Goal: Task Accomplishment & Management: Complete application form

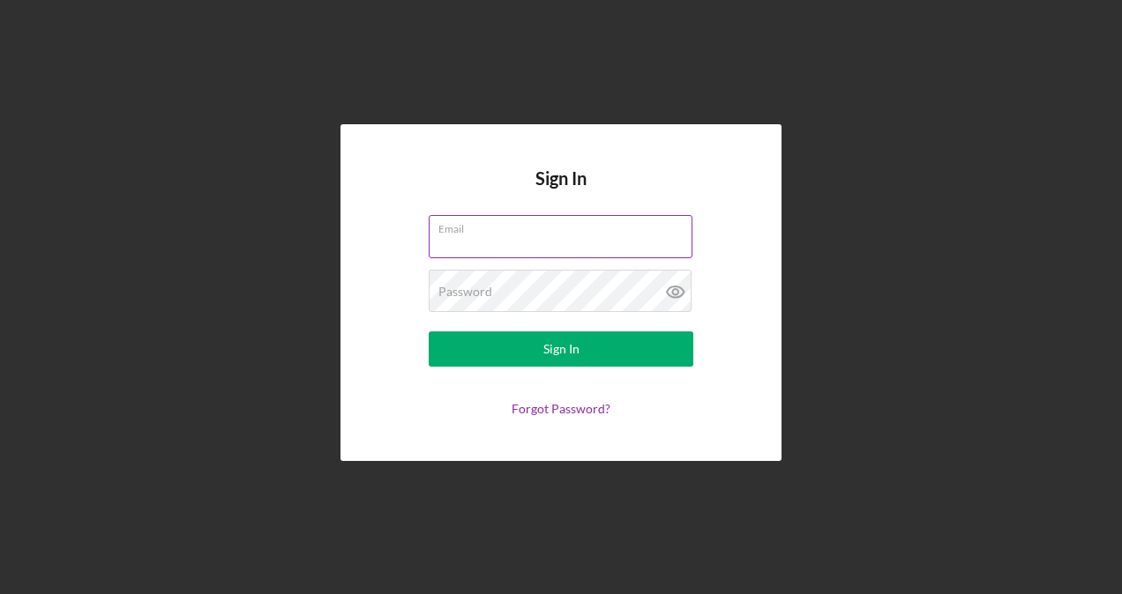
click at [533, 228] on div "Email" at bounding box center [561, 237] width 265 height 44
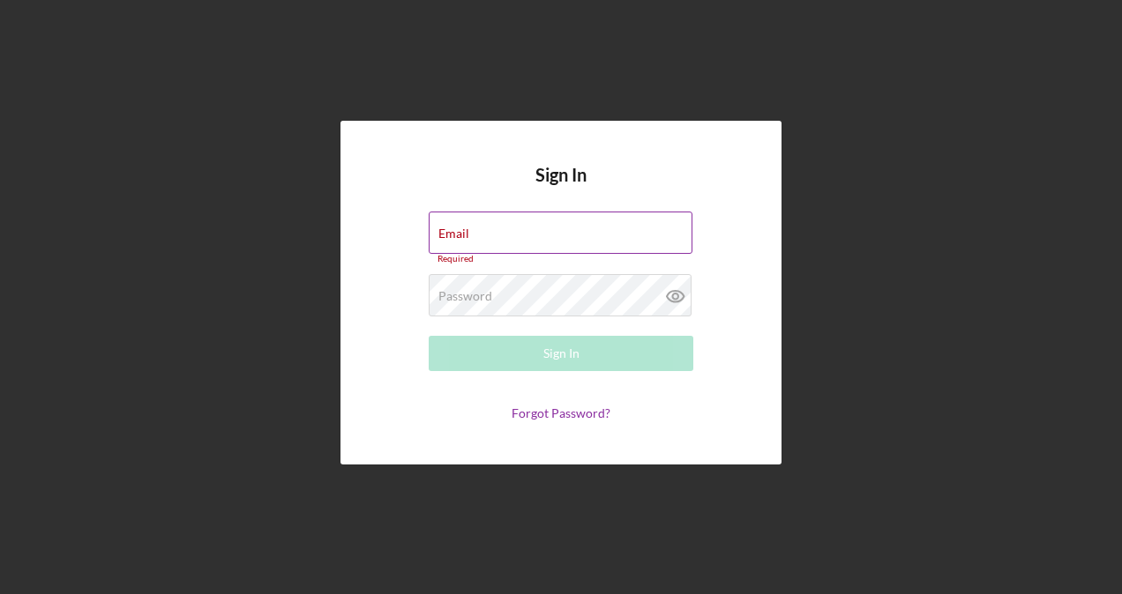
click at [491, 235] on input "Email" at bounding box center [561, 233] width 264 height 42
type input "[DOMAIN_NAME][EMAIL_ADDRESS][DOMAIN_NAME]"
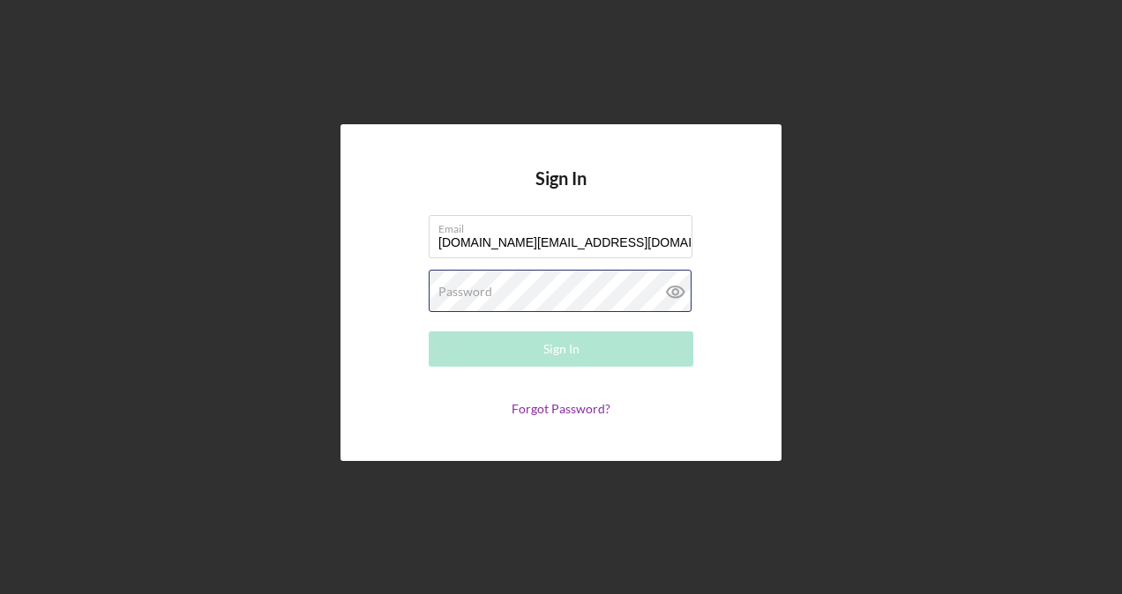
click at [509, 282] on div "Password Required" at bounding box center [561, 292] width 265 height 44
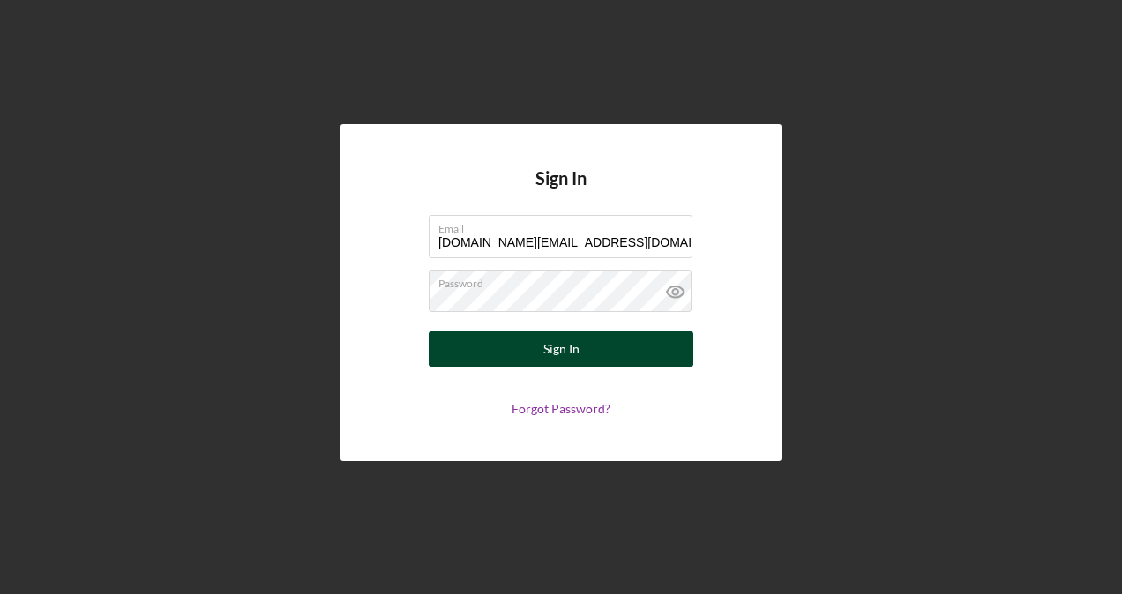
click at [562, 349] on div "Sign In" at bounding box center [561, 349] width 36 height 35
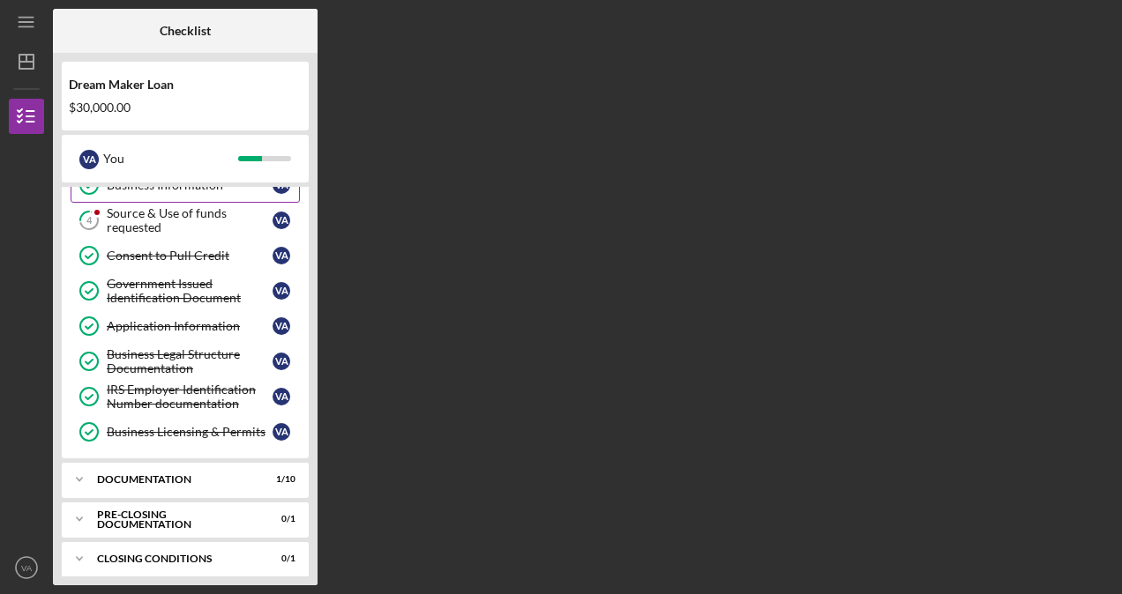
scroll to position [130, 0]
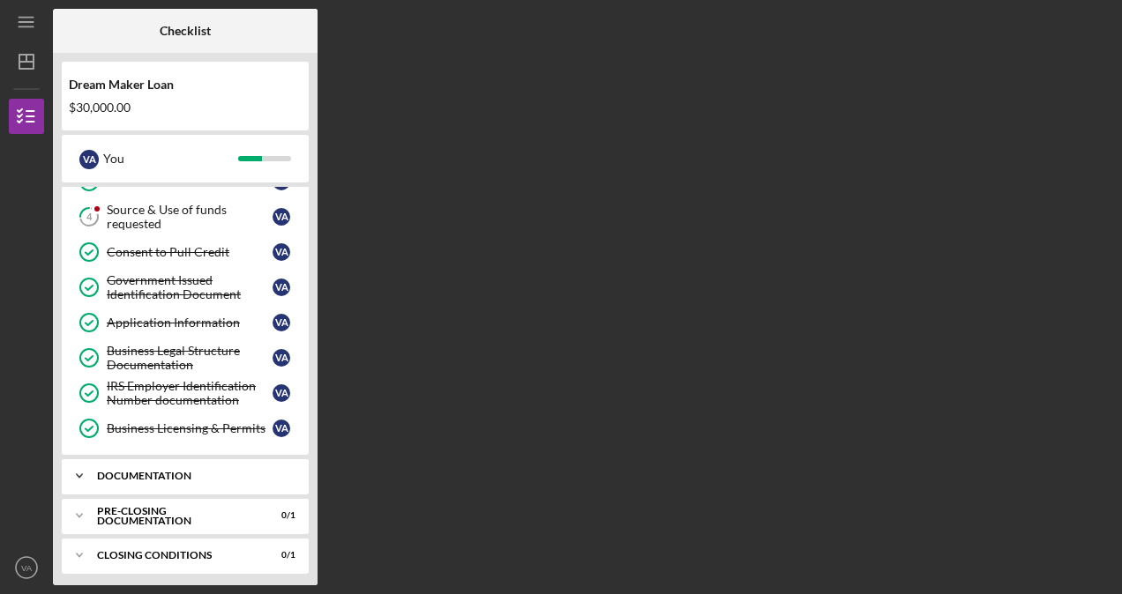
click at [88, 467] on icon "Icon/Expander" at bounding box center [79, 476] width 35 height 35
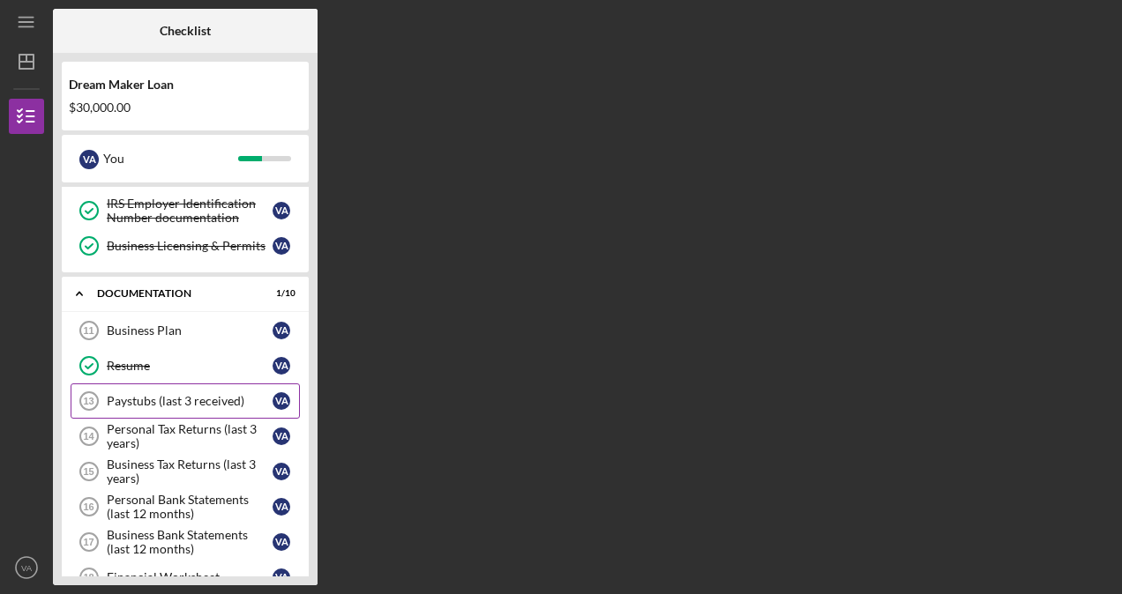
scroll to position [310, 0]
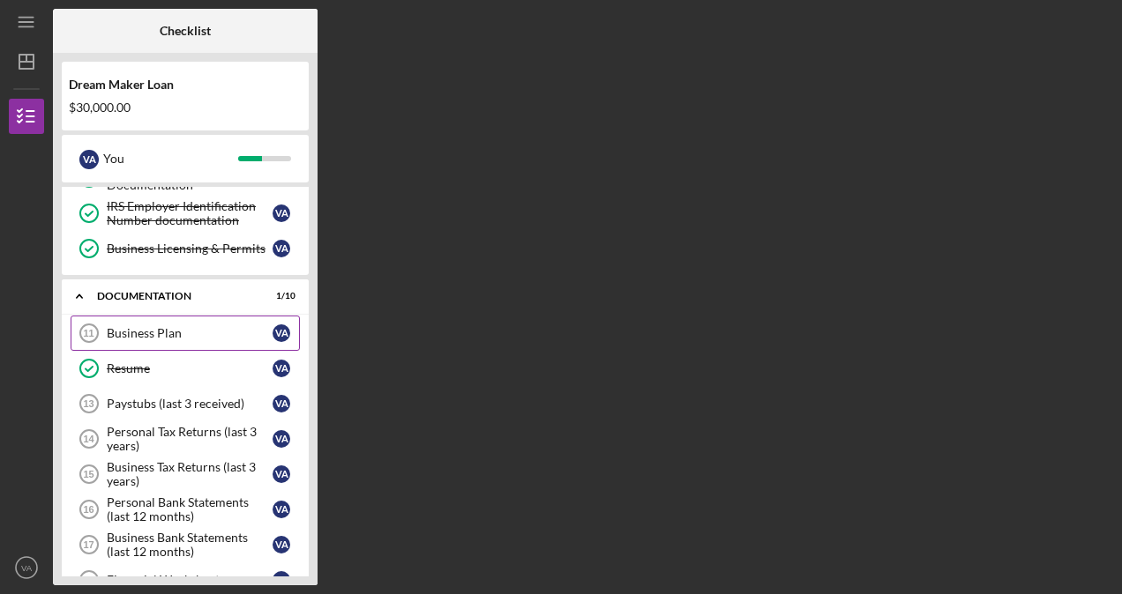
click at [136, 332] on div "Business Plan" at bounding box center [190, 333] width 166 height 14
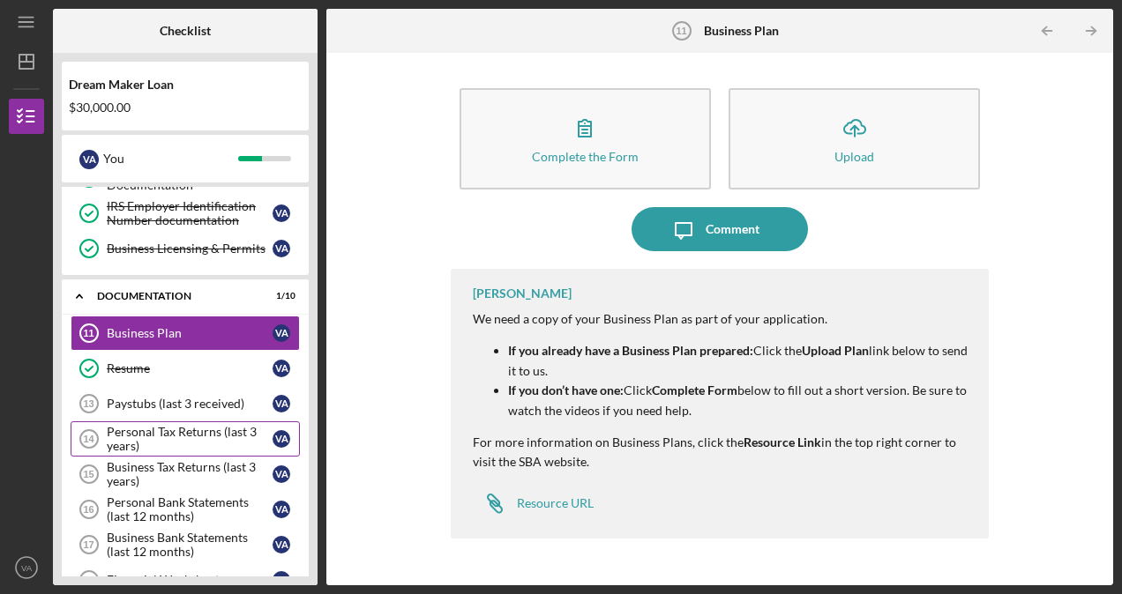
scroll to position [398, 0]
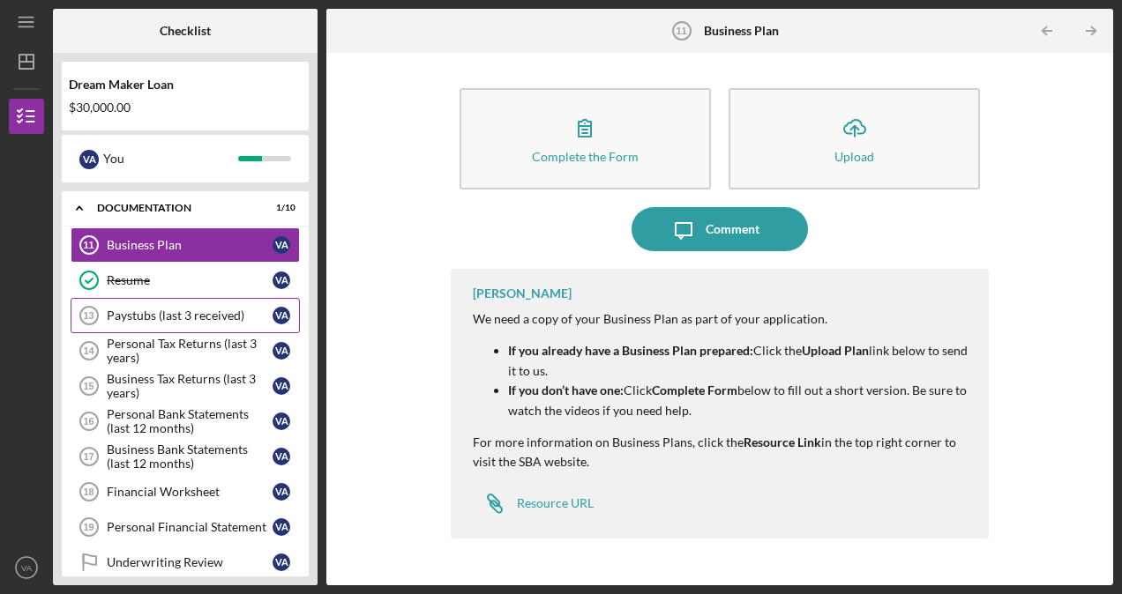
click at [180, 309] on div "Paystubs (last 3 received)" at bounding box center [190, 316] width 166 height 14
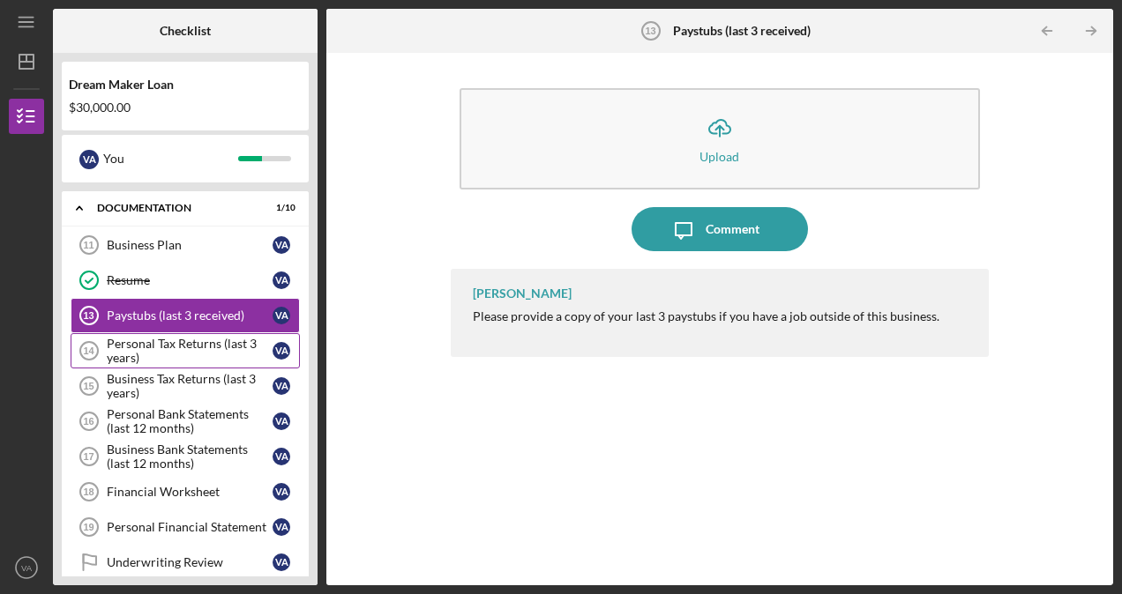
click at [153, 339] on div "Personal Tax Returns (last 3 years)" at bounding box center [190, 351] width 166 height 28
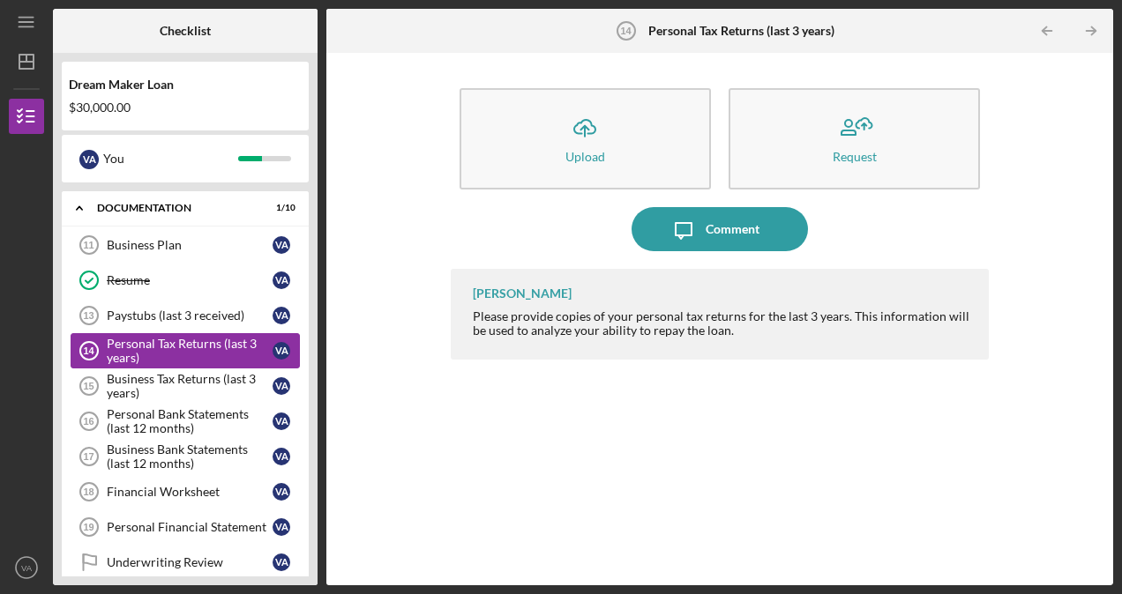
click at [165, 358] on link "Personal Tax Returns (last 3 years) 14 Personal Tax Returns (last 3 years) V A" at bounding box center [185, 350] width 229 height 35
click at [165, 372] on div "Business Tax Returns (last 3 years)" at bounding box center [190, 386] width 166 height 28
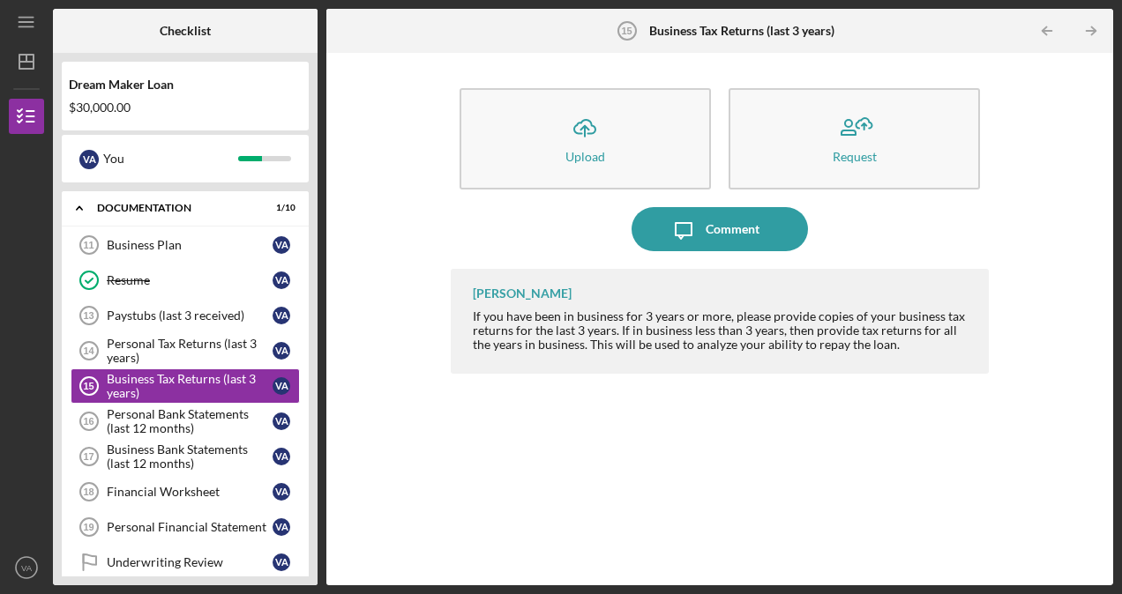
scroll to position [486, 0]
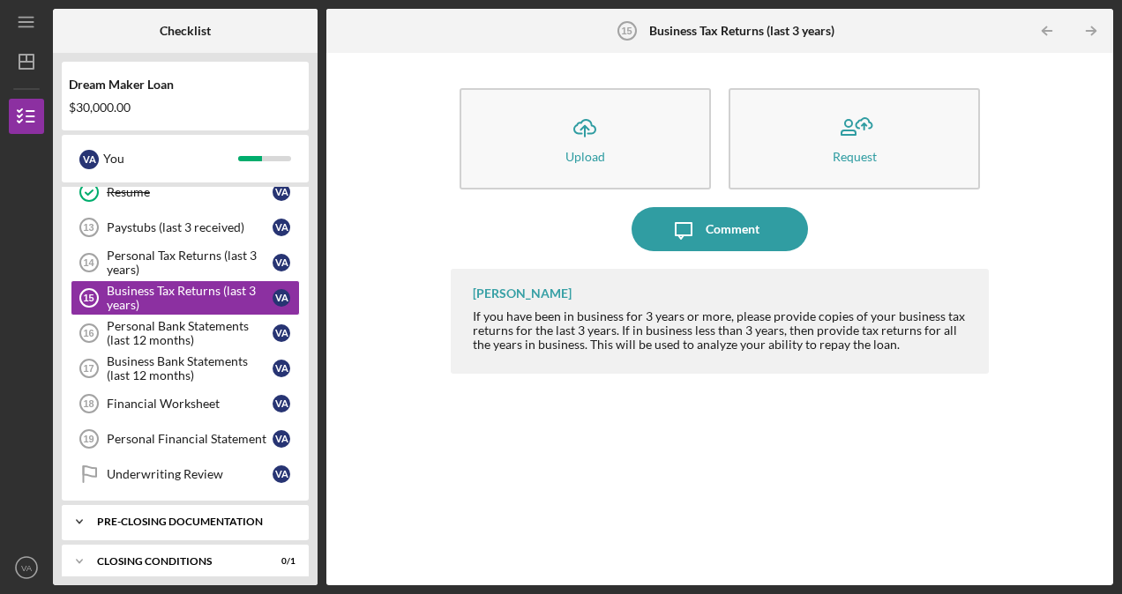
click at [90, 506] on icon "Icon/Expander" at bounding box center [79, 521] width 35 height 35
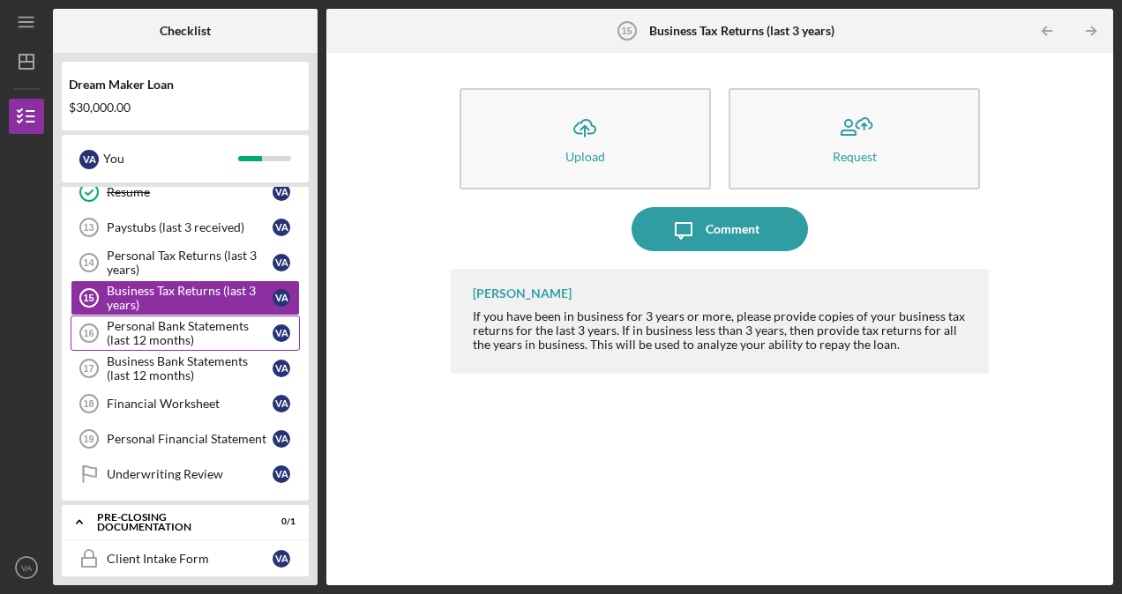
click at [192, 327] on div "Personal Bank Statements (last 12 months)" at bounding box center [190, 333] width 166 height 28
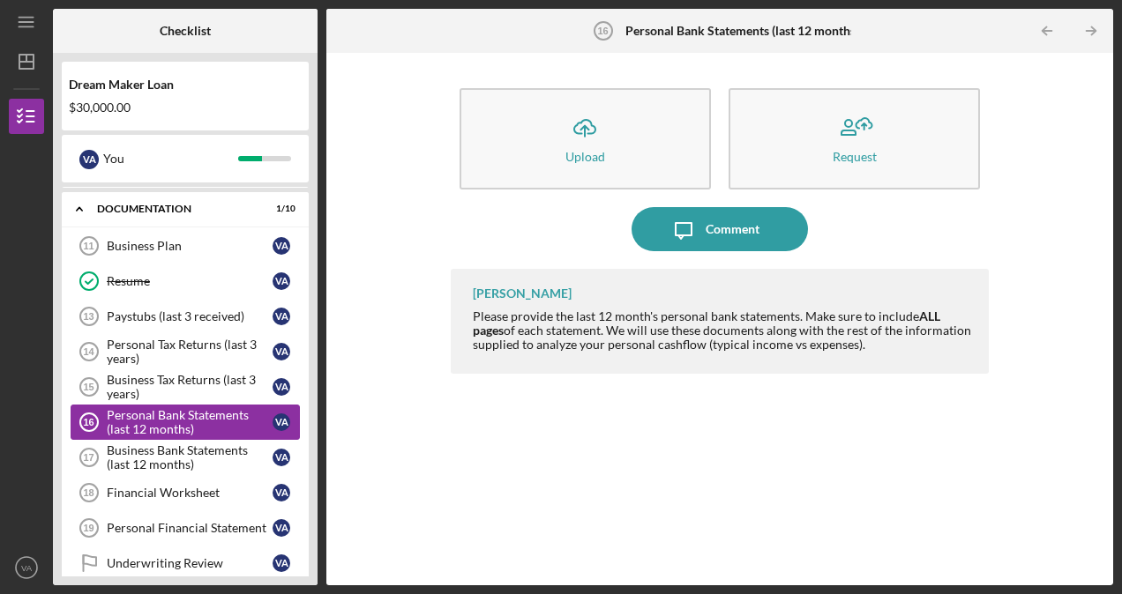
scroll to position [398, 0]
click at [192, 444] on div "Business Bank Statements (last 12 months)" at bounding box center [190, 457] width 166 height 28
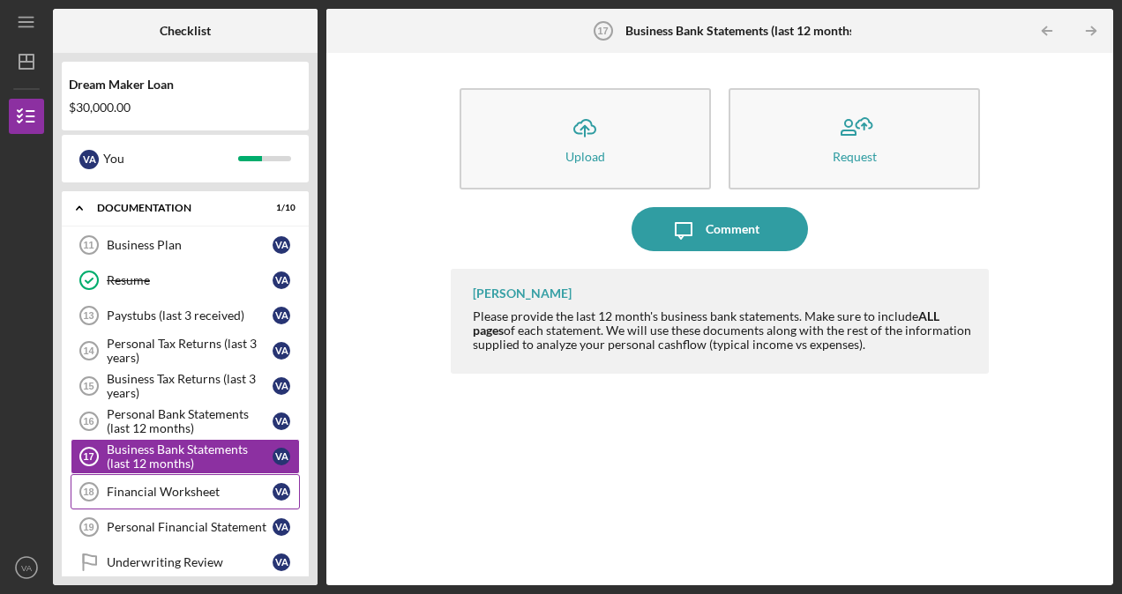
click at [190, 485] on div "Financial Worksheet" at bounding box center [190, 492] width 166 height 14
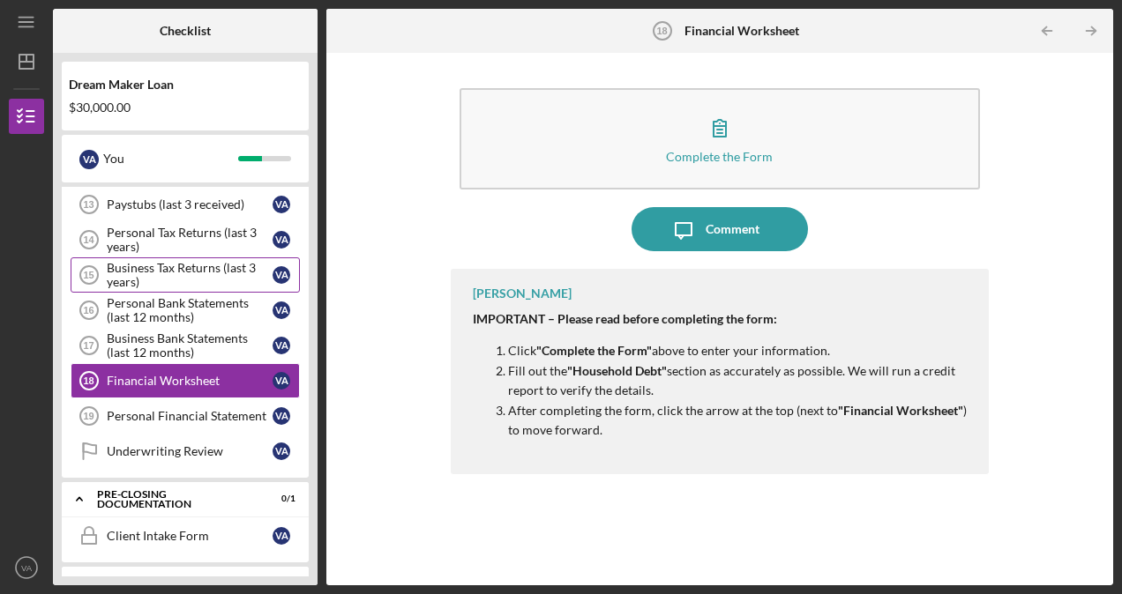
scroll to position [530, 0]
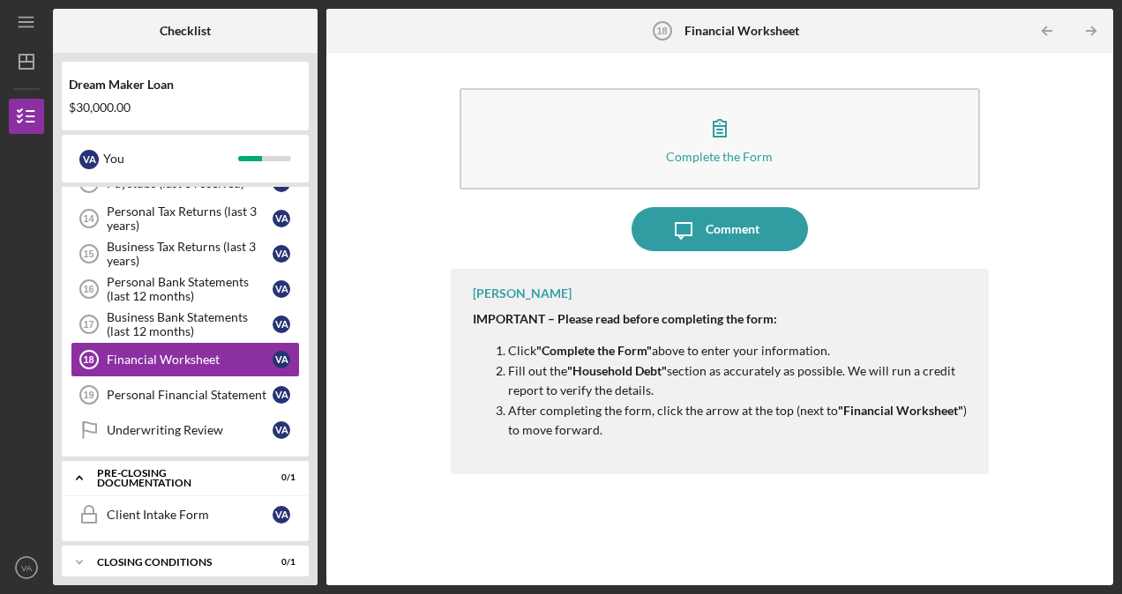
click at [1058, 372] on div "Complete the Form Form Icon/Message Comment Vincent Tanner IMPORTANT – Please r…" at bounding box center [719, 319] width 769 height 515
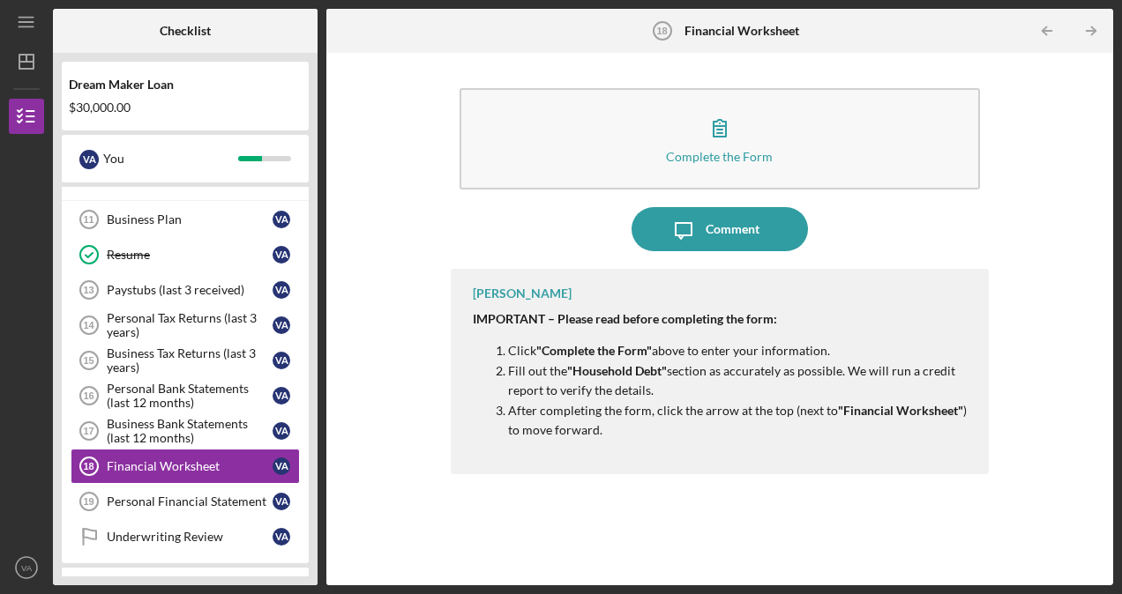
scroll to position [265, 0]
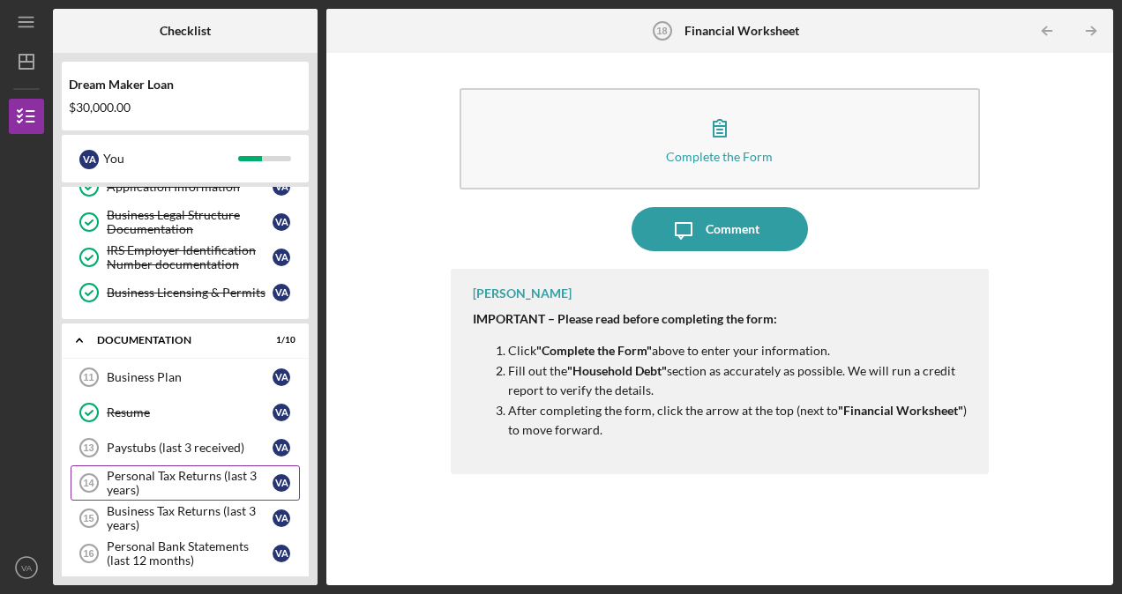
click at [112, 473] on div "Personal Tax Returns (last 3 years)" at bounding box center [190, 483] width 166 height 28
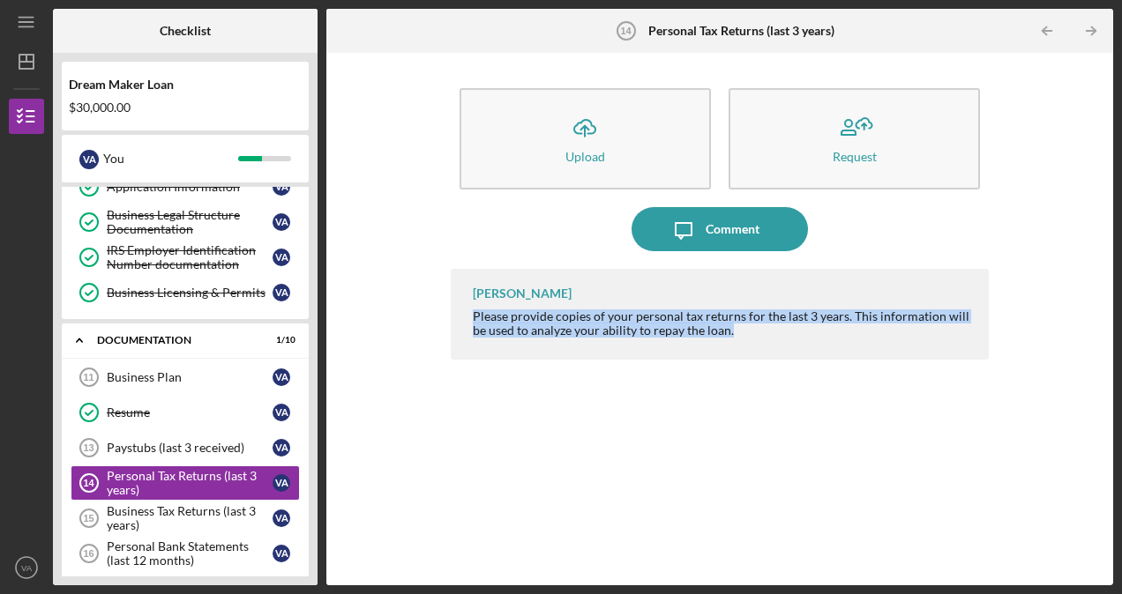
drag, startPoint x: 473, startPoint y: 316, endPoint x: 748, endPoint y: 336, distance: 275.9
click at [748, 336] on div "Please provide copies of your personal tax returns for the last 3 years. This i…" at bounding box center [722, 324] width 498 height 28
drag, startPoint x: 748, startPoint y: 336, endPoint x: 715, endPoint y: 317, distance: 38.0
copy div "Please provide copies of your personal tax returns for the last 3 years. This i…"
click at [136, 441] on div "Paystubs (last 3 received)" at bounding box center [190, 448] width 166 height 14
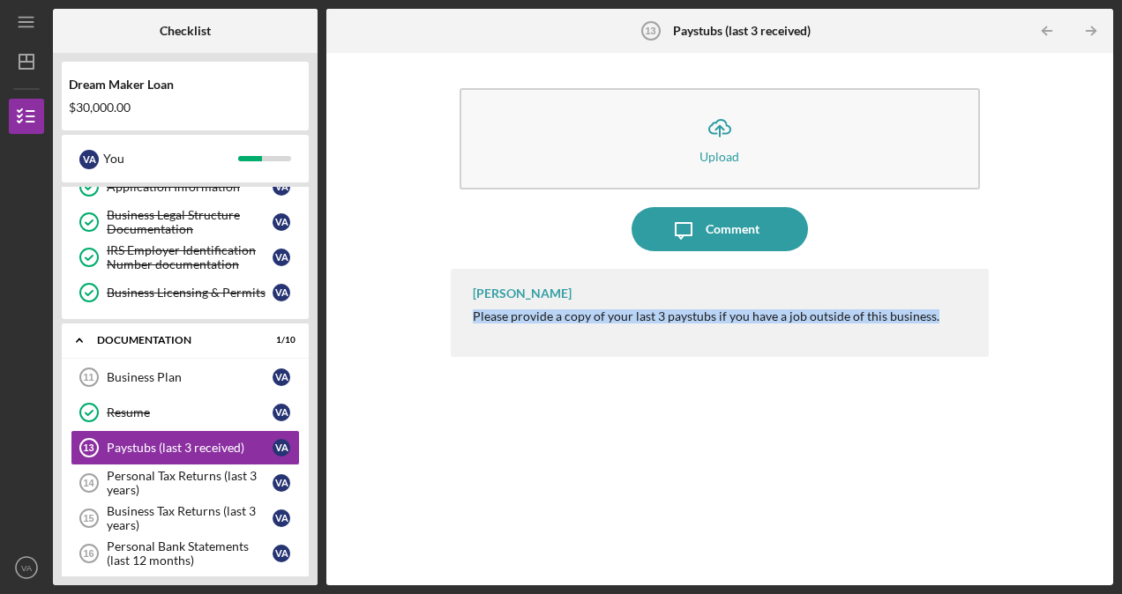
drag, startPoint x: 474, startPoint y: 320, endPoint x: 950, endPoint y: 335, distance: 475.5
click at [950, 335] on div "Vincent Tanner Please provide a copy of your last 3 paystubs if you have a job …" at bounding box center [720, 313] width 538 height 88
drag, startPoint x: 950, startPoint y: 335, endPoint x: 884, endPoint y: 305, distance: 71.8
copy div "Please provide a copy of your last 3 paystubs if you have a job outside of this…"
click at [139, 504] on div "Business Tax Returns (last 3 years)" at bounding box center [190, 518] width 166 height 28
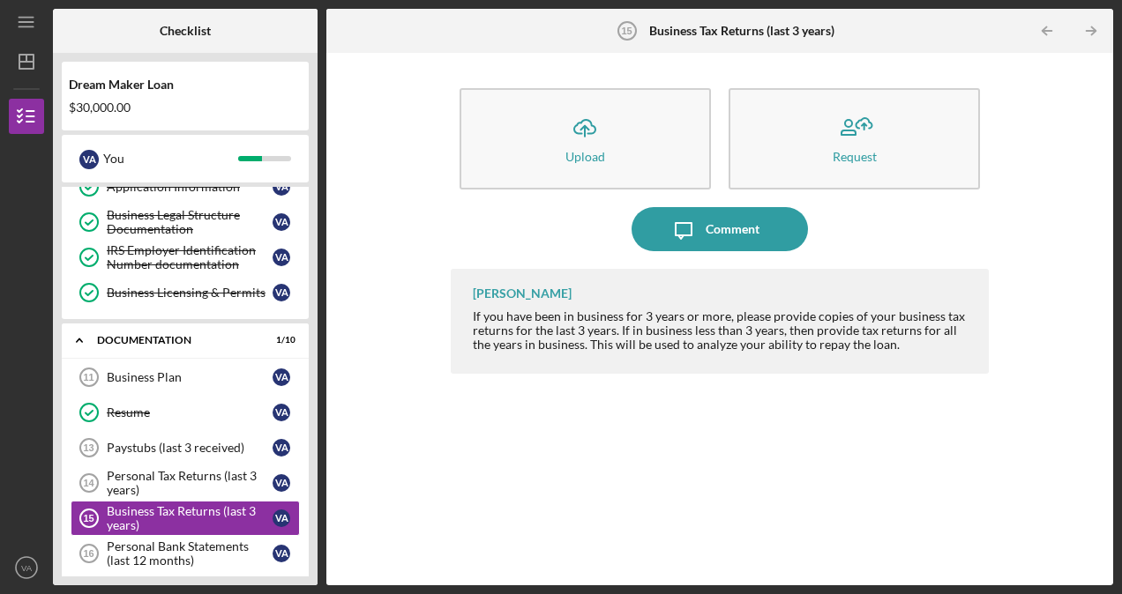
click at [474, 317] on div "If you have been in business for 3 years or more, please provide copies of your…" at bounding box center [722, 331] width 498 height 42
click at [505, 320] on div "If you have been in business for 3 years or more, please provide copies of your…" at bounding box center [722, 331] width 498 height 42
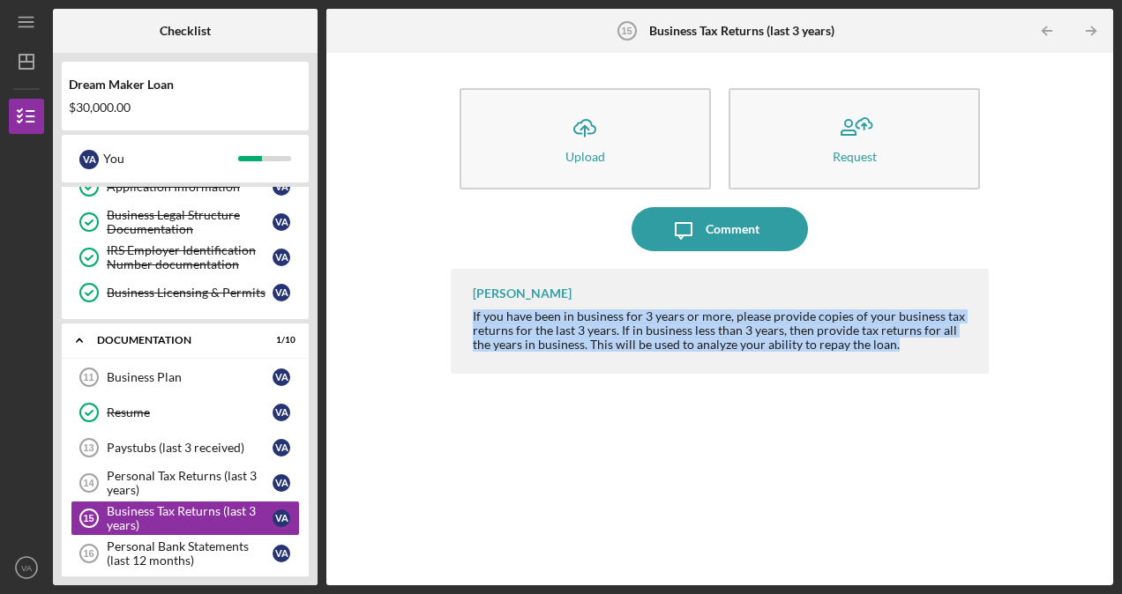
drag, startPoint x: 472, startPoint y: 317, endPoint x: 898, endPoint y: 362, distance: 428.3
click at [898, 362] on div "Vincent Tanner If you have been in business for 3 years or more, please provide…" at bounding box center [720, 321] width 538 height 105
copy div "If you have been in business for 3 years or more, please provide copies of your…"
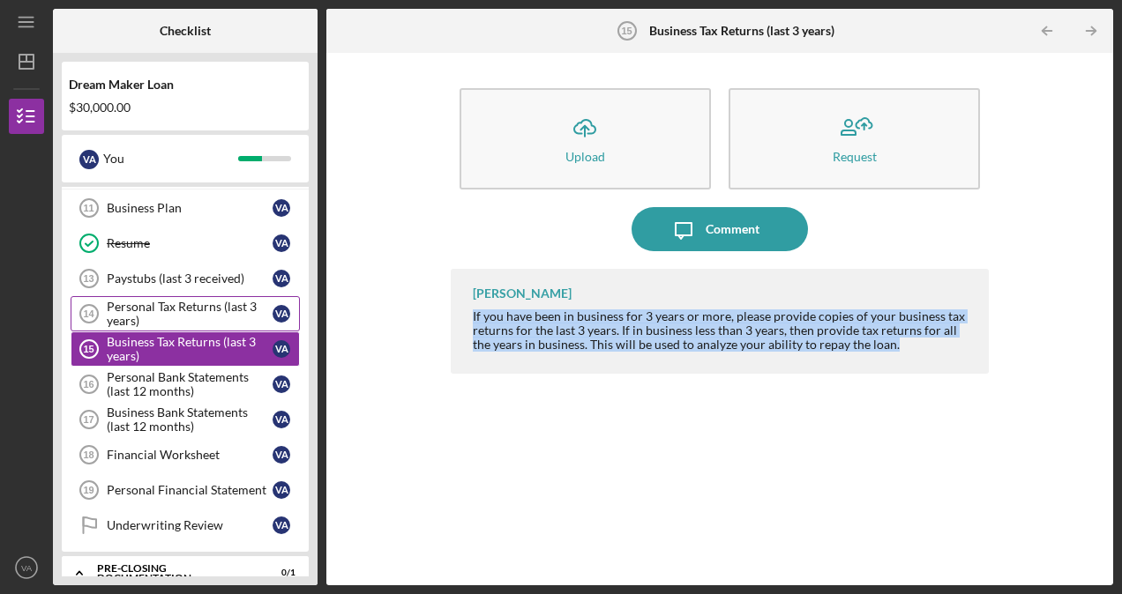
scroll to position [442, 0]
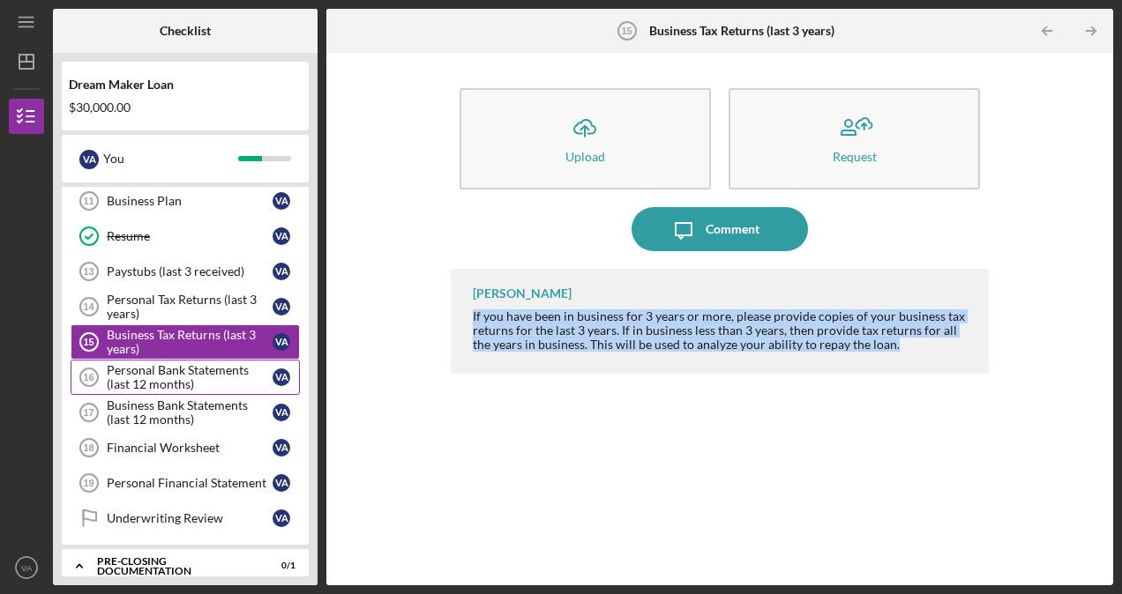
click at [131, 367] on div "Personal Bank Statements (last 12 months)" at bounding box center [190, 377] width 166 height 28
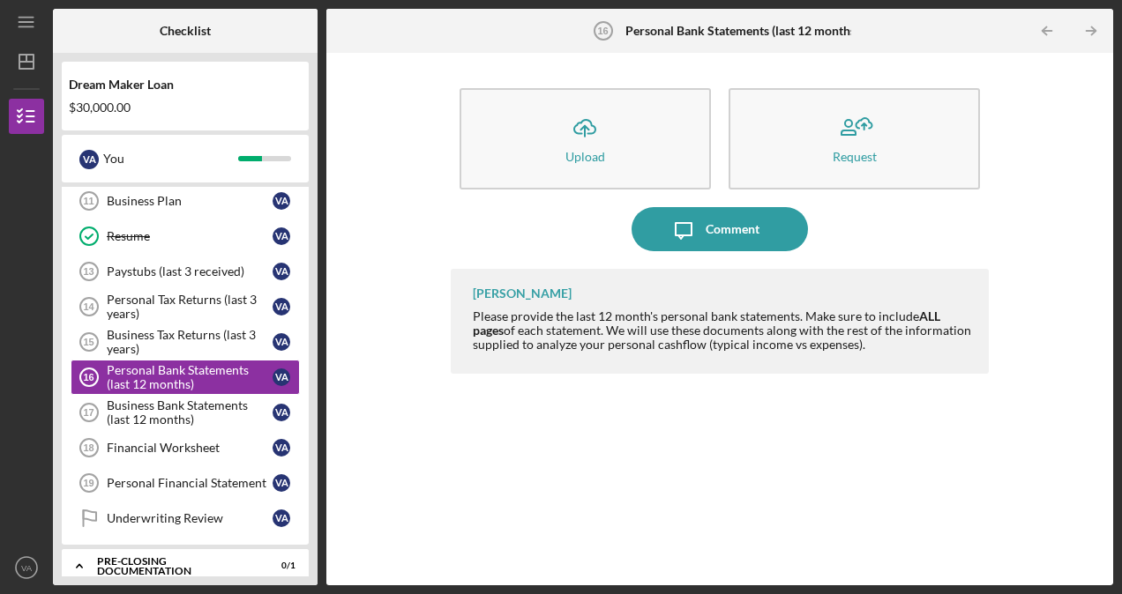
drag, startPoint x: 474, startPoint y: 311, endPoint x: 978, endPoint y: 410, distance: 513.1
click at [978, 410] on div "Vincent Tanner Please provide the last 12 month's personal bank statements. Mak…" at bounding box center [720, 414] width 538 height 290
copy div "Please provide the last 12 month's personal bank statements. Make sure to inclu…"
click at [185, 399] on div "Business Bank Statements (last 12 months)" at bounding box center [190, 413] width 166 height 28
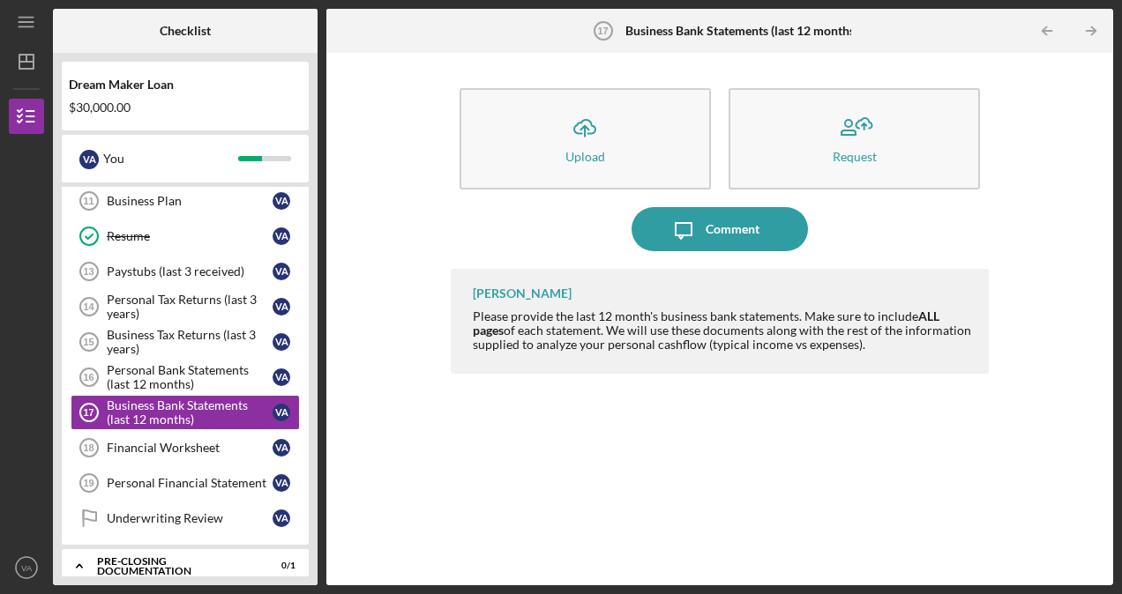
drag, startPoint x: 474, startPoint y: 314, endPoint x: 899, endPoint y: 369, distance: 428.5
click at [899, 369] on div "Vincent Tanner Please provide the last 12 month's business bank statements. Mak…" at bounding box center [720, 321] width 538 height 105
copy div "Please provide the last 12 month's business bank statements. Make sure to inclu…"
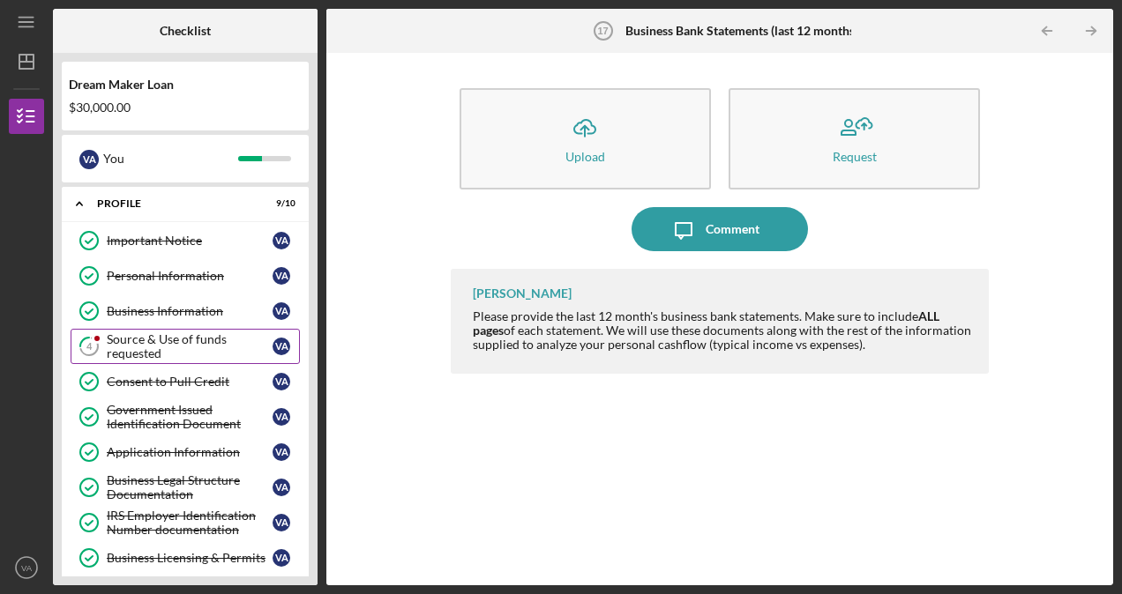
scroll to position [88, 0]
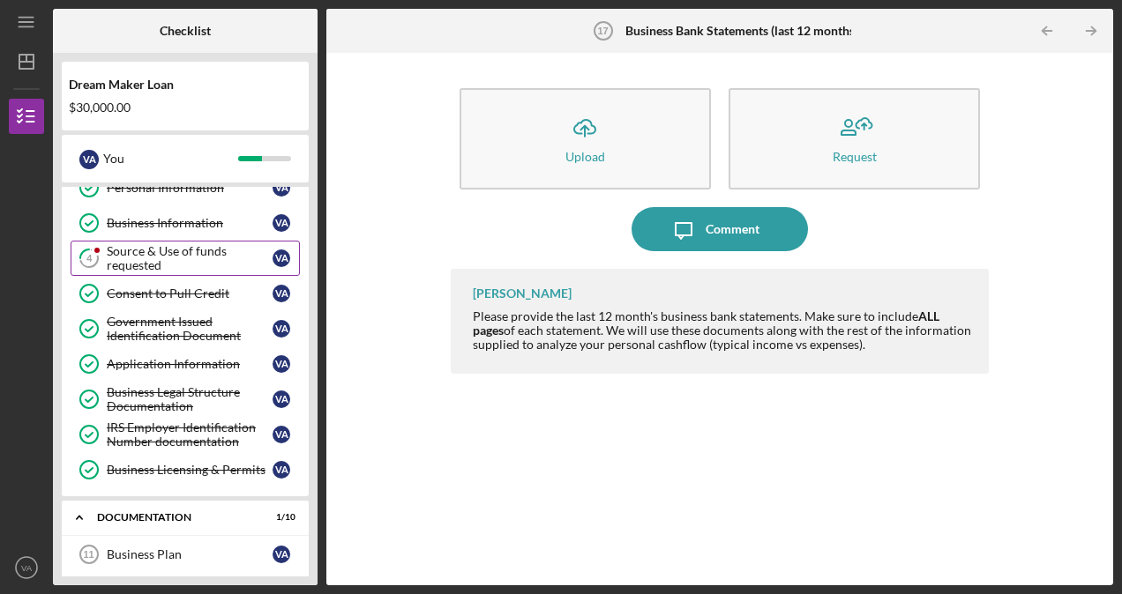
click at [145, 246] on div "Source & Use of funds requested" at bounding box center [190, 258] width 166 height 28
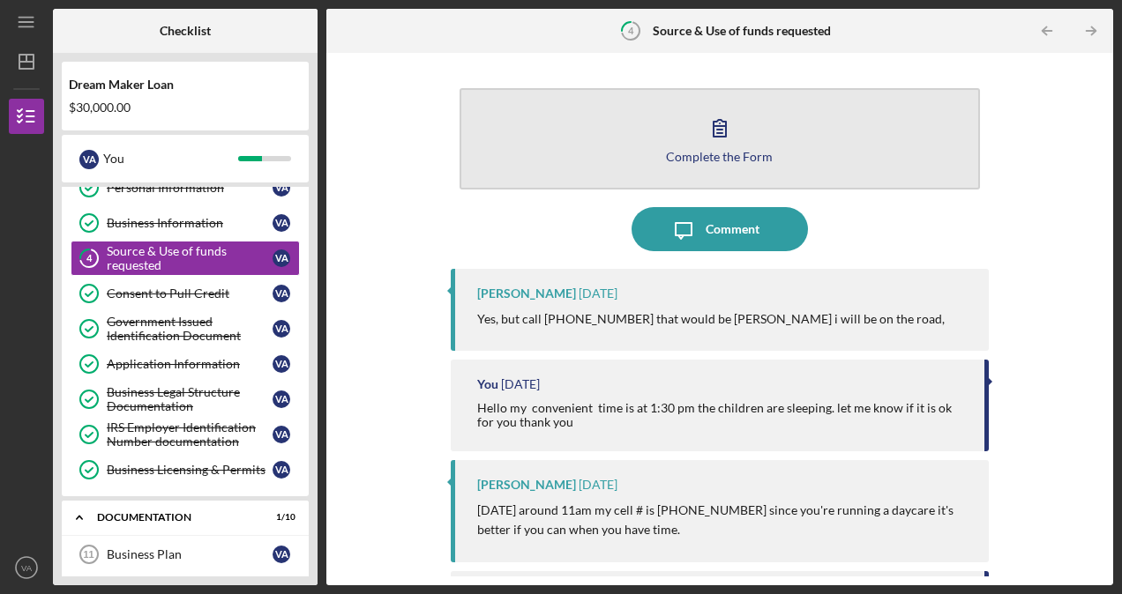
click at [714, 131] on icon "button" at bounding box center [719, 128] width 44 height 44
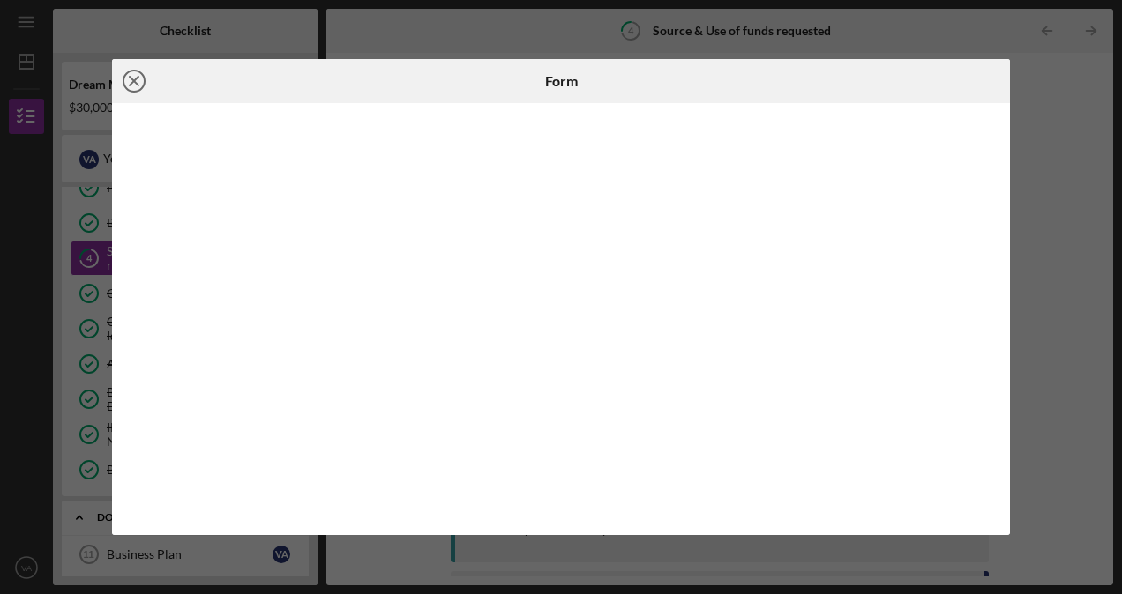
click at [137, 74] on icon "Icon/Close" at bounding box center [134, 81] width 44 height 44
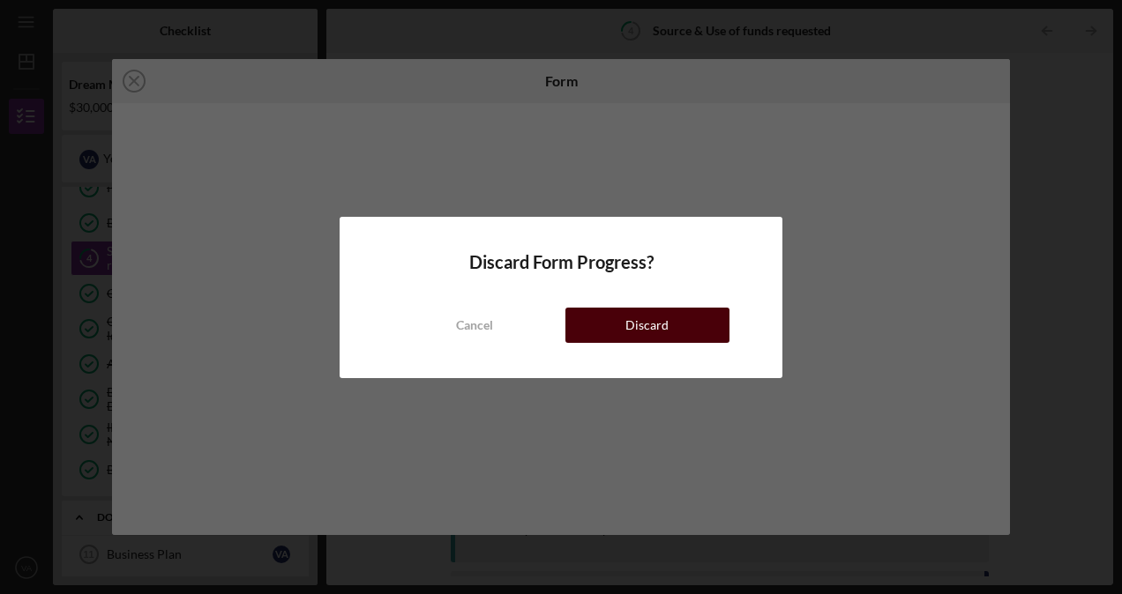
click at [671, 320] on button "Discard" at bounding box center [647, 325] width 164 height 35
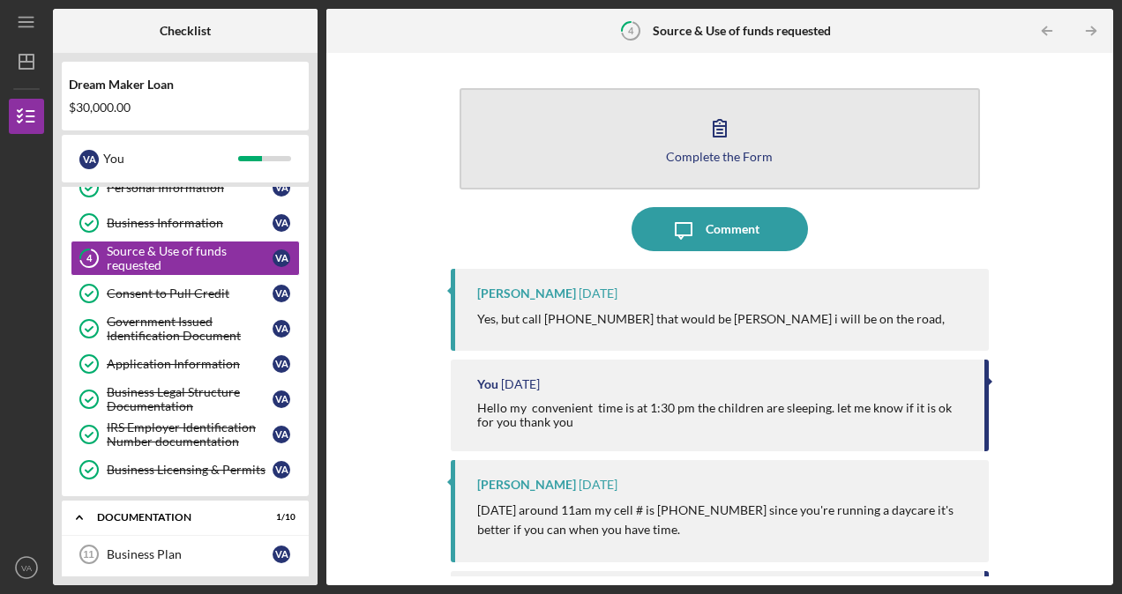
click at [714, 131] on icon "button" at bounding box center [719, 128] width 12 height 17
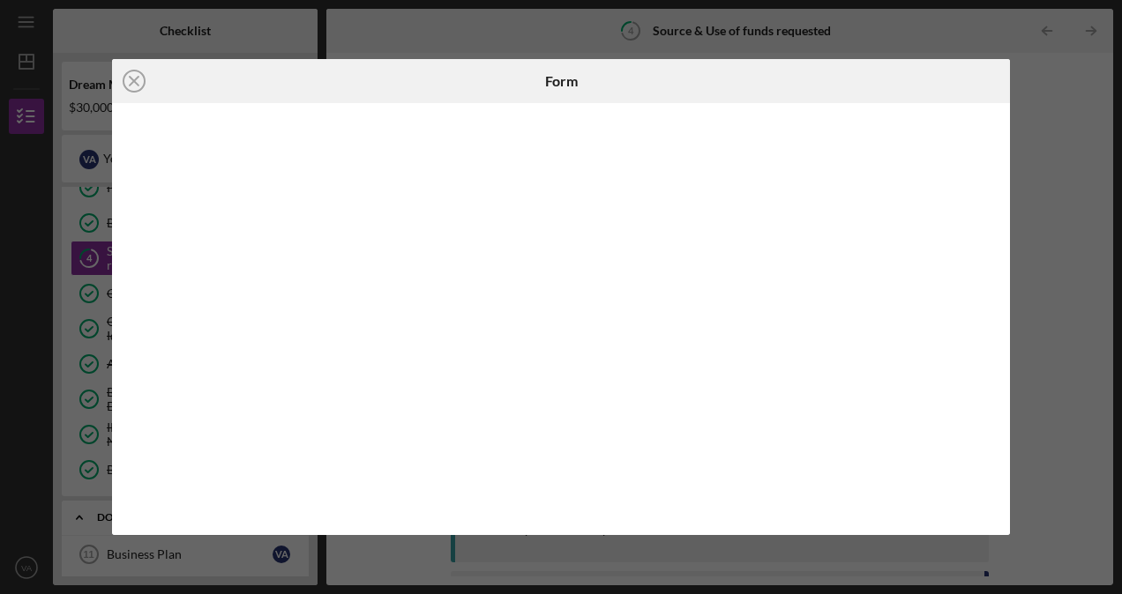
click at [979, 69] on div at bounding box center [860, 81] width 299 height 44
click at [1046, 132] on div "Icon/Close Form" at bounding box center [561, 297] width 1122 height 594
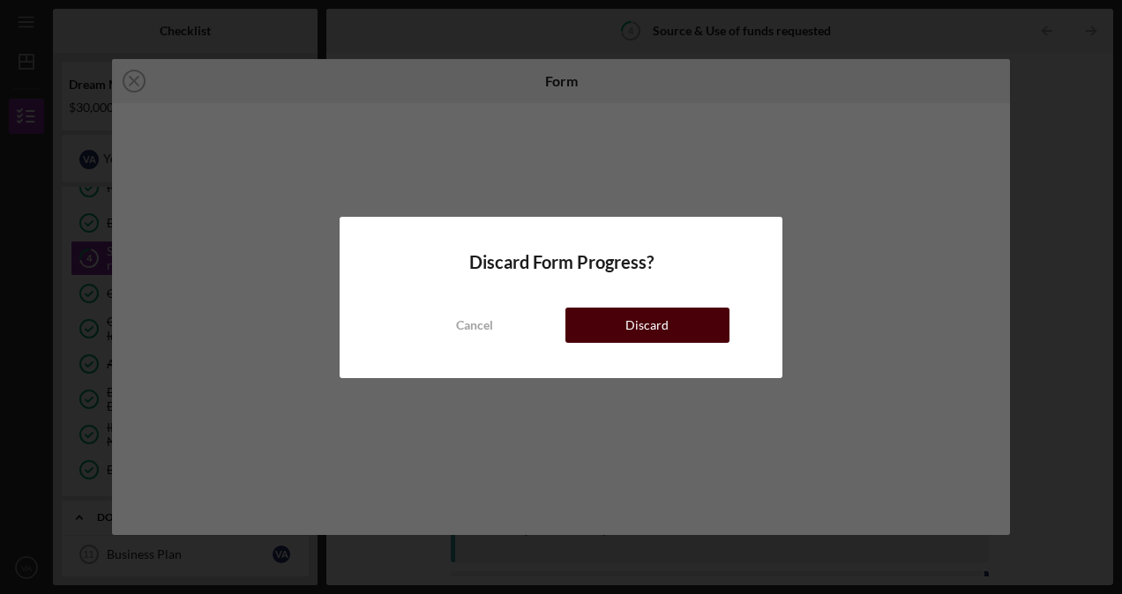
click at [630, 330] on div "Discard" at bounding box center [646, 325] width 43 height 35
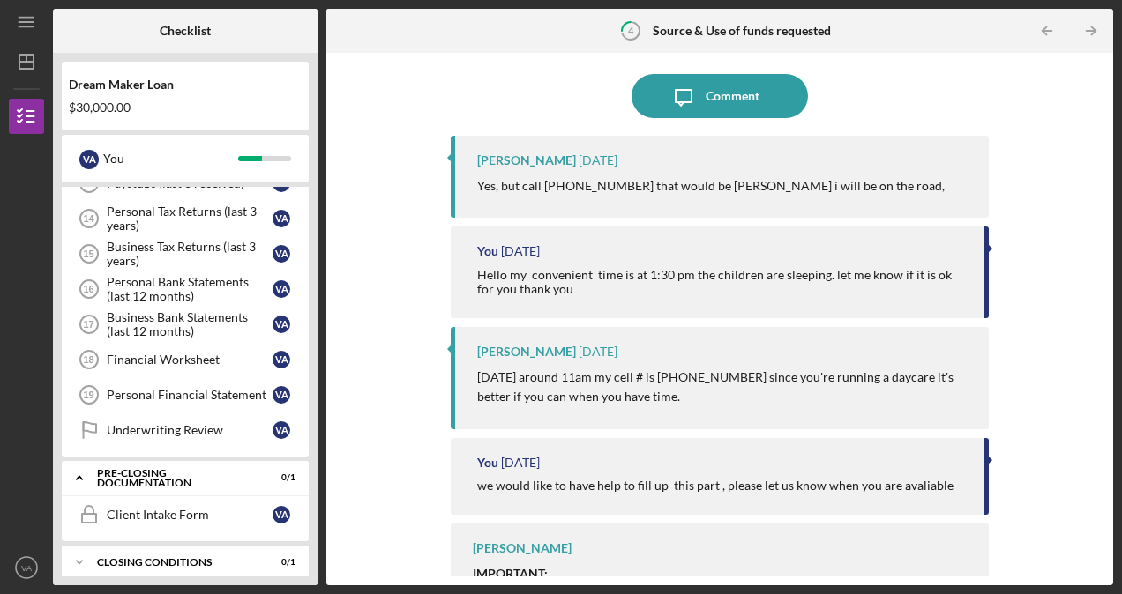
scroll to position [168, 0]
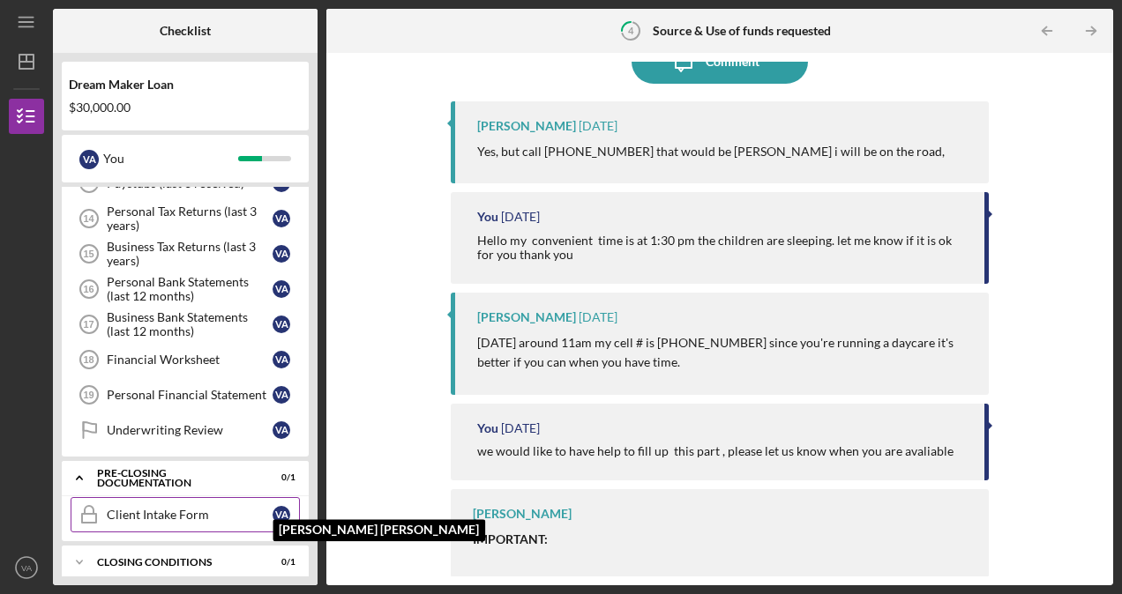
click at [282, 506] on div "V A" at bounding box center [281, 515] width 18 height 18
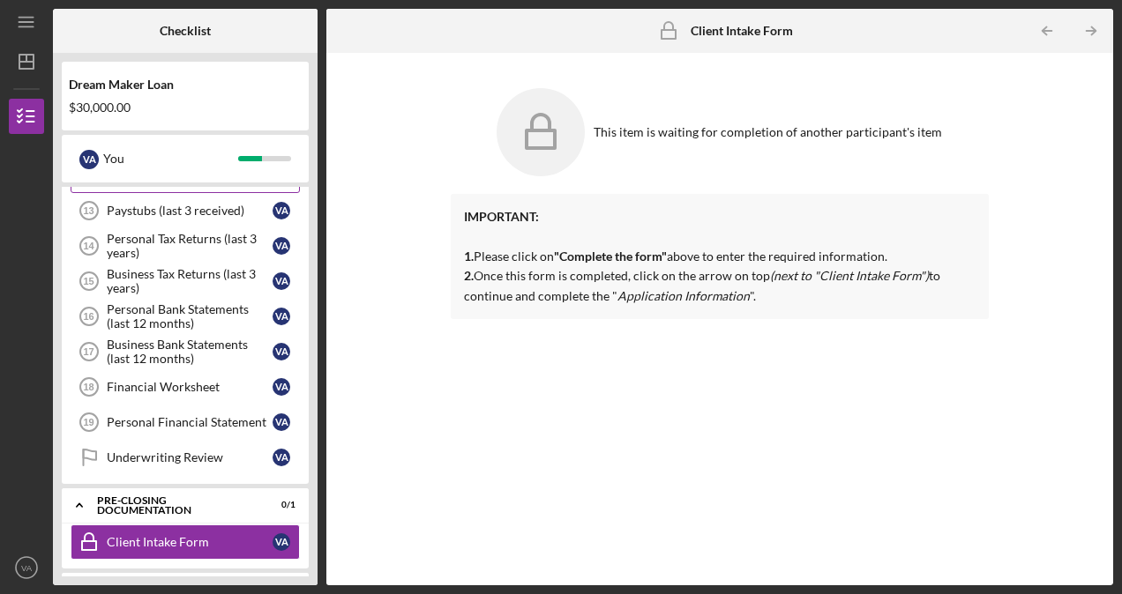
scroll to position [530, 0]
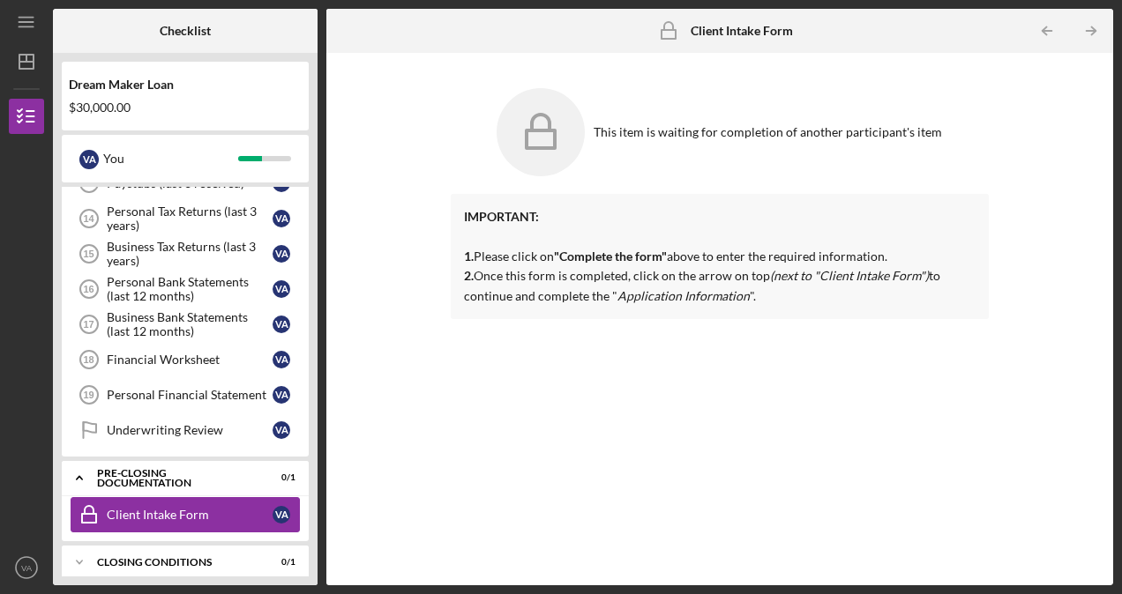
click at [180, 508] on div "Client Intake Form" at bounding box center [190, 515] width 166 height 14
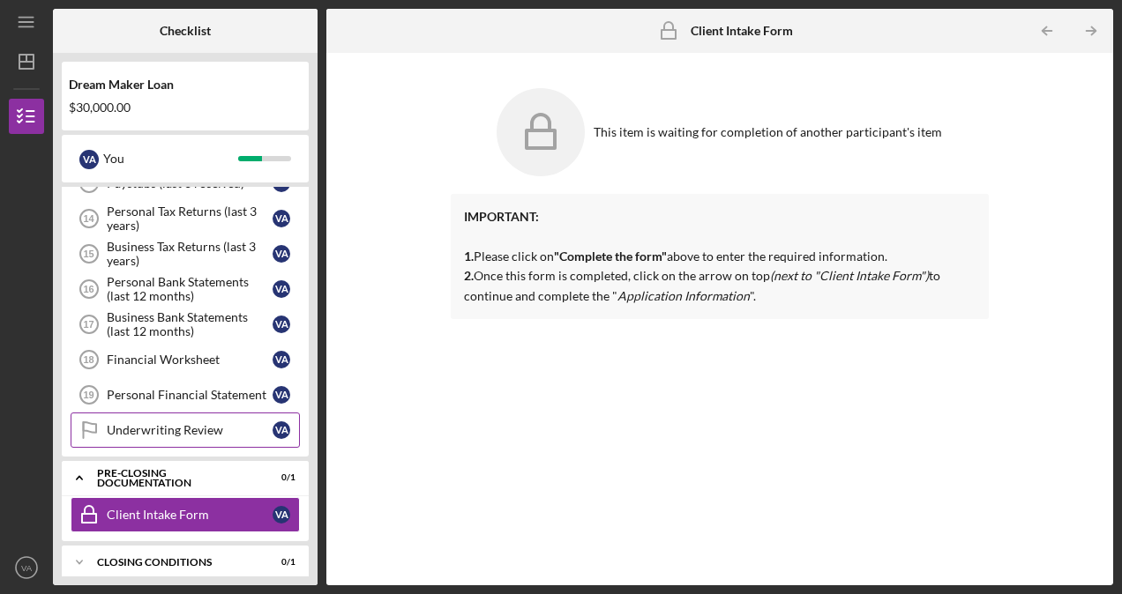
click at [180, 423] on div "Underwriting Review" at bounding box center [190, 430] width 166 height 14
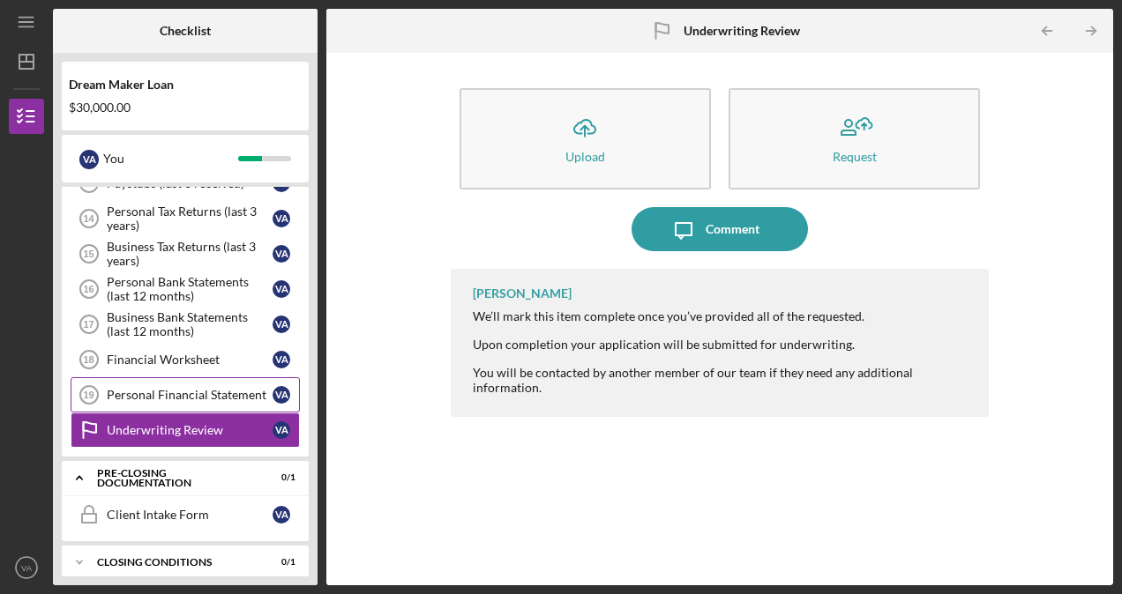
click at [198, 388] on div "Personal Financial Statement" at bounding box center [190, 395] width 166 height 14
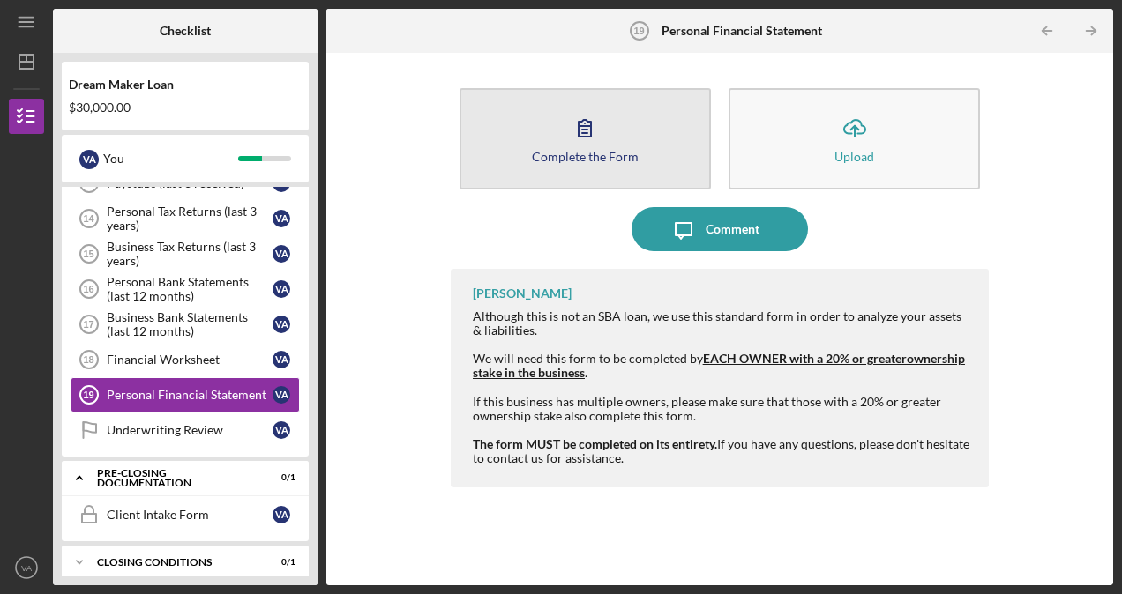
click at [589, 135] on icon "button" at bounding box center [585, 128] width 44 height 44
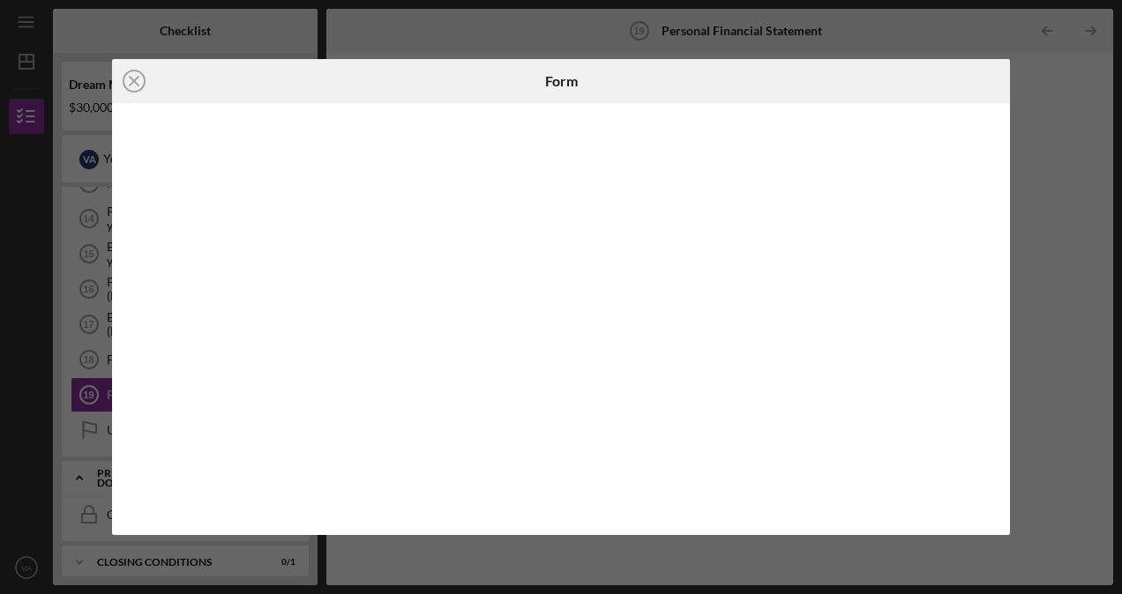
click at [1072, 384] on div "Icon/Close Form" at bounding box center [561, 297] width 1122 height 594
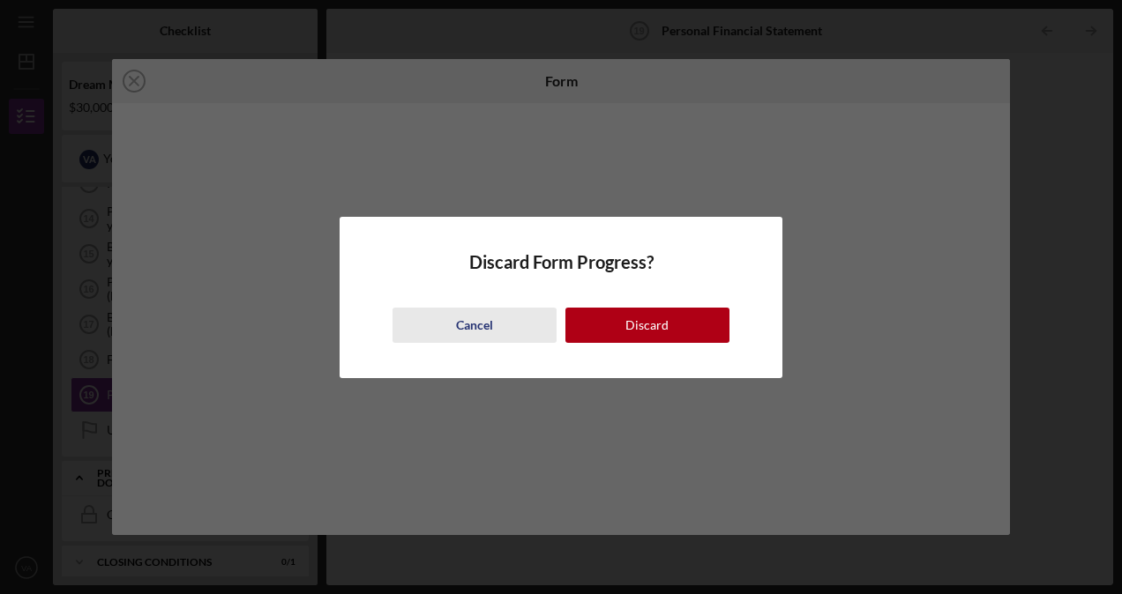
click at [487, 324] on div "Cancel" at bounding box center [474, 325] width 37 height 35
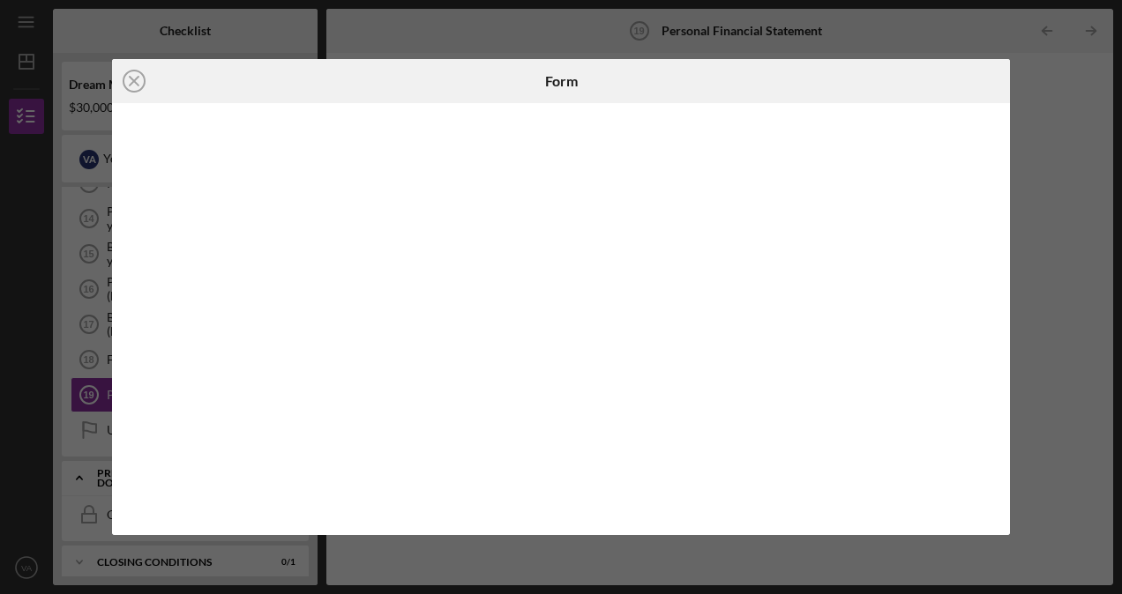
click at [935, 49] on div "Icon/Close Form" at bounding box center [561, 297] width 1122 height 594
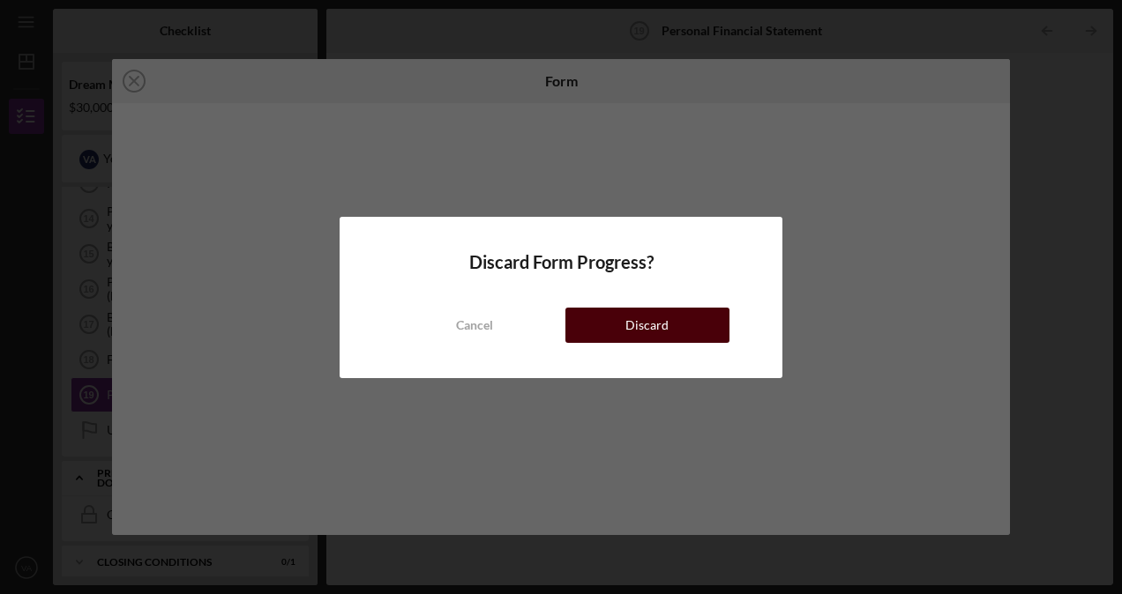
click at [638, 316] on div "Discard" at bounding box center [646, 325] width 43 height 35
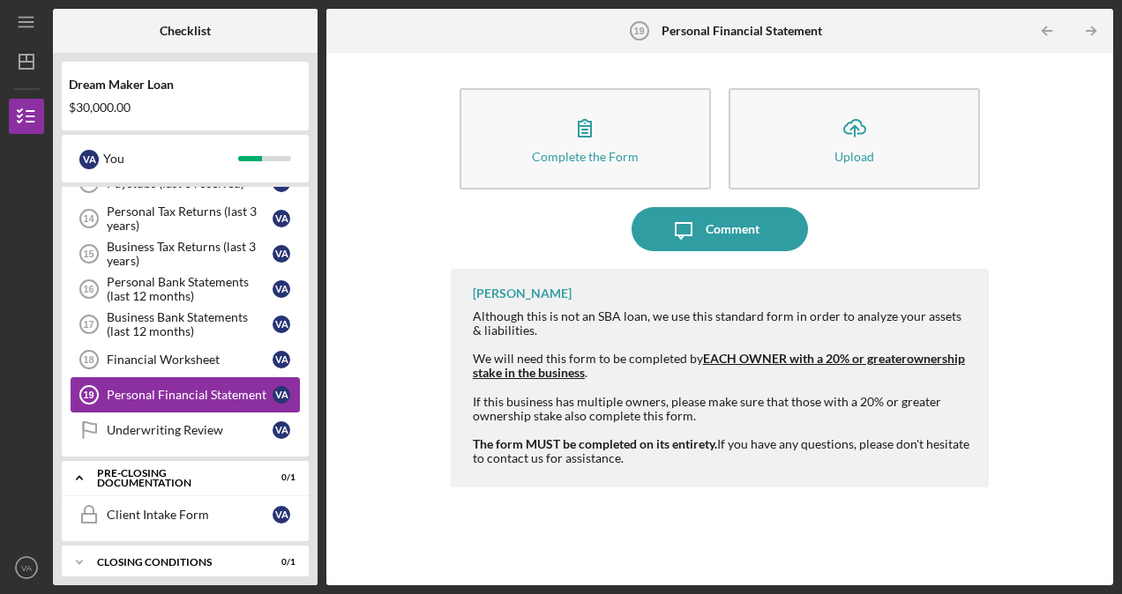
click at [158, 388] on div "Personal Financial Statement" at bounding box center [190, 395] width 166 height 14
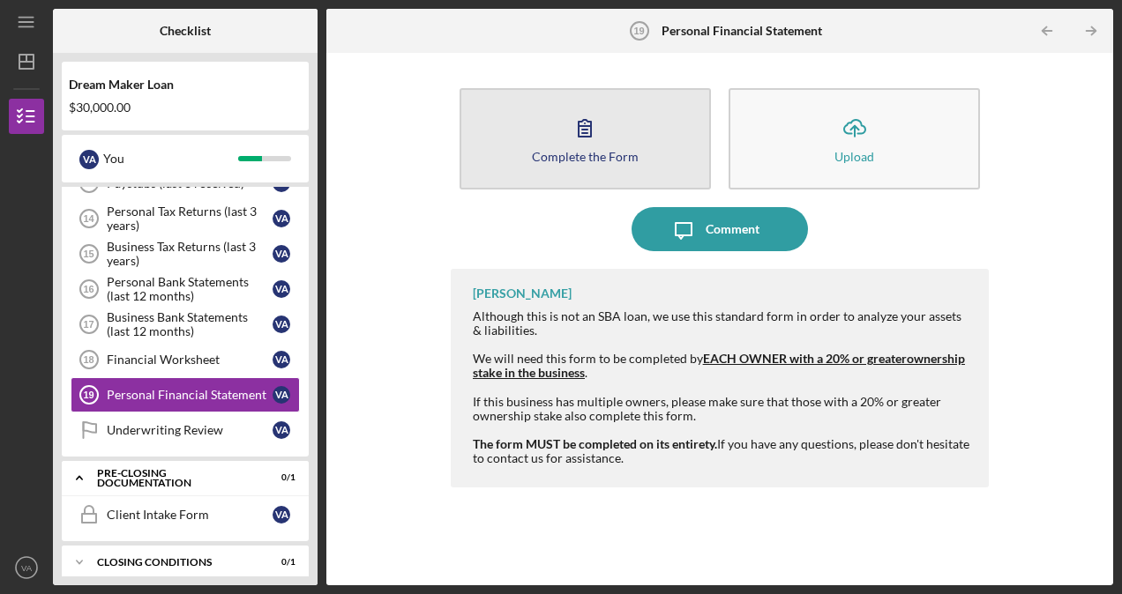
click at [590, 126] on icon "button" at bounding box center [584, 128] width 12 height 17
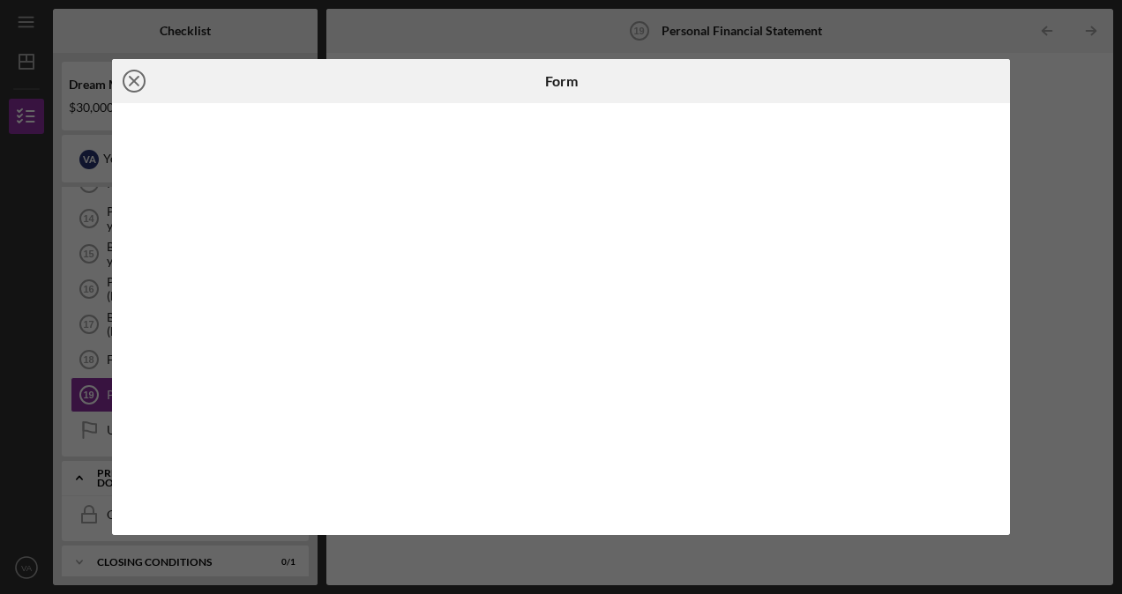
click at [139, 79] on icon "Icon/Close" at bounding box center [134, 81] width 44 height 44
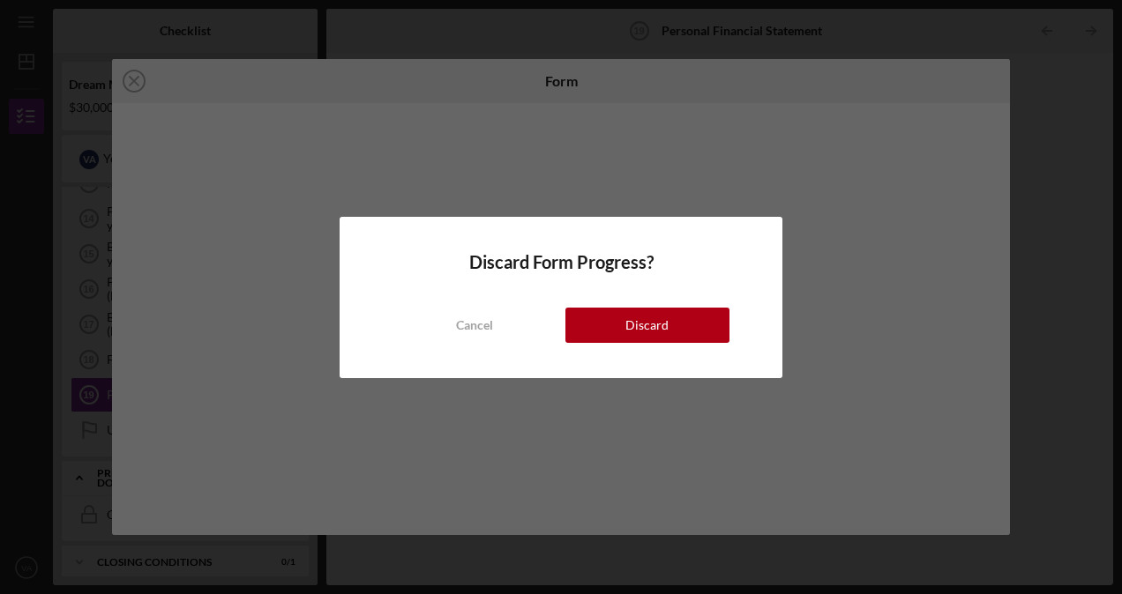
click at [665, 328] on div "Discard" at bounding box center [646, 325] width 43 height 35
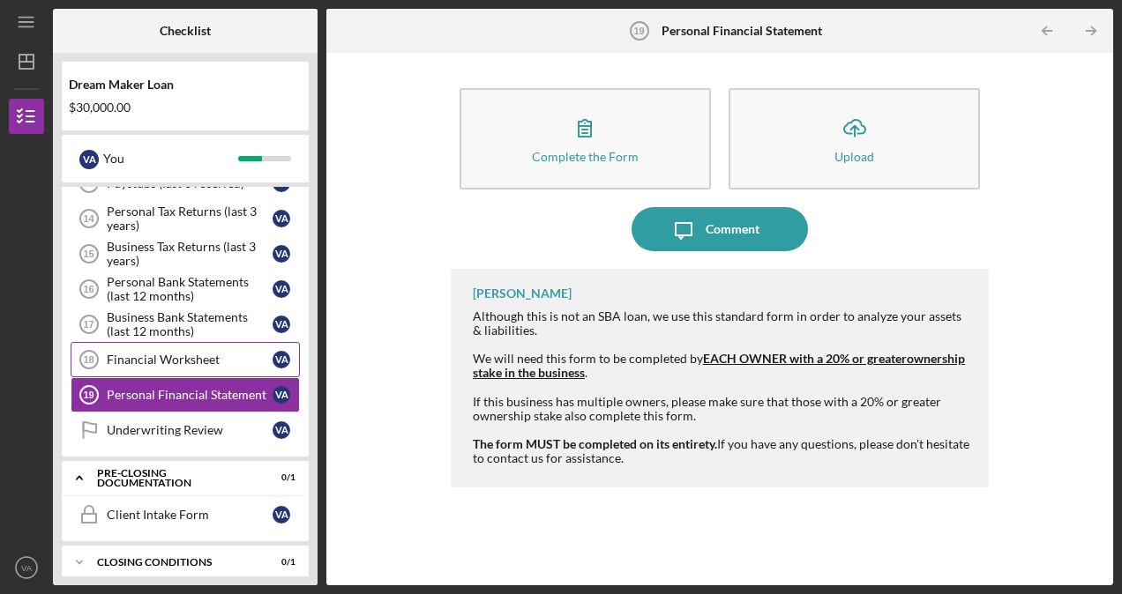
click at [155, 353] on div "Financial Worksheet" at bounding box center [190, 360] width 166 height 14
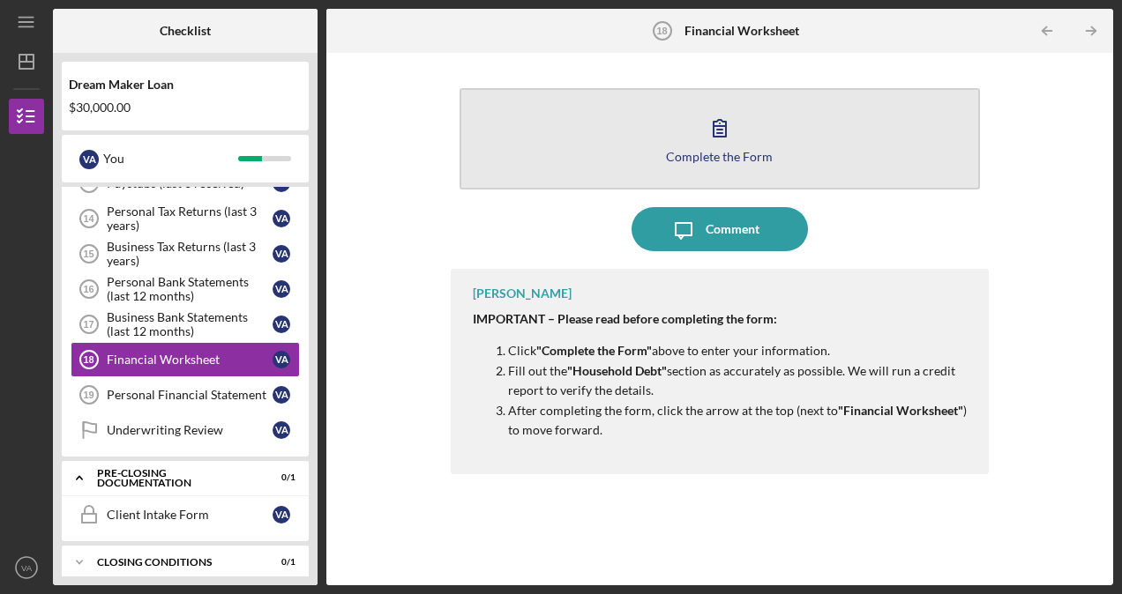
click at [722, 118] on icon "button" at bounding box center [719, 128] width 44 height 44
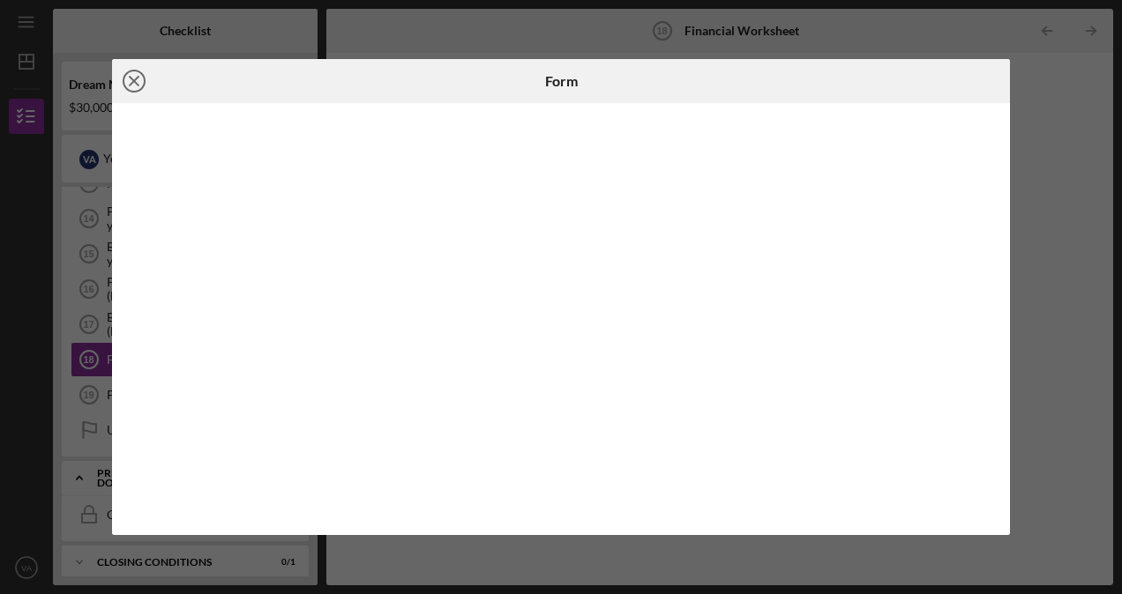
click at [139, 89] on circle at bounding box center [133, 81] width 21 height 21
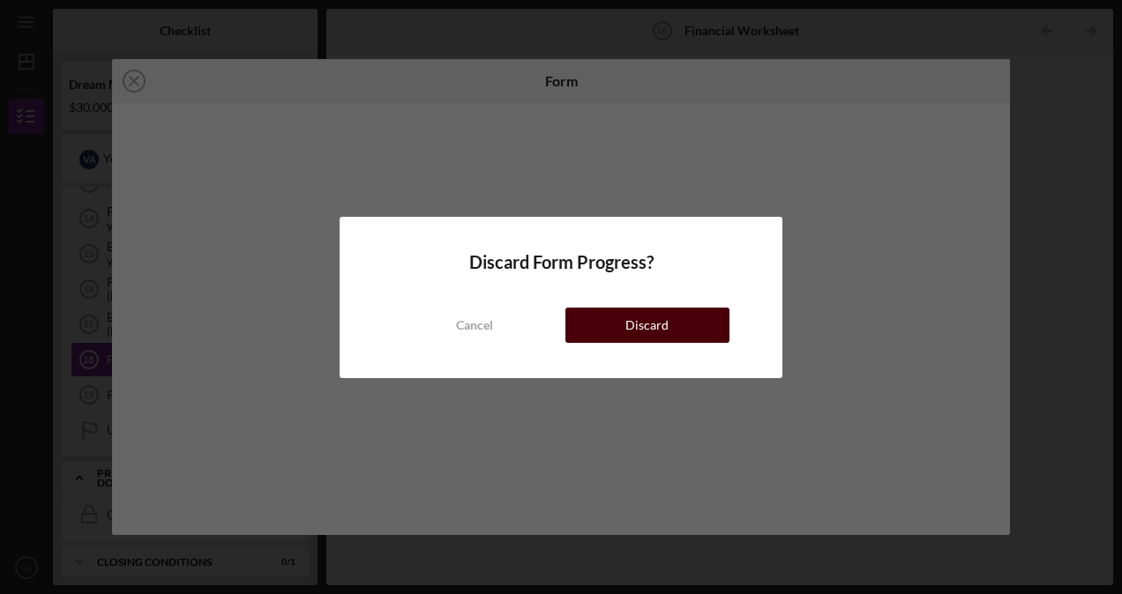
click at [642, 328] on div "Discard" at bounding box center [646, 325] width 43 height 35
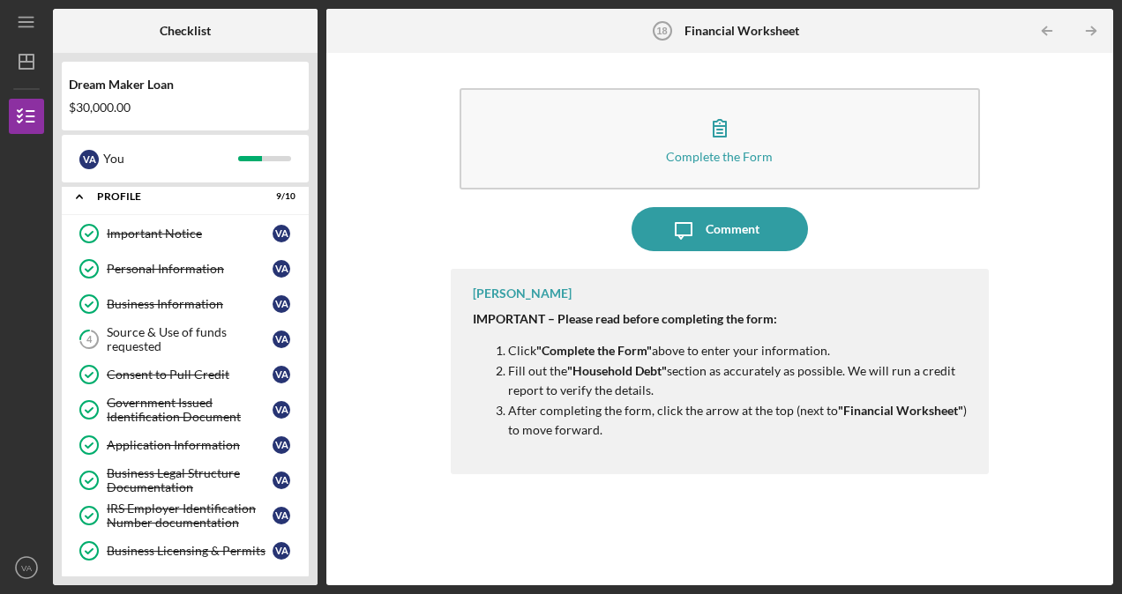
scroll to position [1, 0]
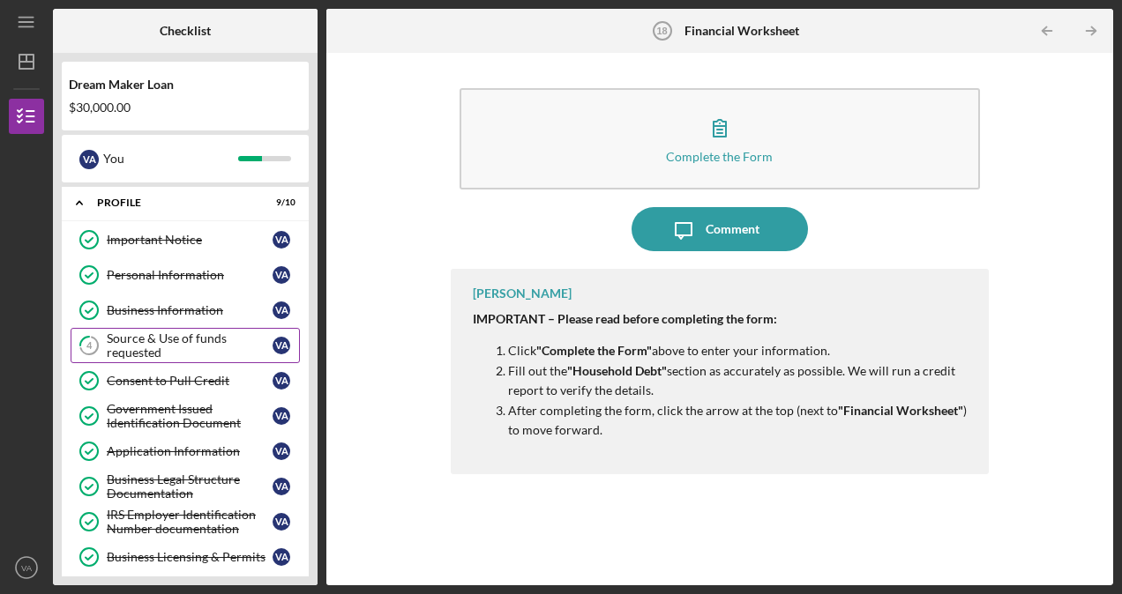
click at [177, 348] on div "Source & Use of funds requested" at bounding box center [190, 346] width 166 height 28
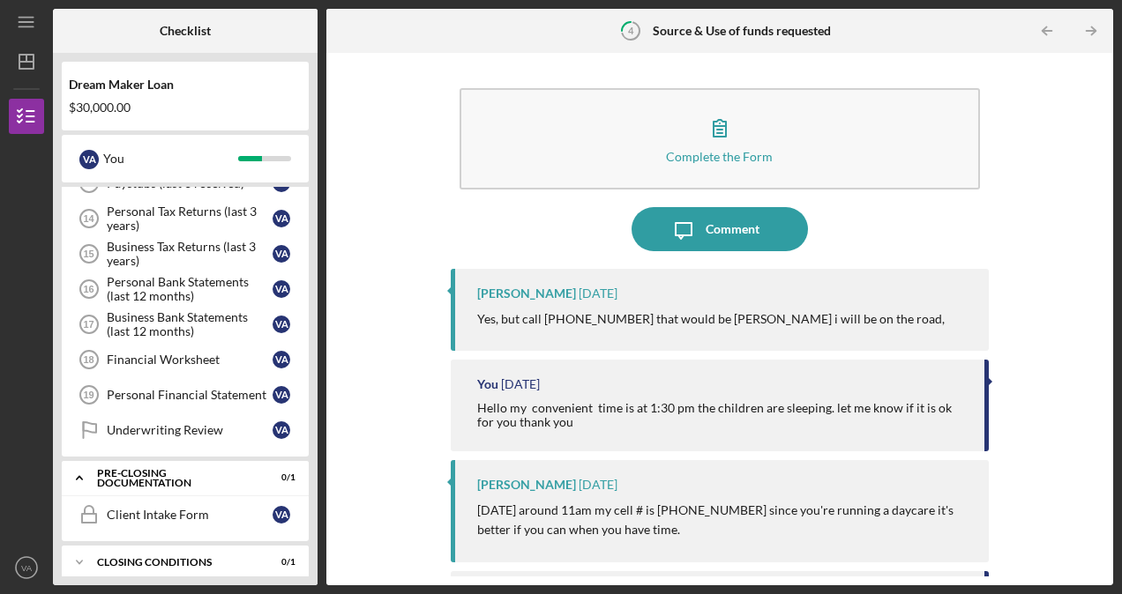
scroll to position [168, 0]
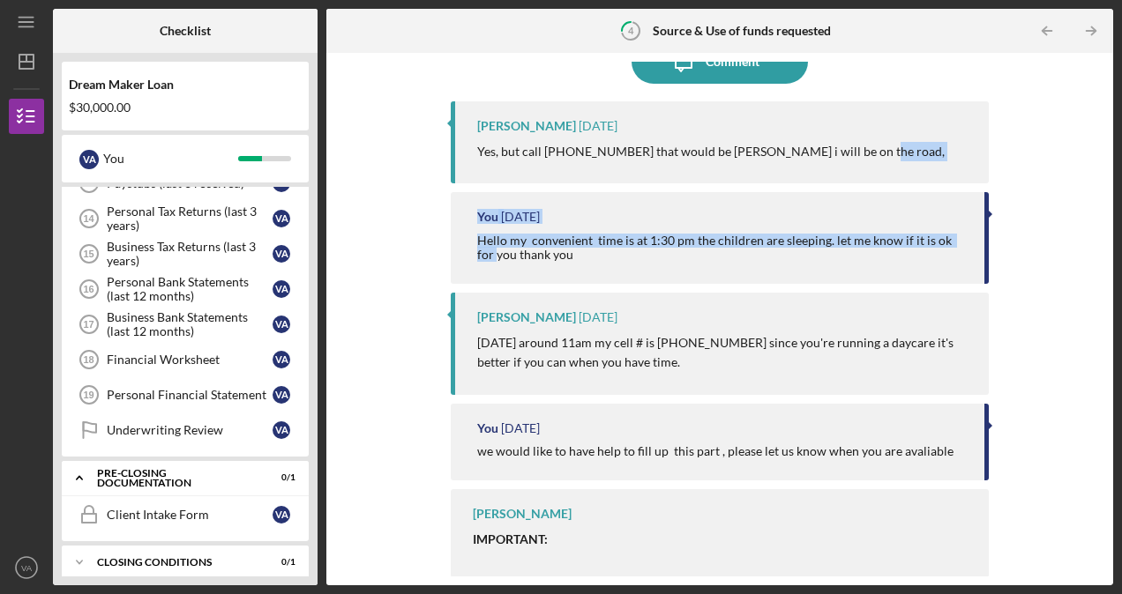
drag, startPoint x: 1105, startPoint y: 235, endPoint x: 1105, endPoint y: 167, distance: 67.9
click at [1105, 167] on div "Complete the Form Form Icon/Message Comment Vincent Tanner 5 days ago Yes, but …" at bounding box center [719, 319] width 787 height 533
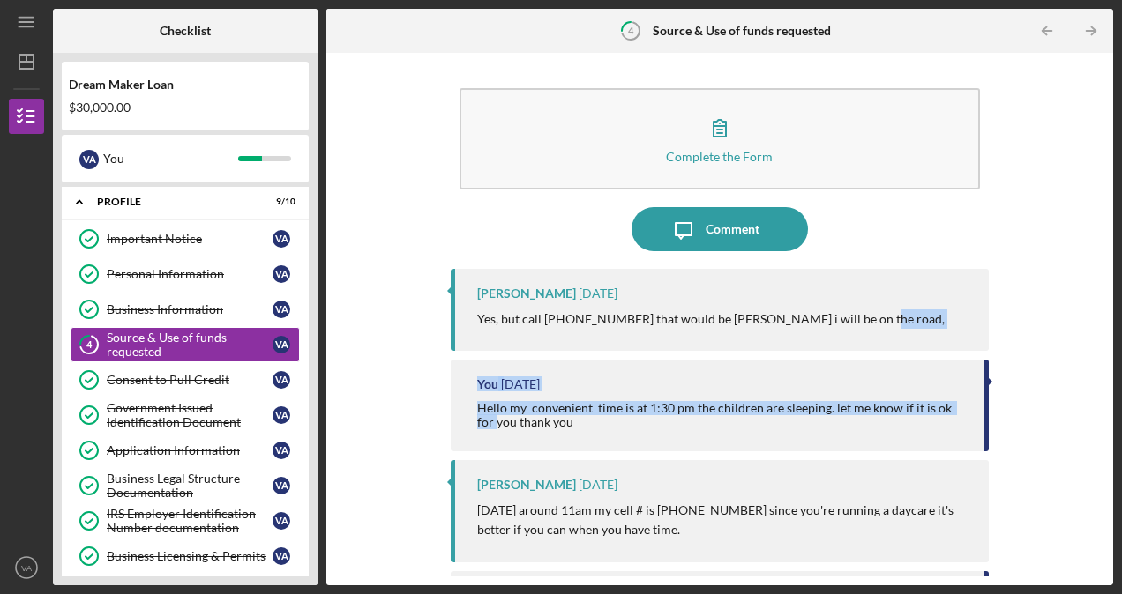
scroll to position [0, 0]
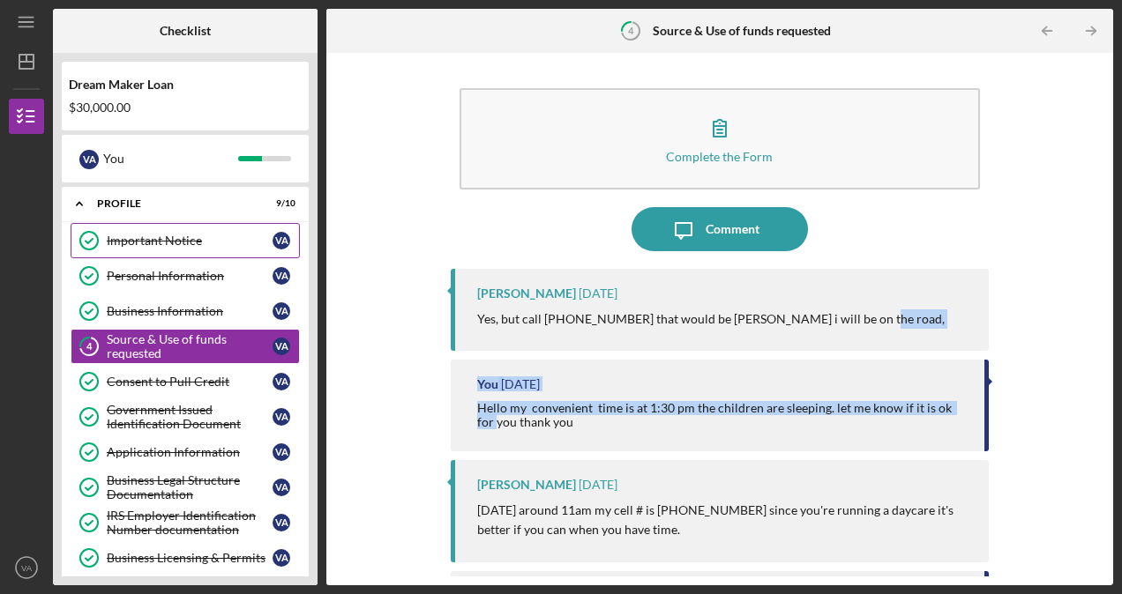
click at [138, 241] on div "Important Notice" at bounding box center [190, 241] width 166 height 14
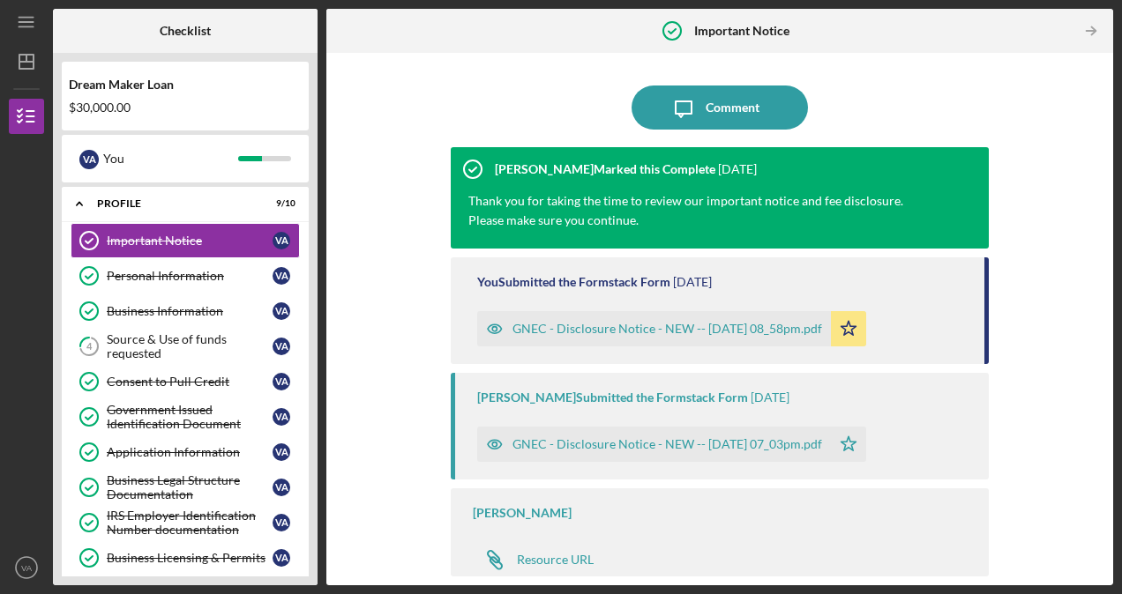
scroll to position [4, 0]
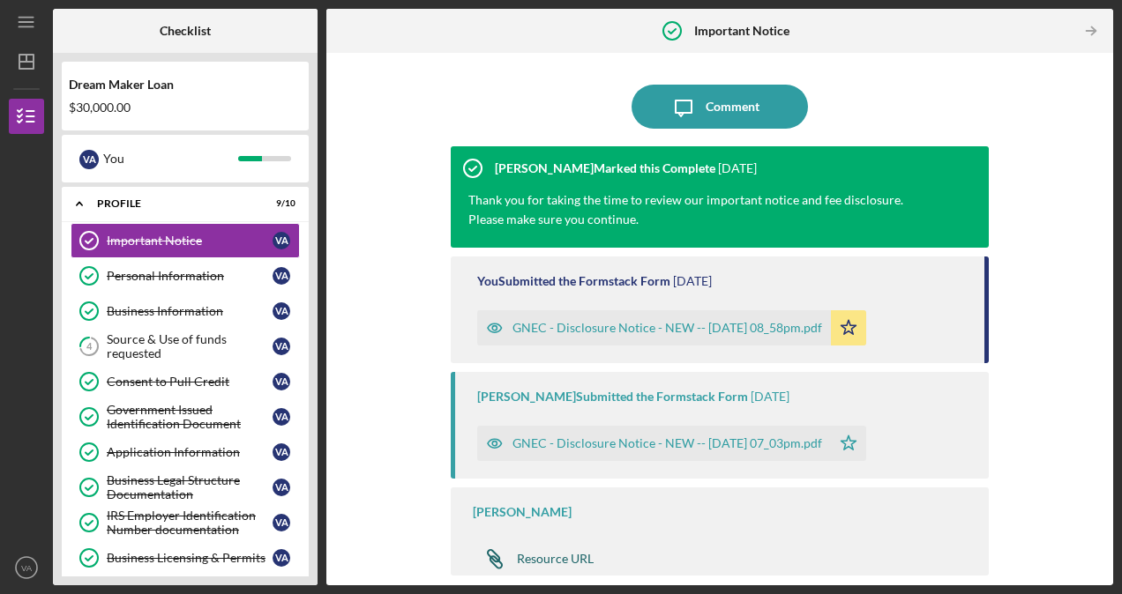
click at [570, 553] on div "Resource URL" at bounding box center [555, 559] width 77 height 14
click at [174, 416] on div "Government Issued Identification Document" at bounding box center [190, 417] width 166 height 28
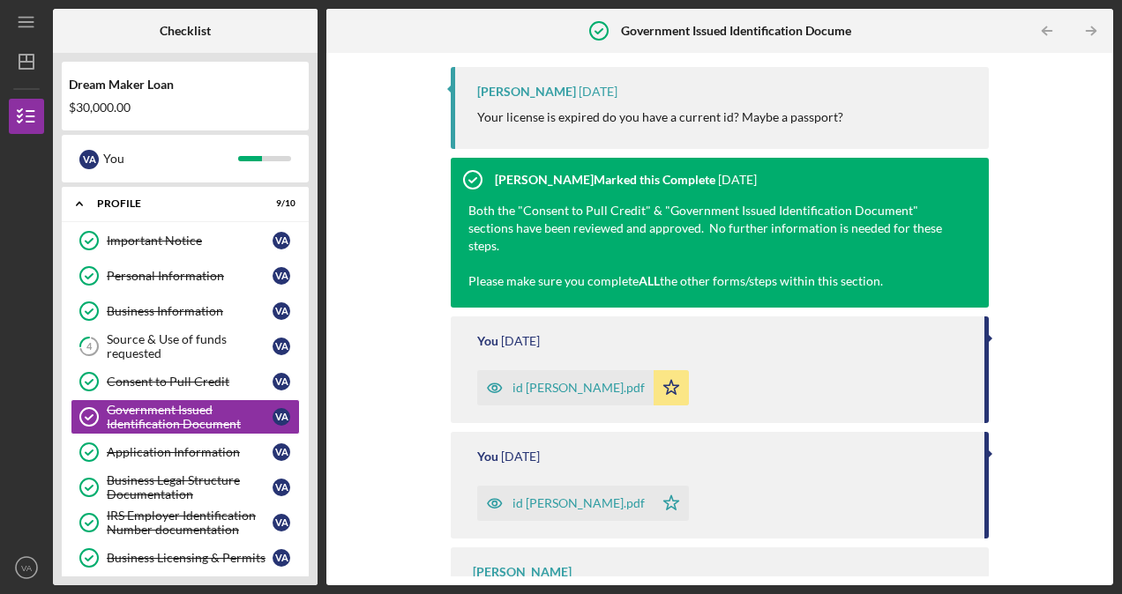
scroll to position [783, 0]
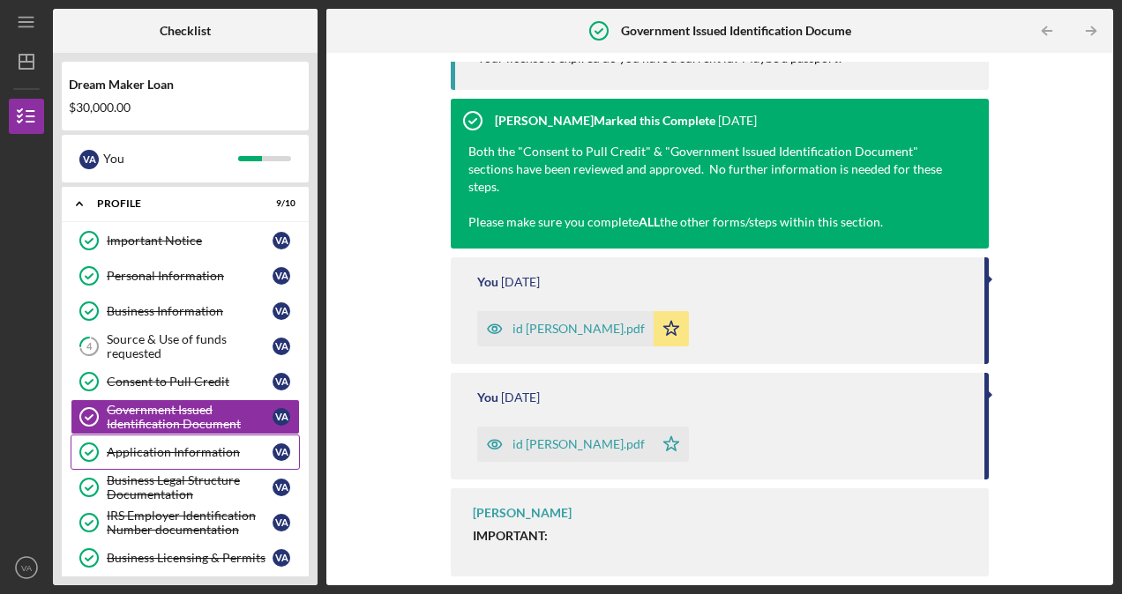
click at [153, 449] on div "Application Information" at bounding box center [190, 452] width 166 height 14
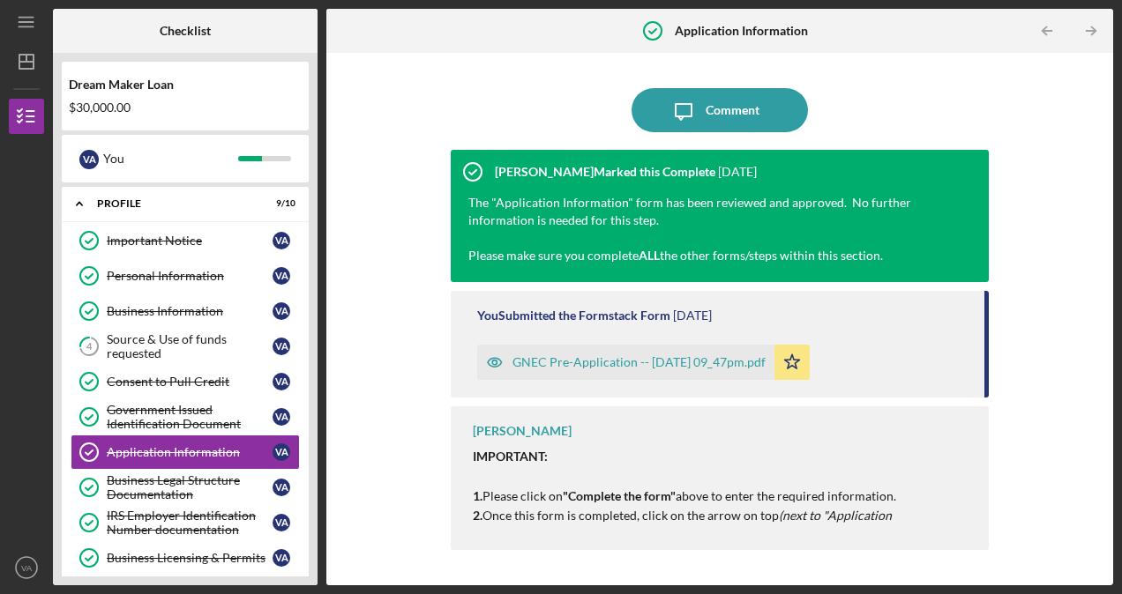
click at [602, 367] on div "GNEC Pre-Application -- 2025-09-30 09_47pm.pdf" at bounding box center [638, 362] width 253 height 14
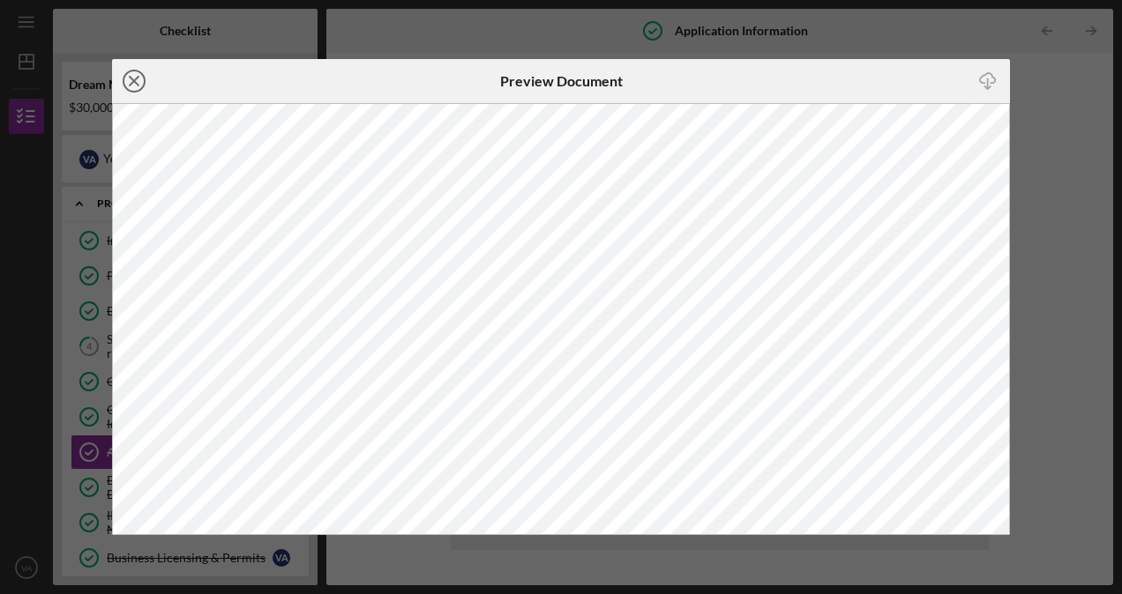
click at [132, 74] on icon "Icon/Close" at bounding box center [134, 81] width 44 height 44
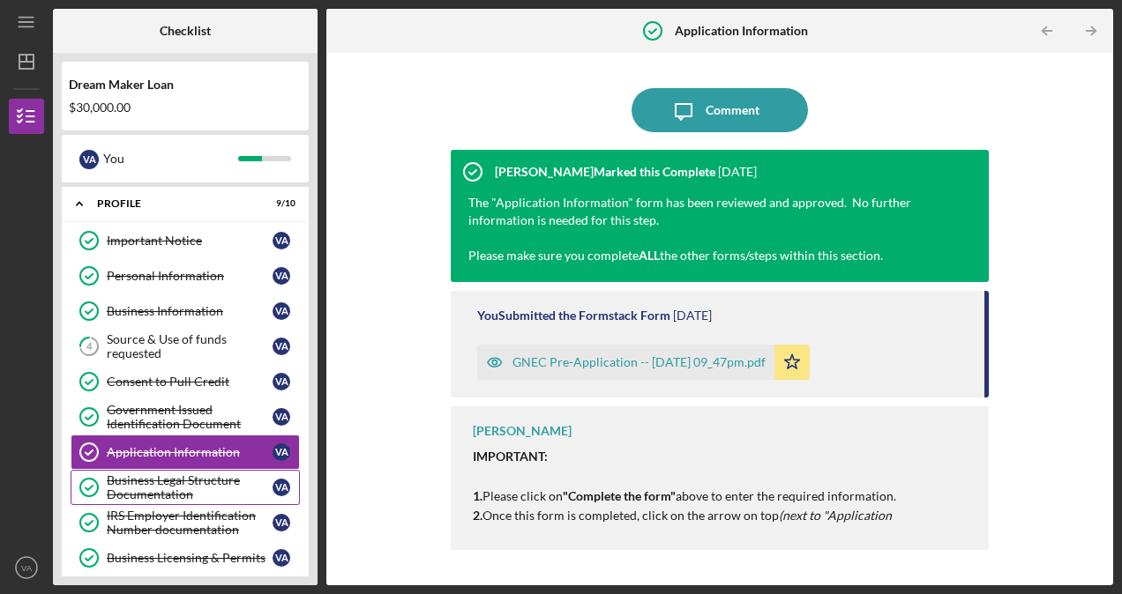
click at [154, 489] on div "Business Legal Structure Documentation" at bounding box center [190, 488] width 166 height 28
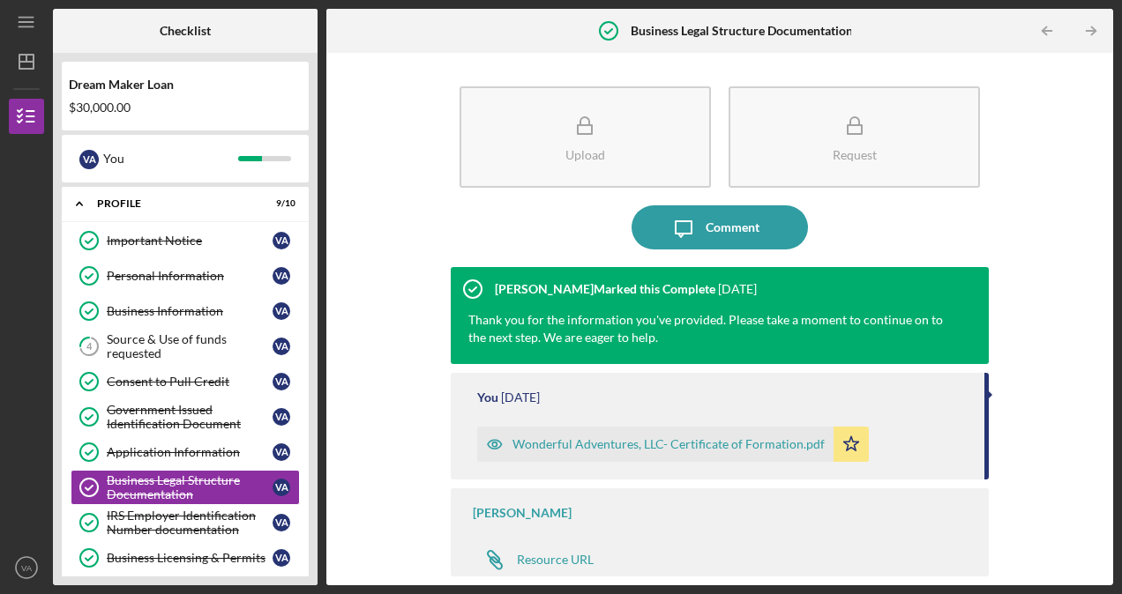
scroll to position [3, 0]
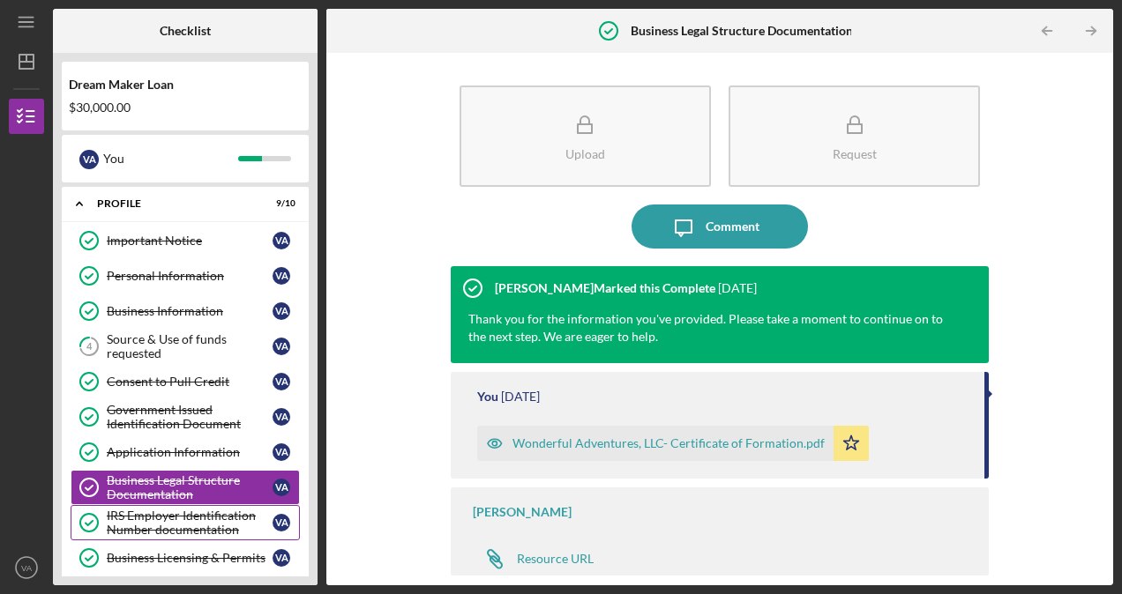
click at [159, 516] on div "IRS Employer Identification Number documentation" at bounding box center [190, 523] width 166 height 28
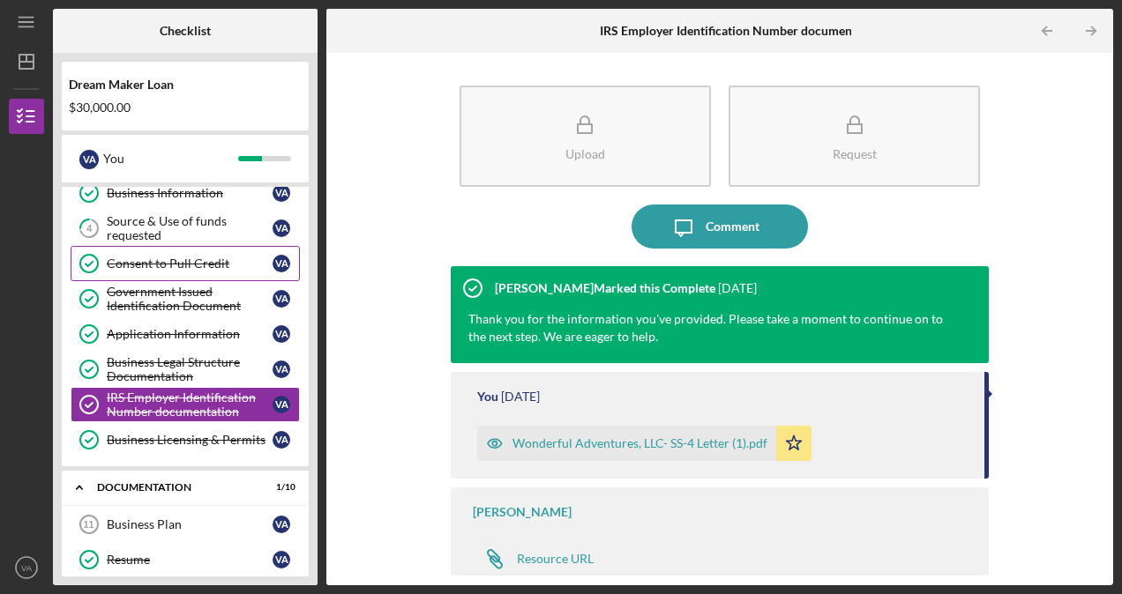
scroll to position [176, 0]
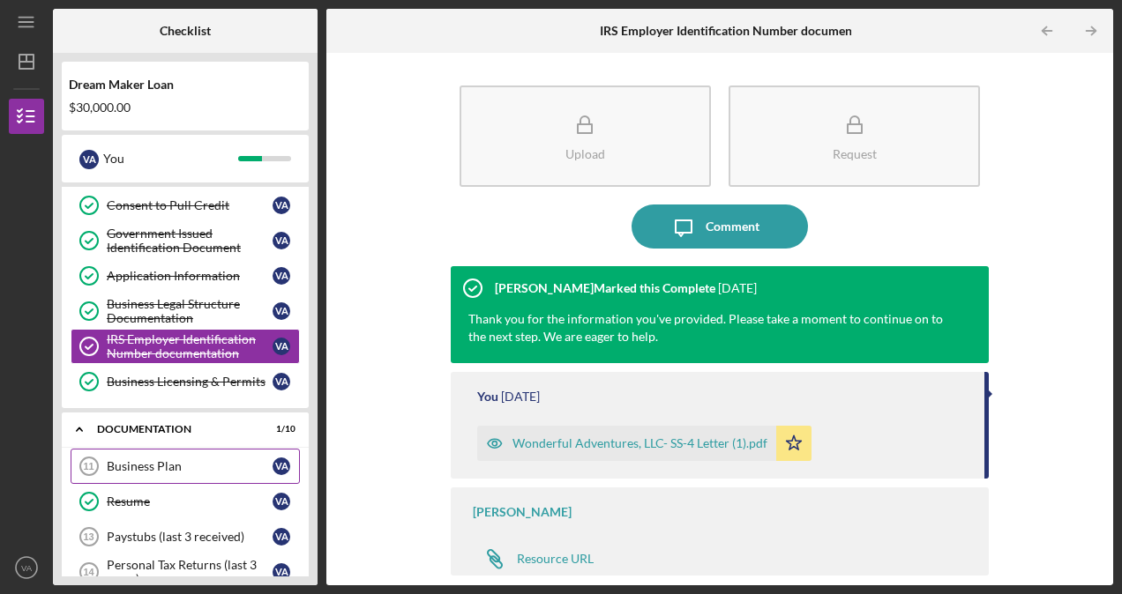
click at [136, 459] on div "Business Plan" at bounding box center [190, 466] width 166 height 14
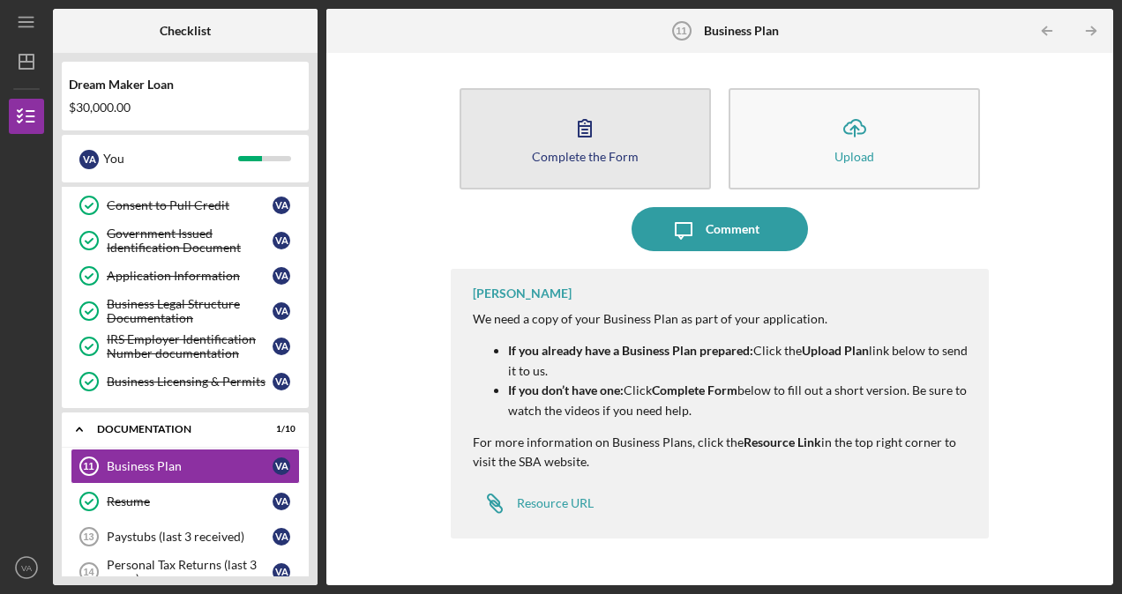
click at [583, 127] on icon "button" at bounding box center [585, 128] width 44 height 44
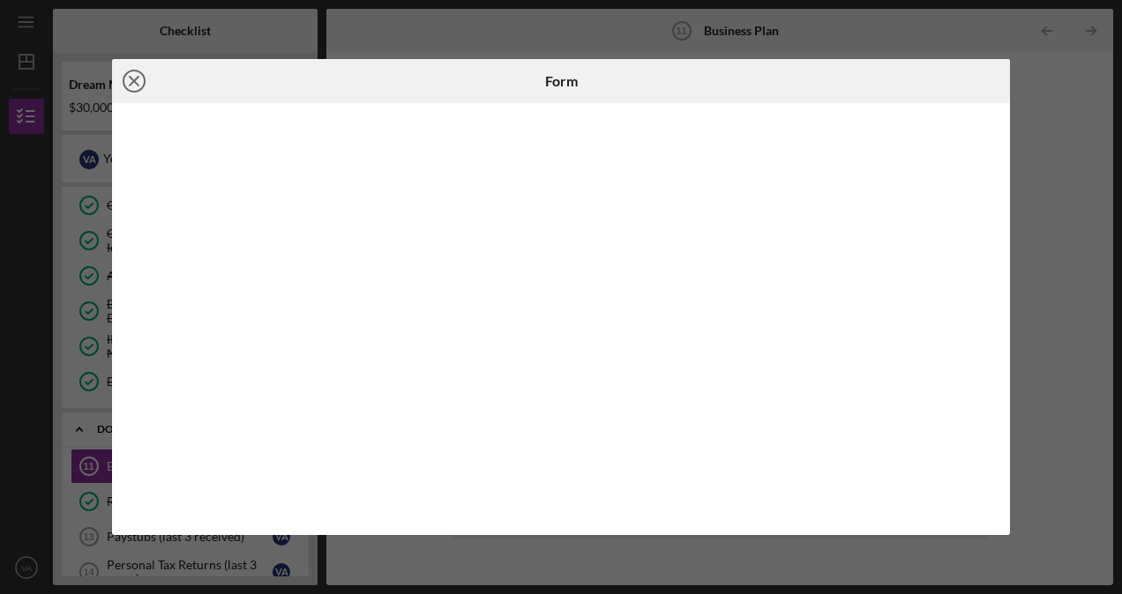
click at [145, 78] on icon "Icon/Close" at bounding box center [134, 81] width 44 height 44
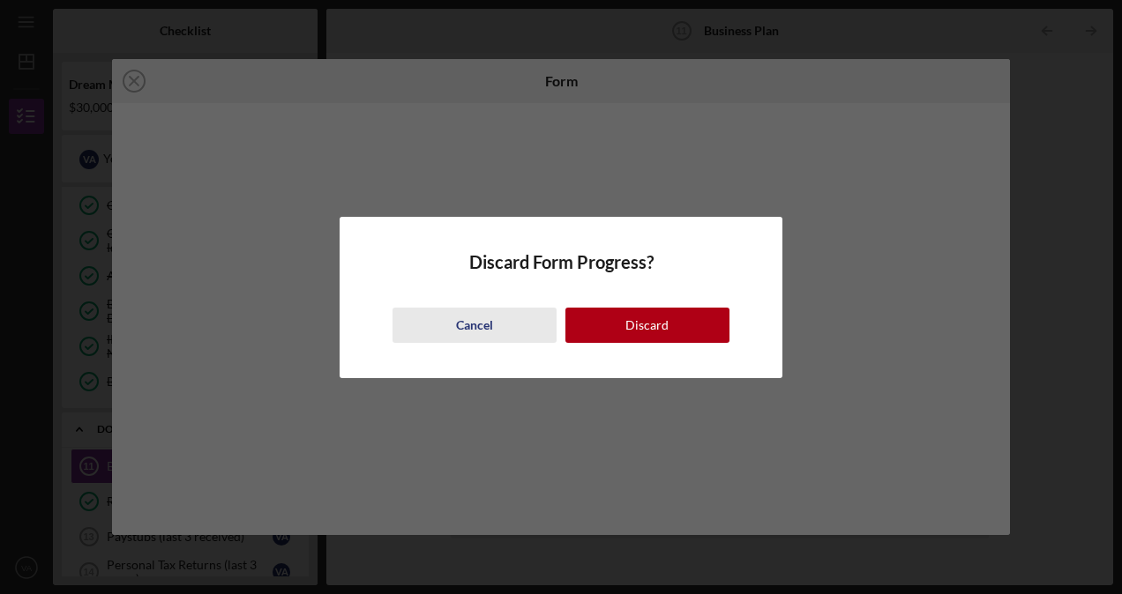
click at [475, 322] on div "Cancel" at bounding box center [474, 325] width 37 height 35
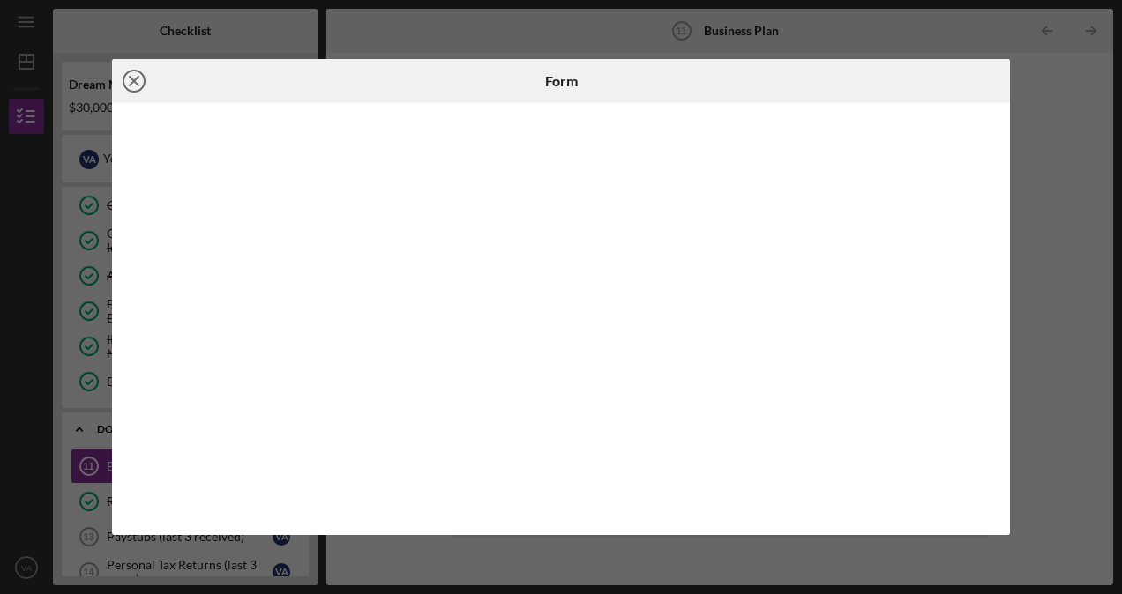
click at [133, 73] on icon "Icon/Close" at bounding box center [134, 81] width 44 height 44
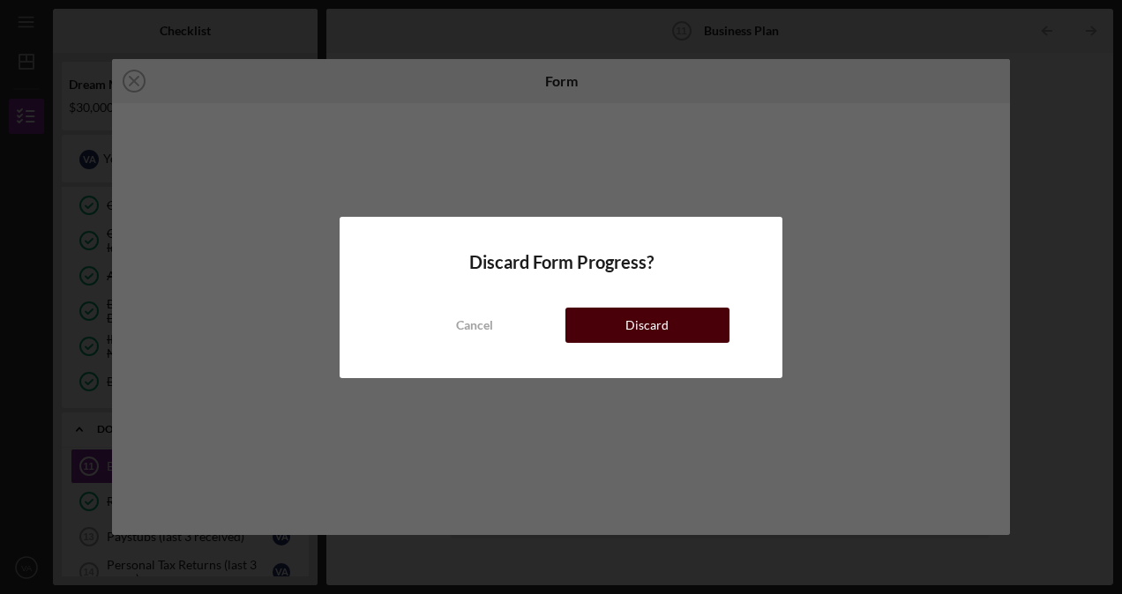
click at [638, 320] on div "Discard" at bounding box center [646, 325] width 43 height 35
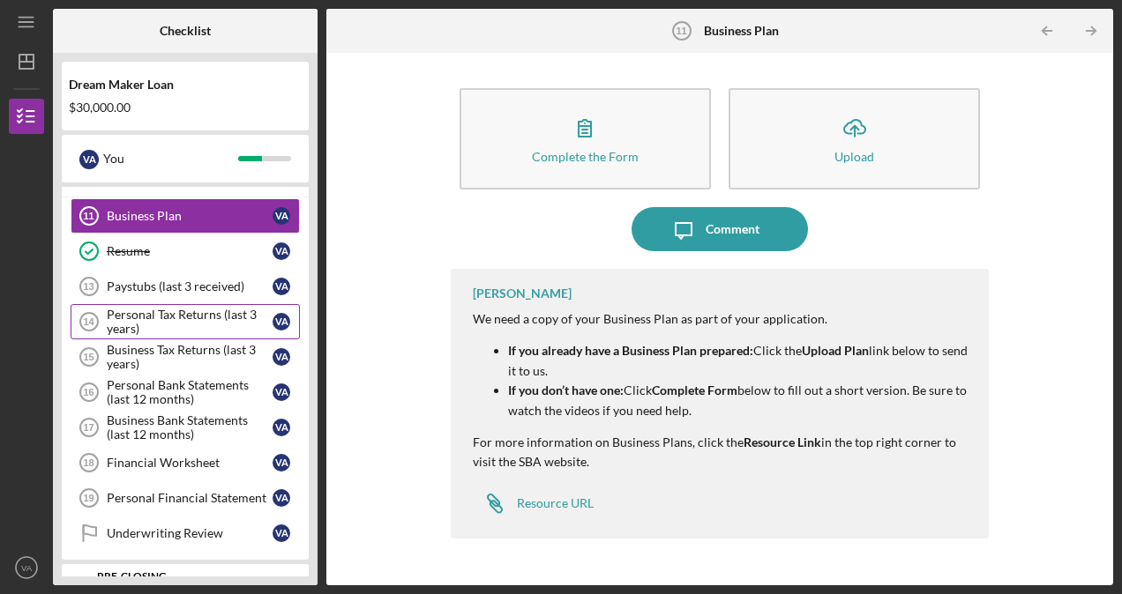
scroll to position [441, 0]
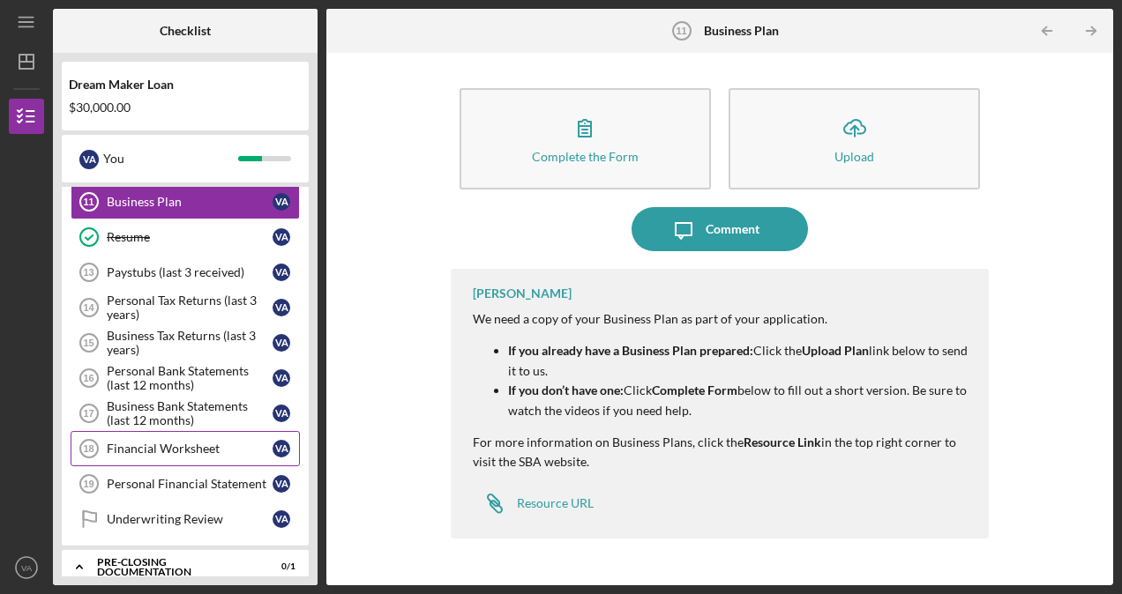
click at [173, 442] on div "Financial Worksheet" at bounding box center [190, 449] width 166 height 14
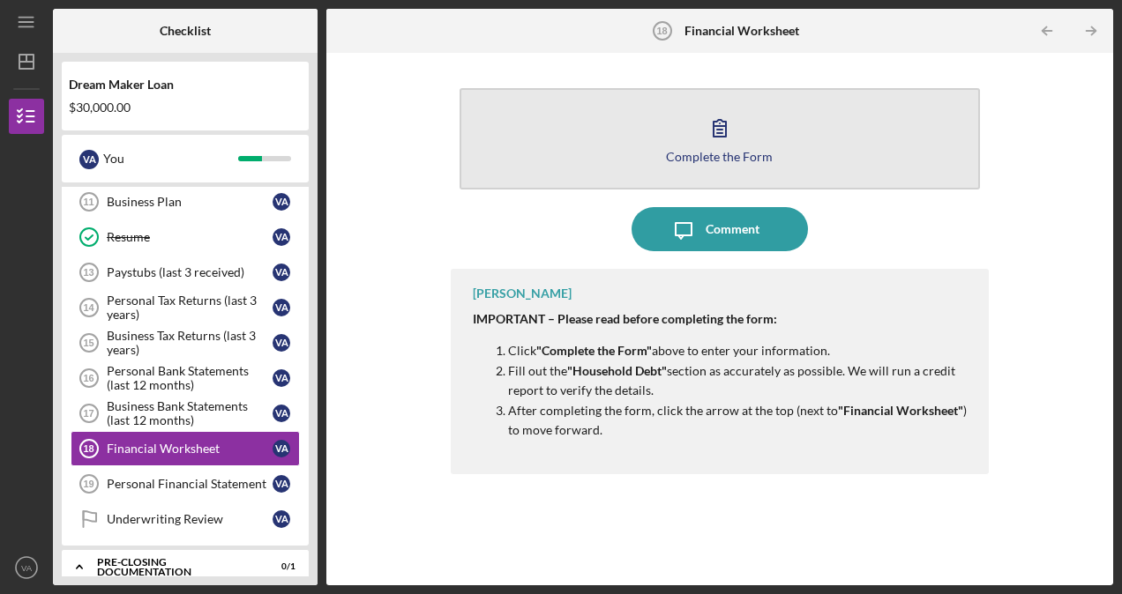
click at [724, 129] on icon "button" at bounding box center [719, 128] width 44 height 44
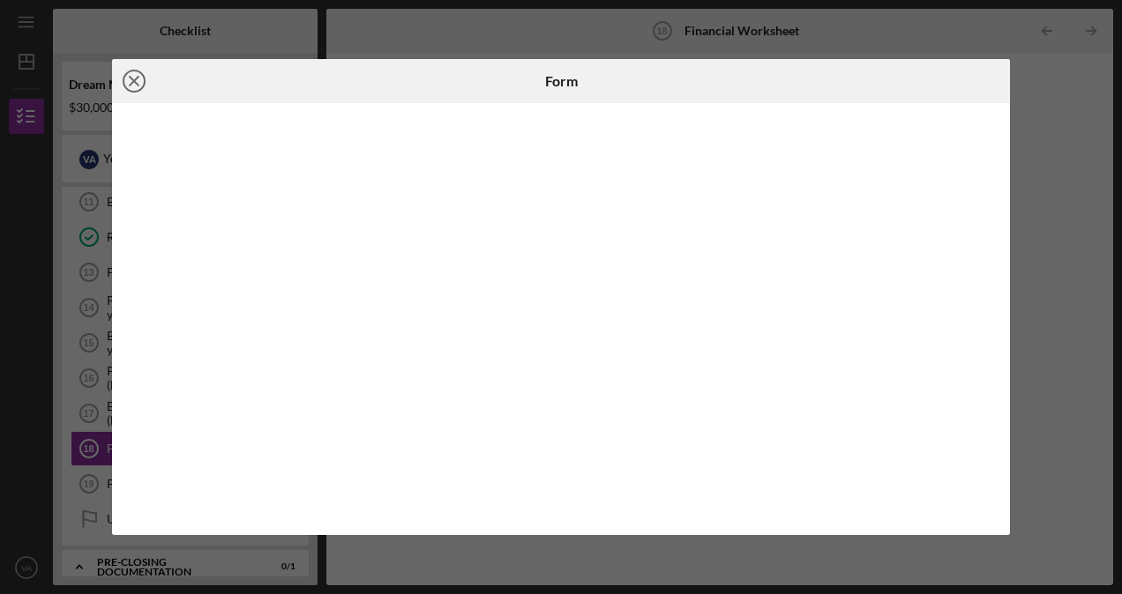
click at [138, 83] on icon "Icon/Close" at bounding box center [134, 81] width 44 height 44
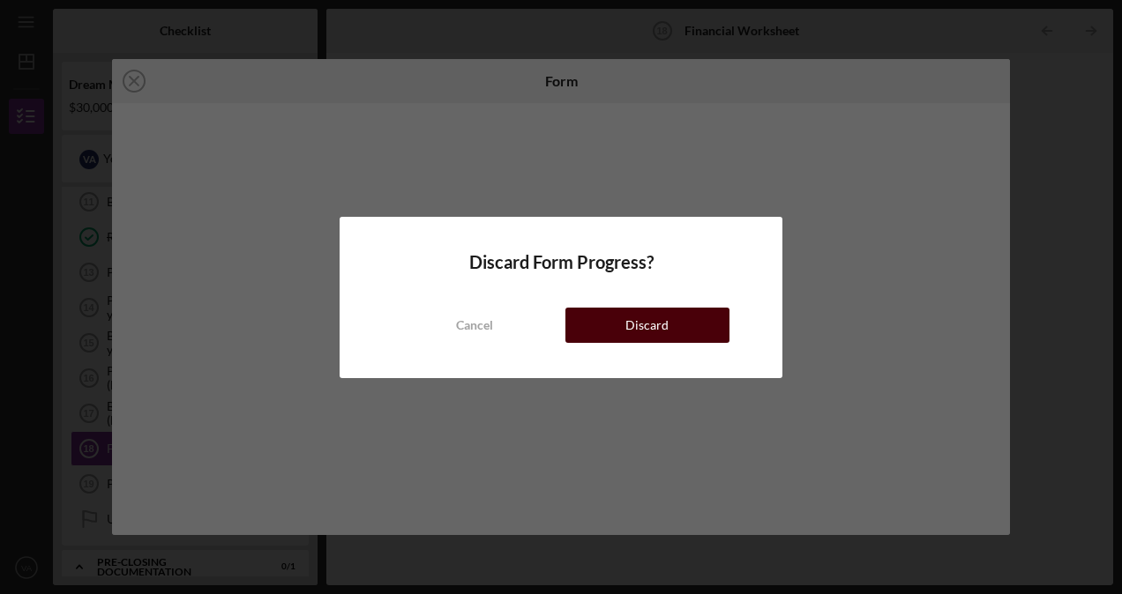
click at [644, 326] on div "Discard" at bounding box center [646, 325] width 43 height 35
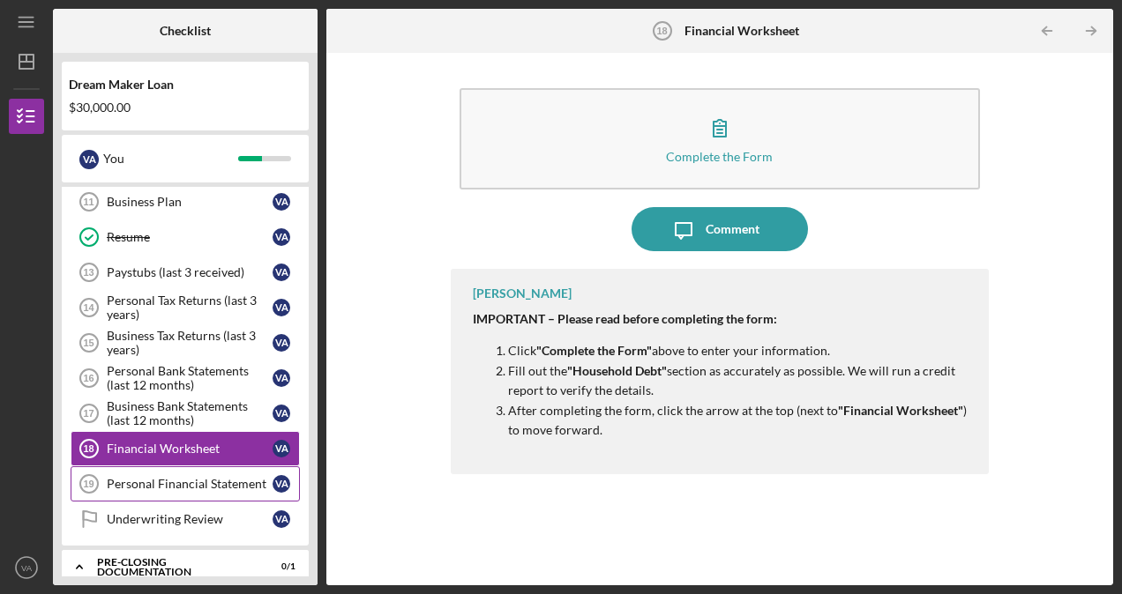
click at [173, 477] on div "Personal Financial Statement" at bounding box center [190, 484] width 166 height 14
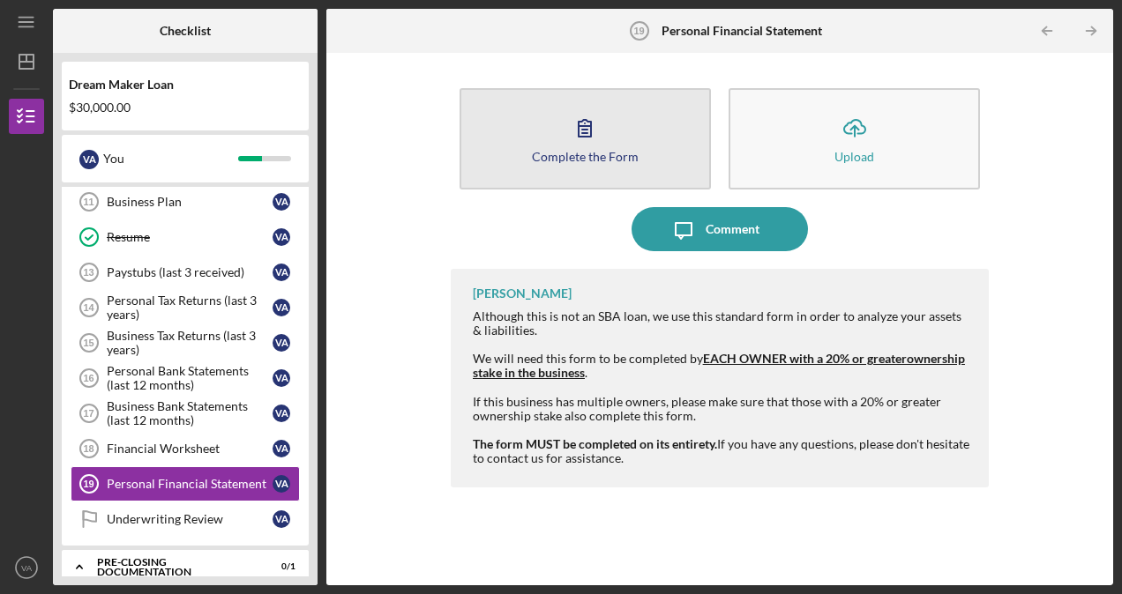
click at [592, 127] on icon "button" at bounding box center [585, 128] width 44 height 44
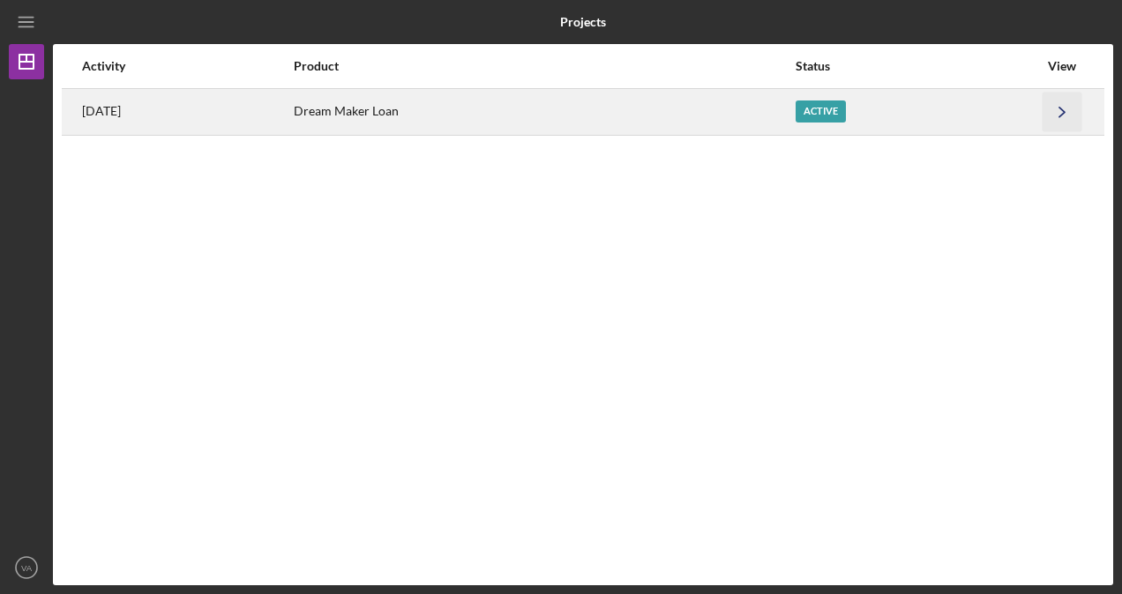
click at [1066, 111] on icon "Icon/Navigate" at bounding box center [1062, 112] width 40 height 40
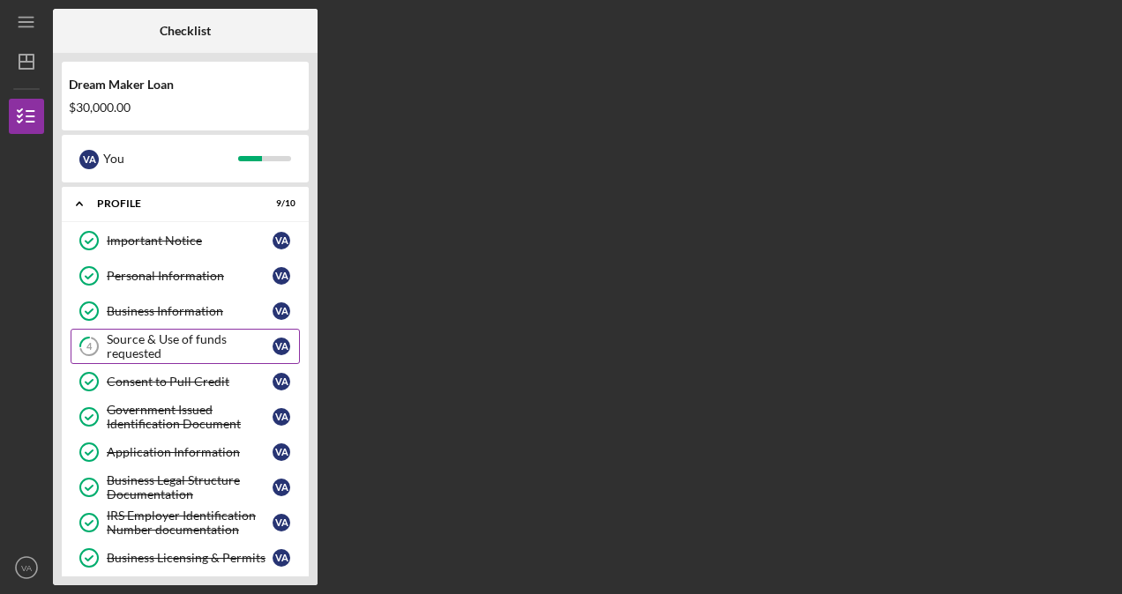
scroll to position [130, 0]
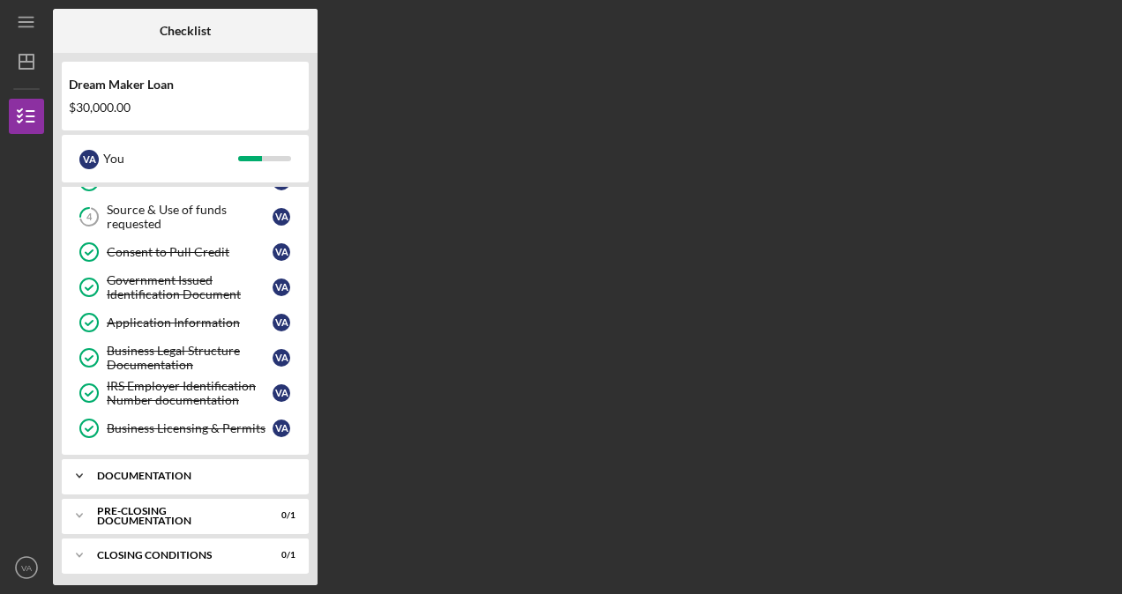
click at [85, 464] on icon "Icon/Expander" at bounding box center [79, 476] width 35 height 35
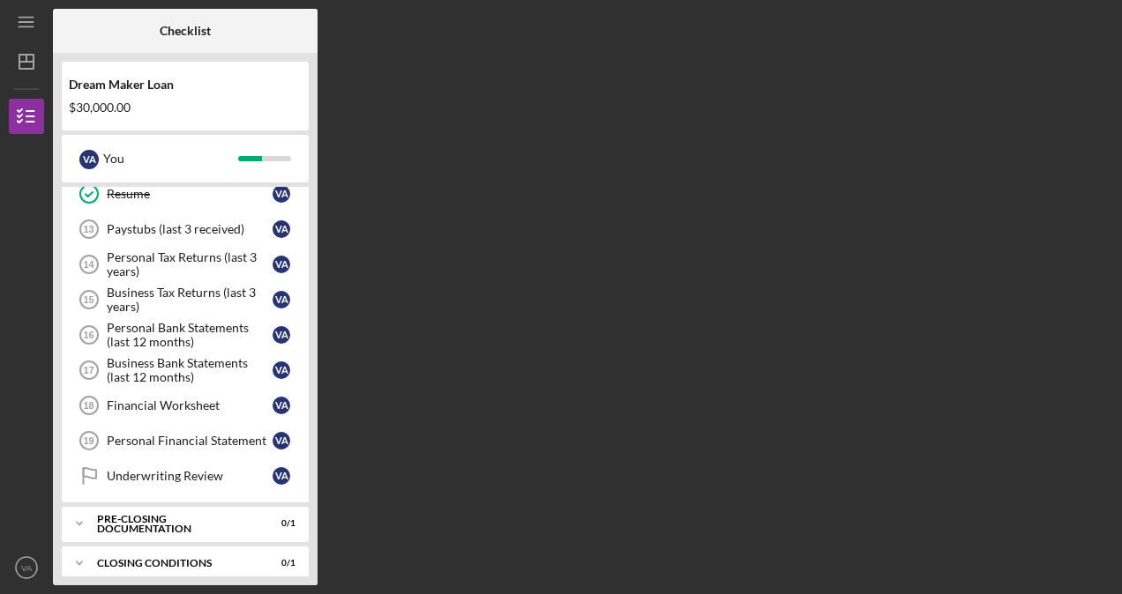
scroll to position [486, 0]
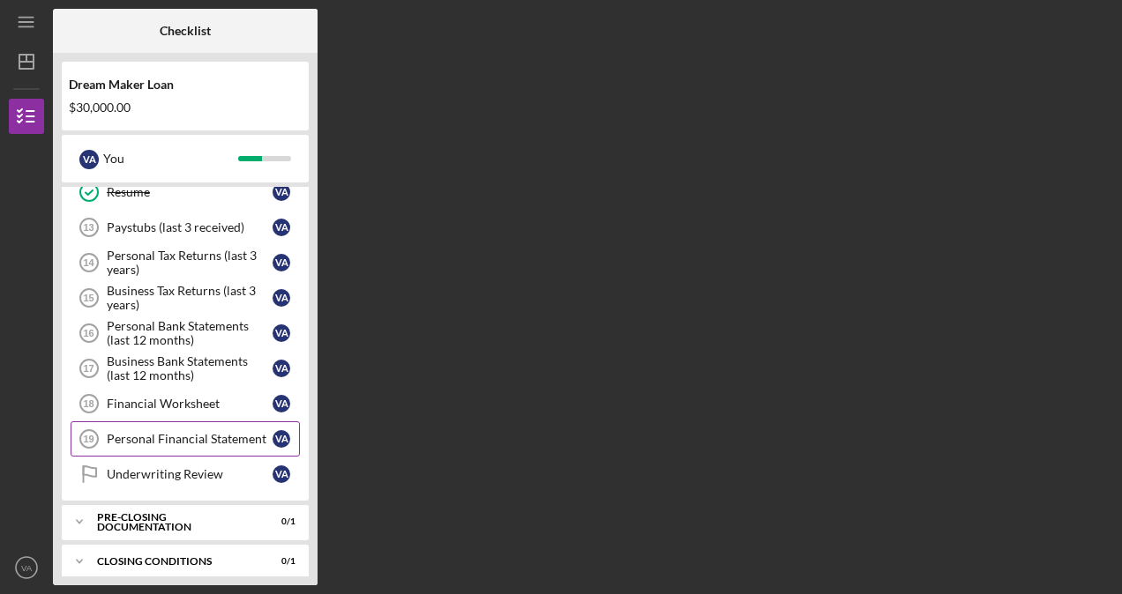
click at [181, 432] on div "Personal Financial Statement" at bounding box center [190, 439] width 166 height 14
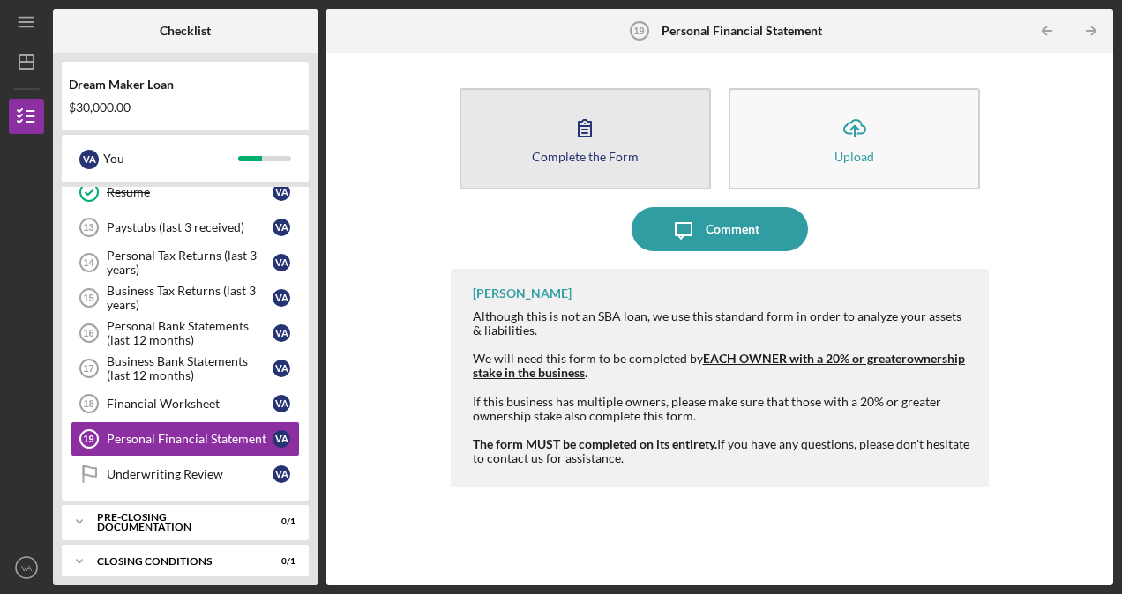
click at [594, 133] on icon "button" at bounding box center [585, 128] width 44 height 44
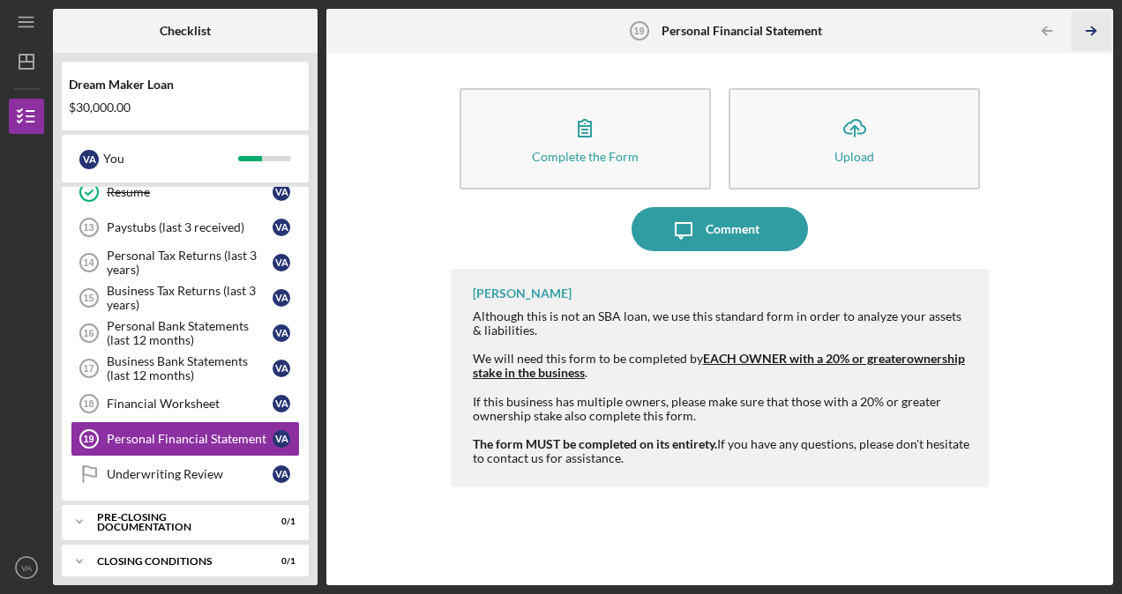
click at [1090, 19] on icon "Icon/Table Pagination Arrow" at bounding box center [1090, 31] width 40 height 40
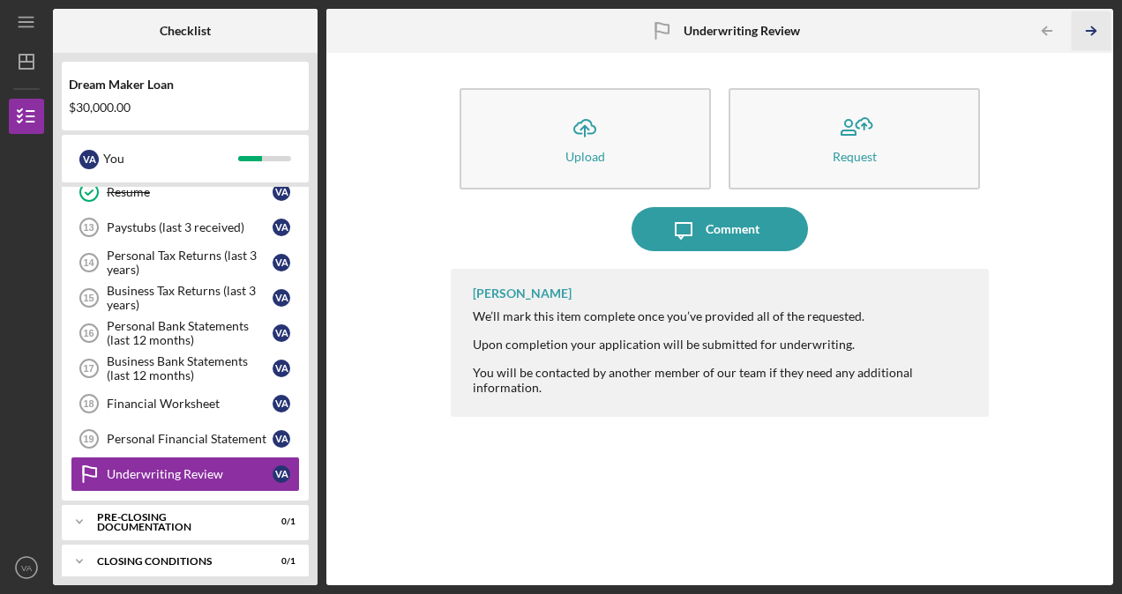
click at [1086, 28] on icon "Icon/Table Pagination Arrow" at bounding box center [1090, 31] width 40 height 40
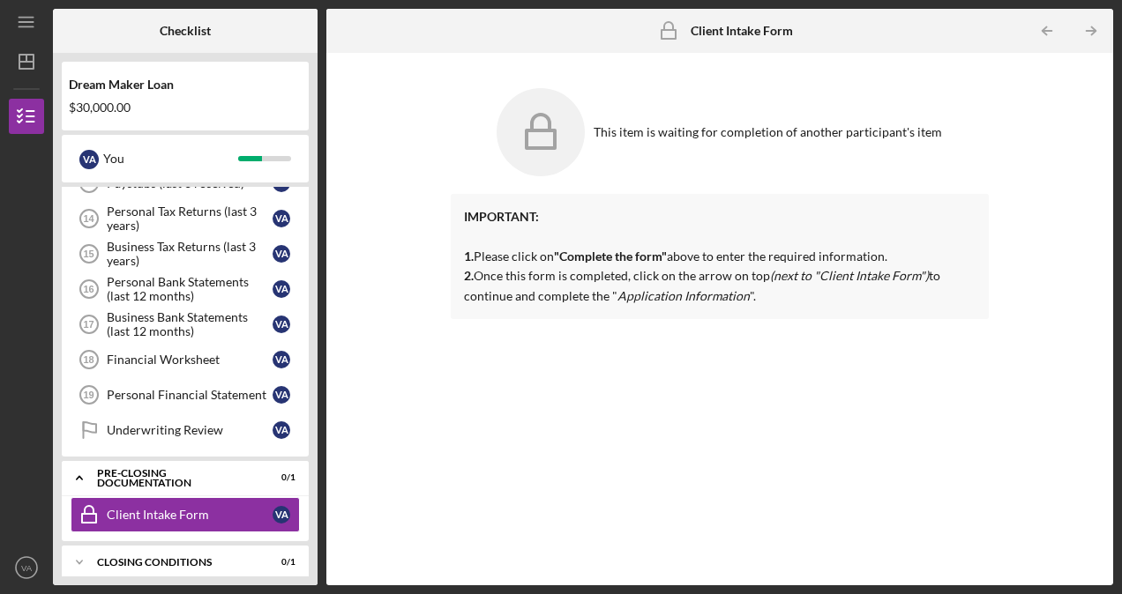
click at [1086, 28] on icon "Icon/Table Pagination Arrow" at bounding box center [1090, 31] width 40 height 40
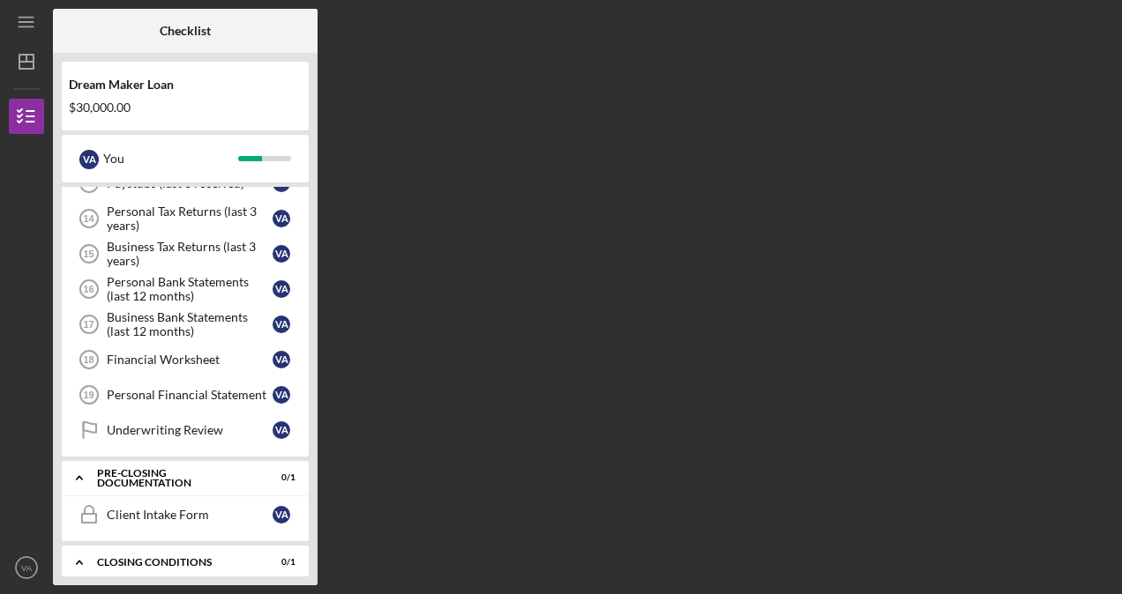
scroll to position [574, 0]
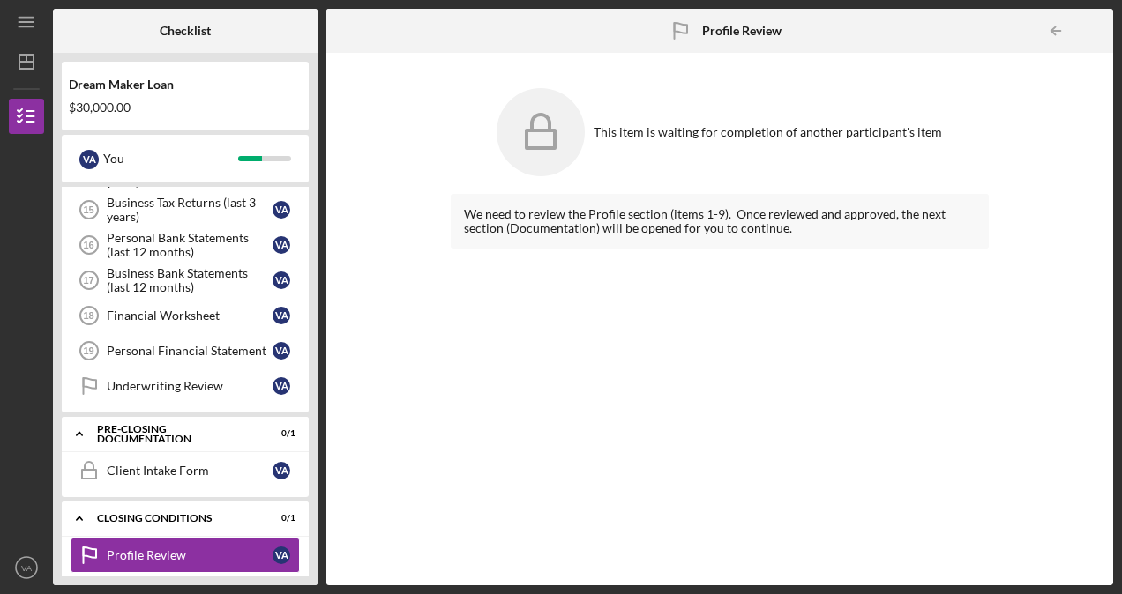
click at [1086, 28] on div at bounding box center [1095, 30] width 35 height 35
click at [177, 309] on div "Financial Worksheet" at bounding box center [190, 316] width 166 height 14
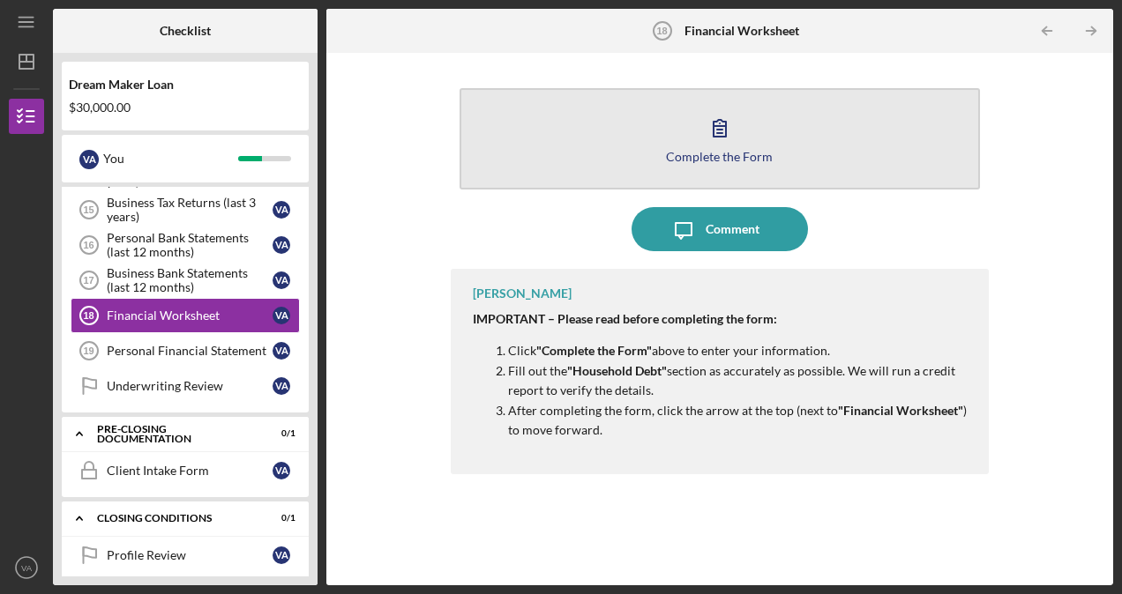
click at [722, 120] on icon "button" at bounding box center [719, 128] width 44 height 44
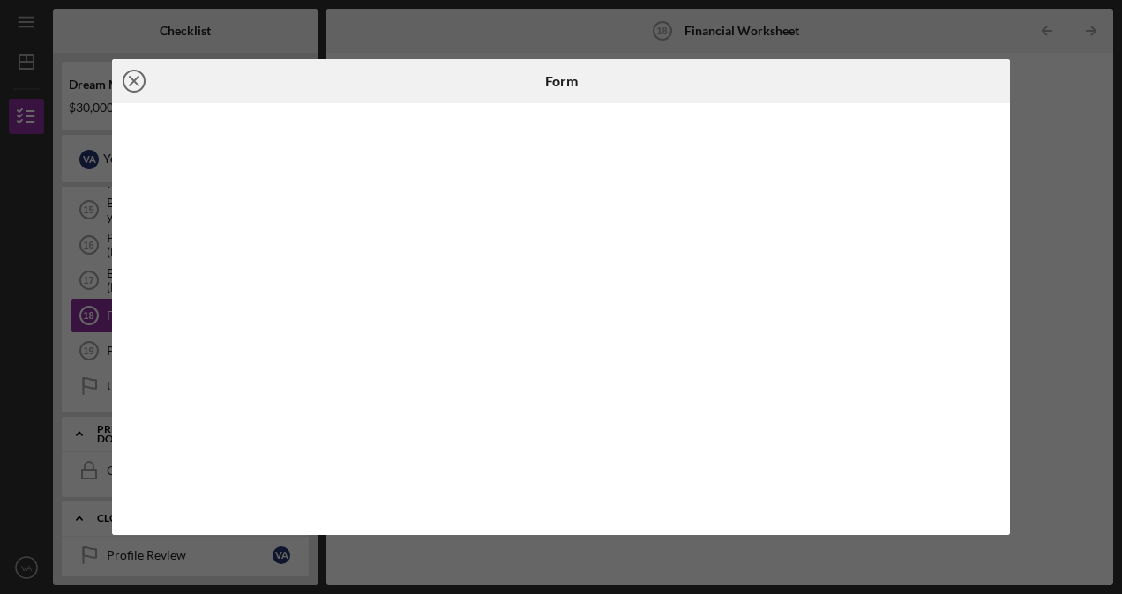
click at [141, 83] on icon "Icon/Close" at bounding box center [134, 81] width 44 height 44
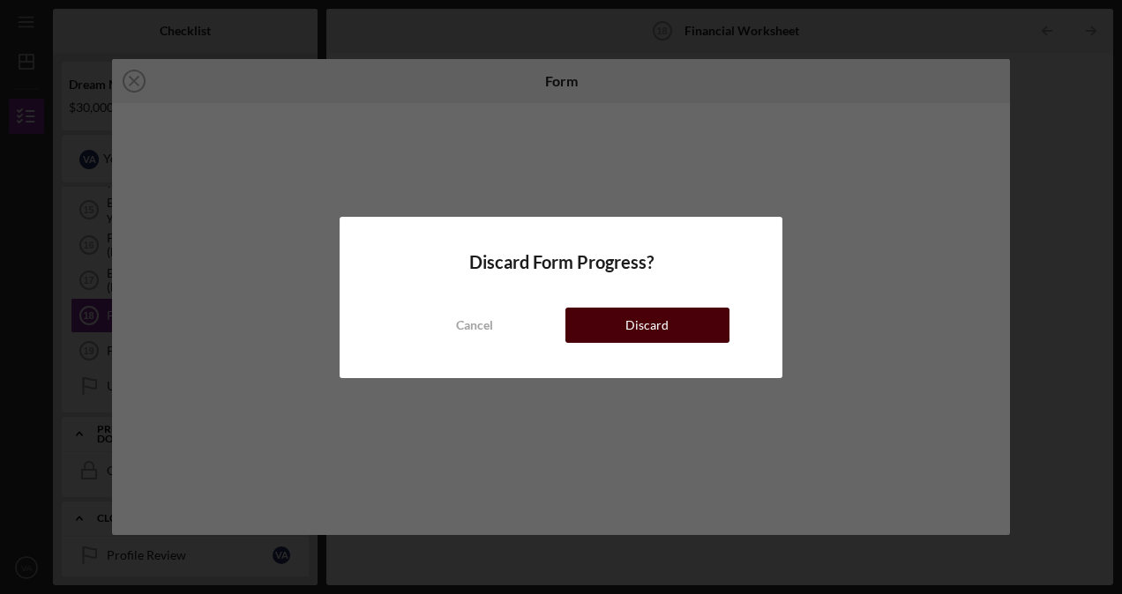
click at [673, 335] on button "Discard" at bounding box center [647, 325] width 164 height 35
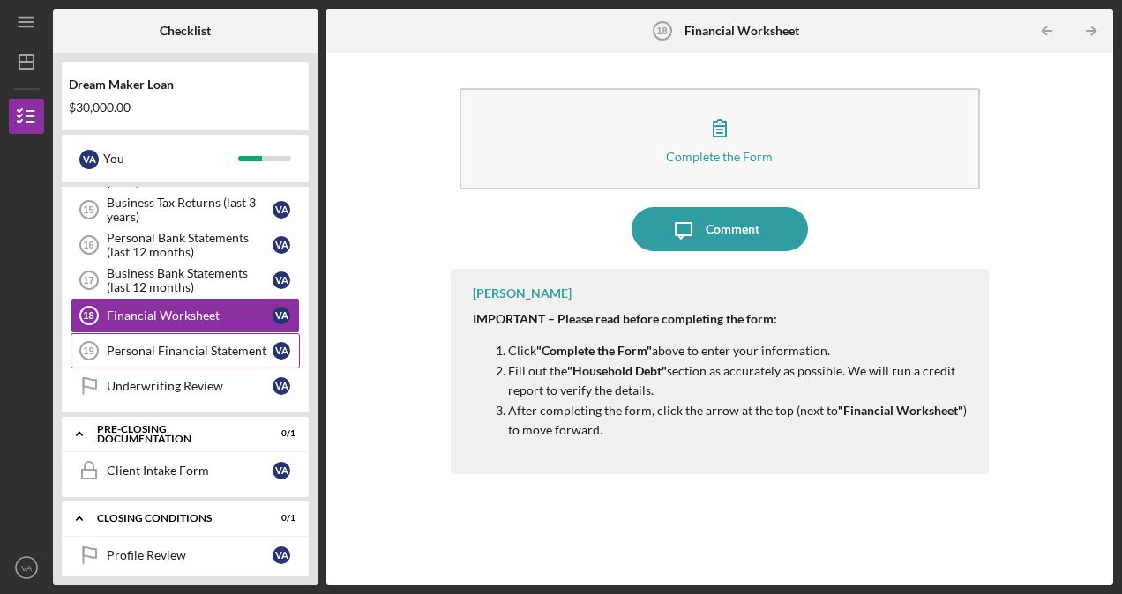
click at [188, 344] on div "Personal Financial Statement" at bounding box center [190, 351] width 166 height 14
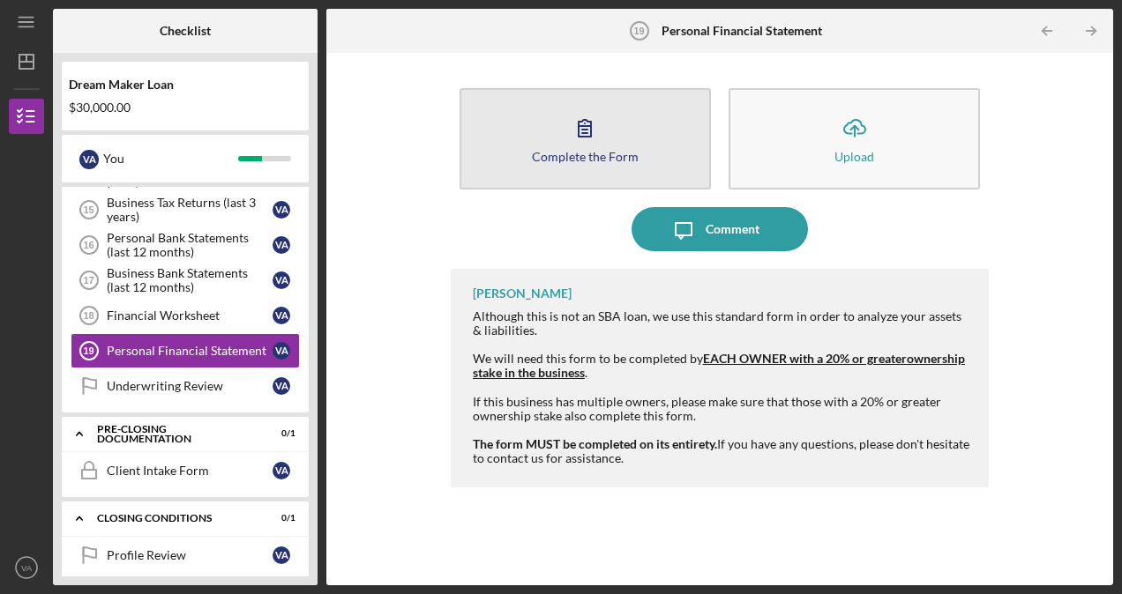
click at [584, 134] on icon "button" at bounding box center [584, 128] width 12 height 17
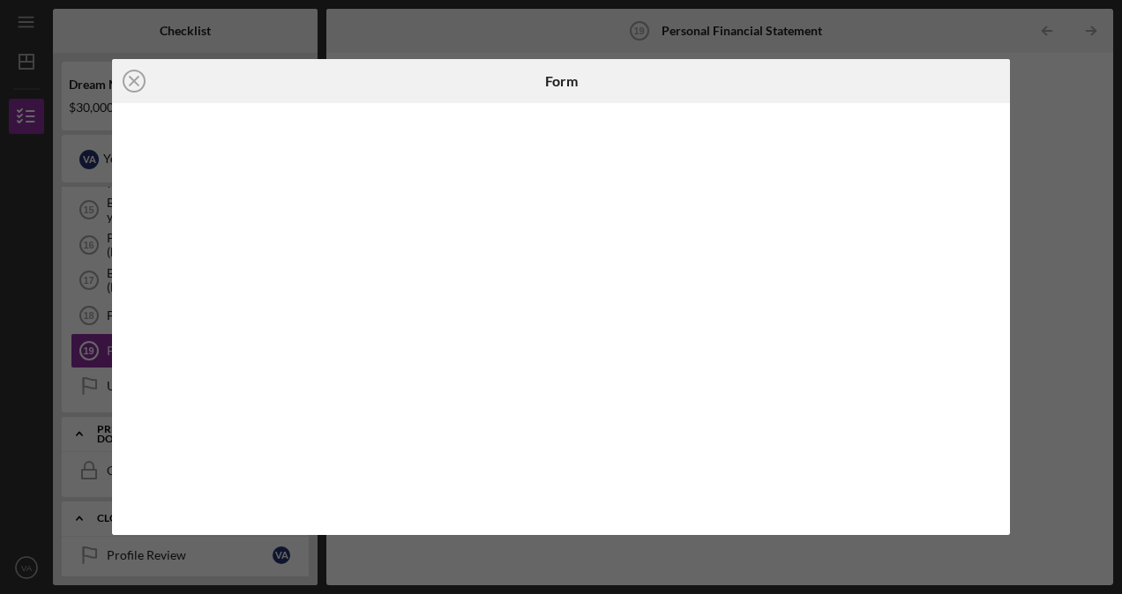
click at [834, 80] on div at bounding box center [860, 81] width 299 height 44
click at [901, 74] on div at bounding box center [860, 81] width 299 height 44
